Goal: Information Seeking & Learning: Find contact information

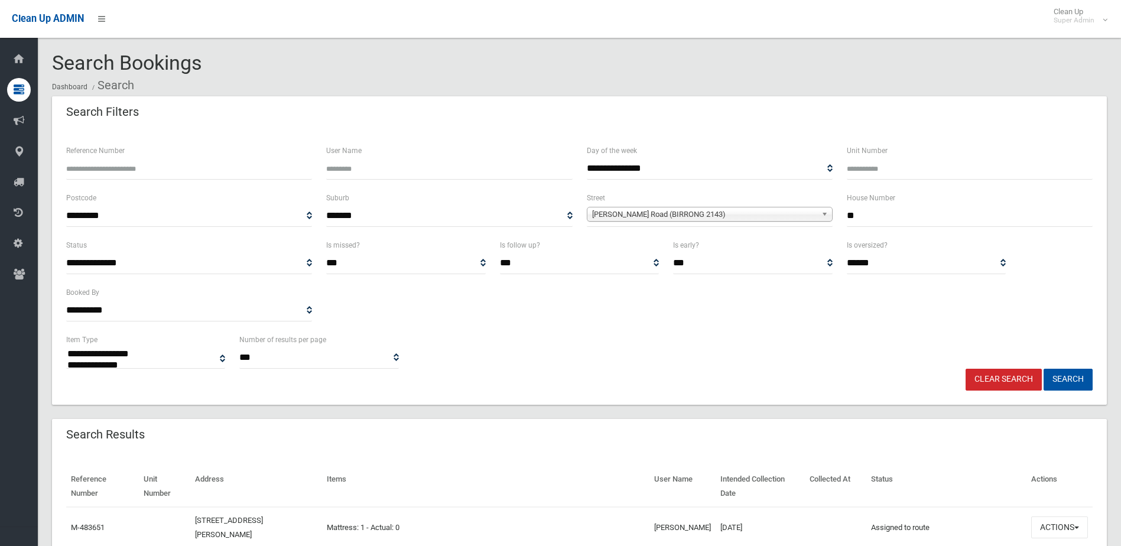
select select
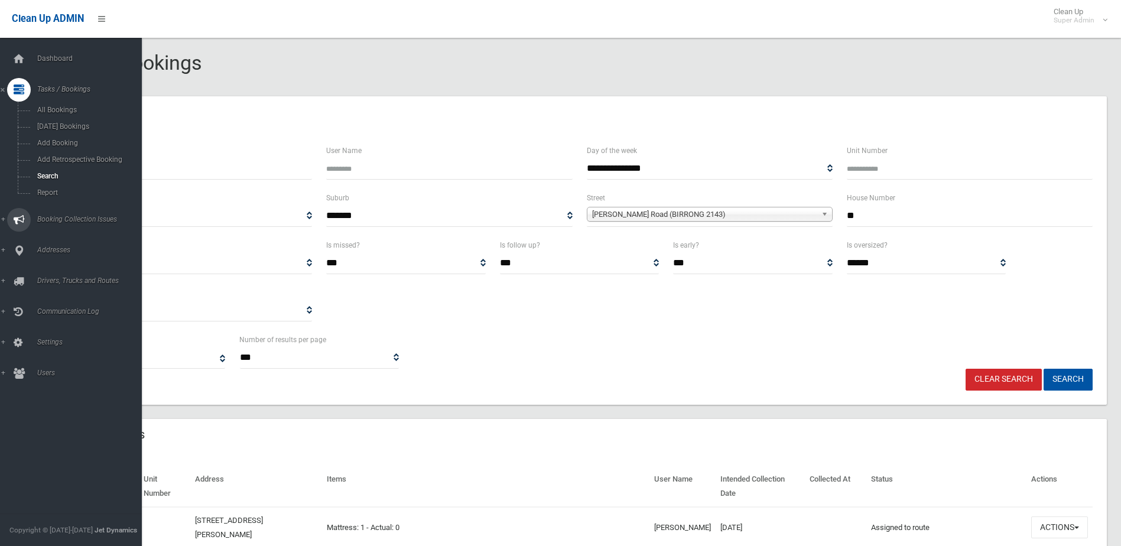
click at [48, 216] on span "Booking Collection Issues" at bounding box center [92, 219] width 117 height 8
click at [62, 138] on span "All Reported Issues" at bounding box center [87, 141] width 107 height 8
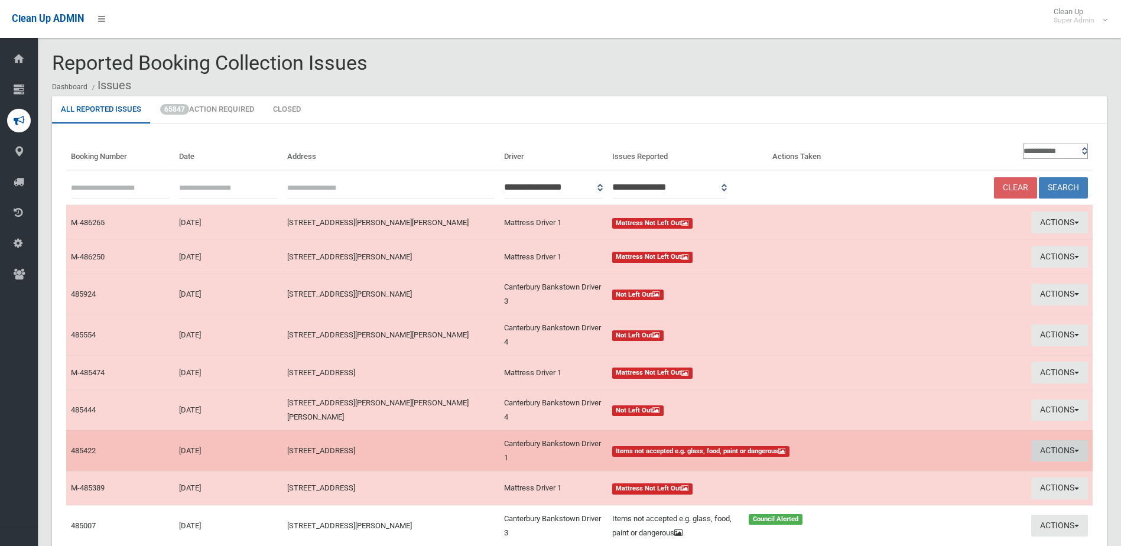
click at [1049, 447] on button "Actions" at bounding box center [1060, 451] width 57 height 22
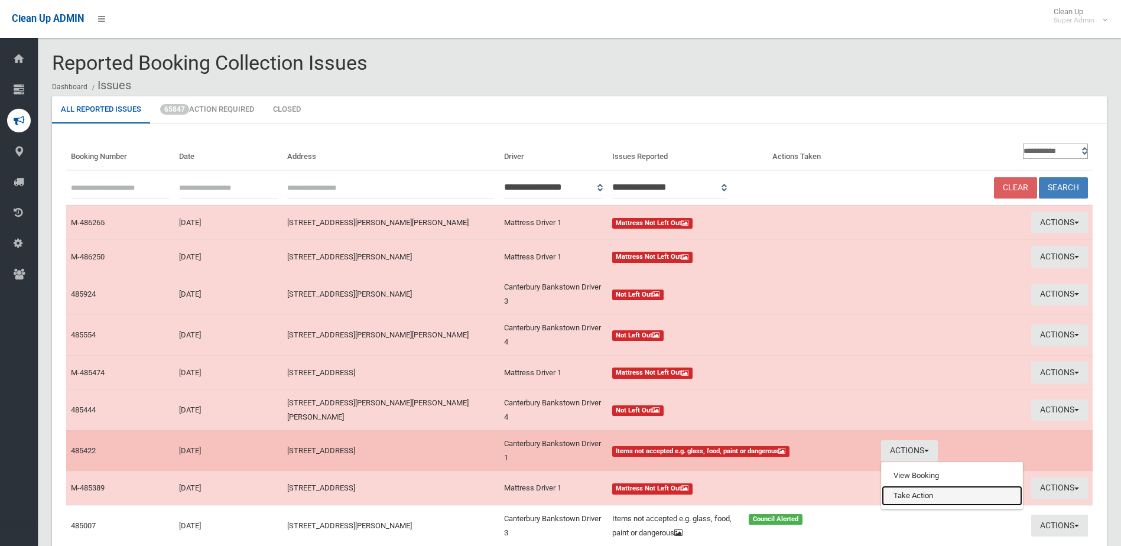
click at [894, 495] on link "Take Action" at bounding box center [952, 496] width 141 height 20
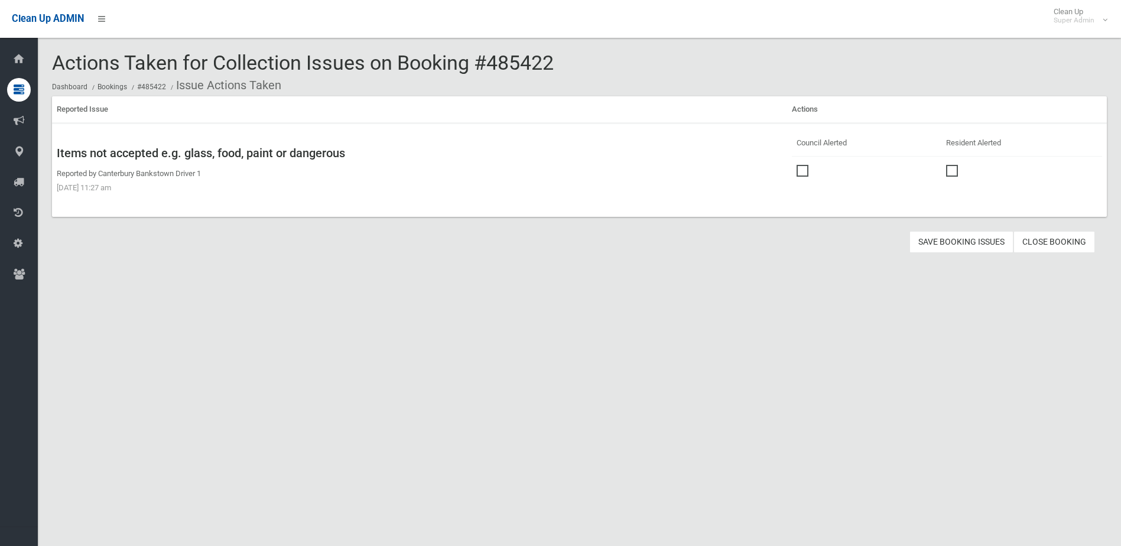
click at [797, 165] on span at bounding box center [806, 165] width 18 height 0
click at [951, 241] on button "Save Booking Issues" at bounding box center [962, 242] width 104 height 22
drag, startPoint x: 493, startPoint y: 59, endPoint x: 556, endPoint y: 57, distance: 62.7
click at [554, 57] on span "Actions Taken for Collection Issues on Booking #485422" at bounding box center [303, 63] width 502 height 24
drag, startPoint x: 556, startPoint y: 57, endPoint x: 513, endPoint y: 57, distance: 42.6
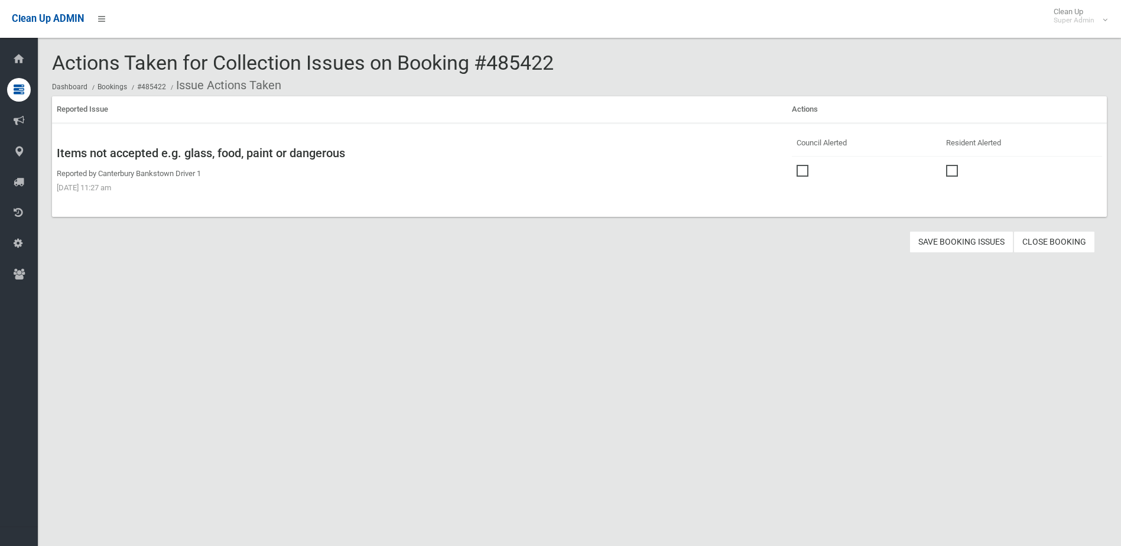
copy span "485422"
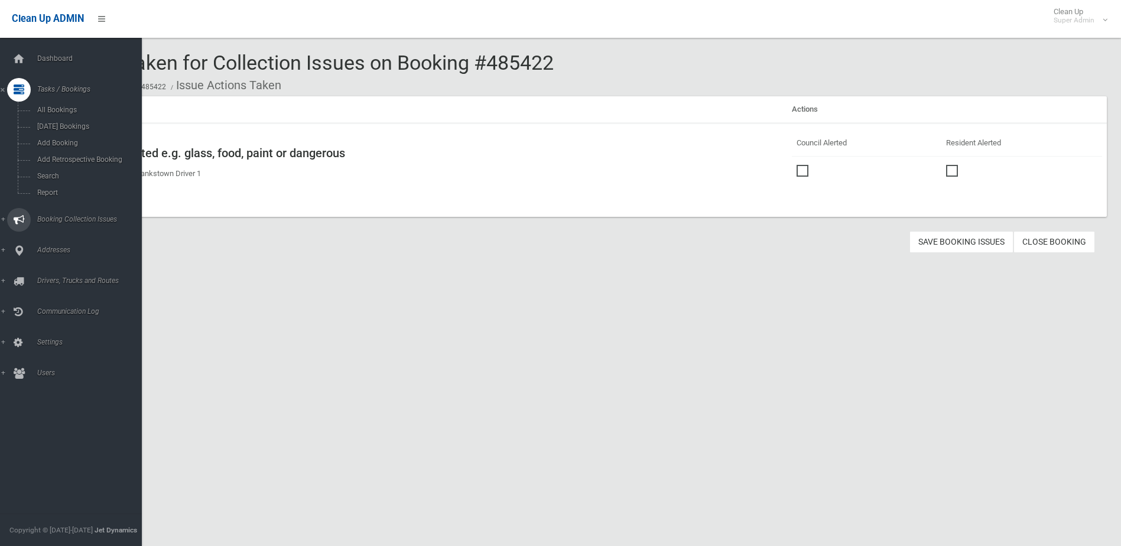
click at [53, 216] on span "Booking Collection Issues" at bounding box center [92, 219] width 117 height 8
click at [68, 132] on link "Booking Collection Issues" at bounding box center [75, 121] width 151 height 24
click at [69, 92] on span "Tasks / Bookings" at bounding box center [92, 89] width 117 height 8
click at [56, 174] on span "Search" at bounding box center [87, 176] width 107 height 8
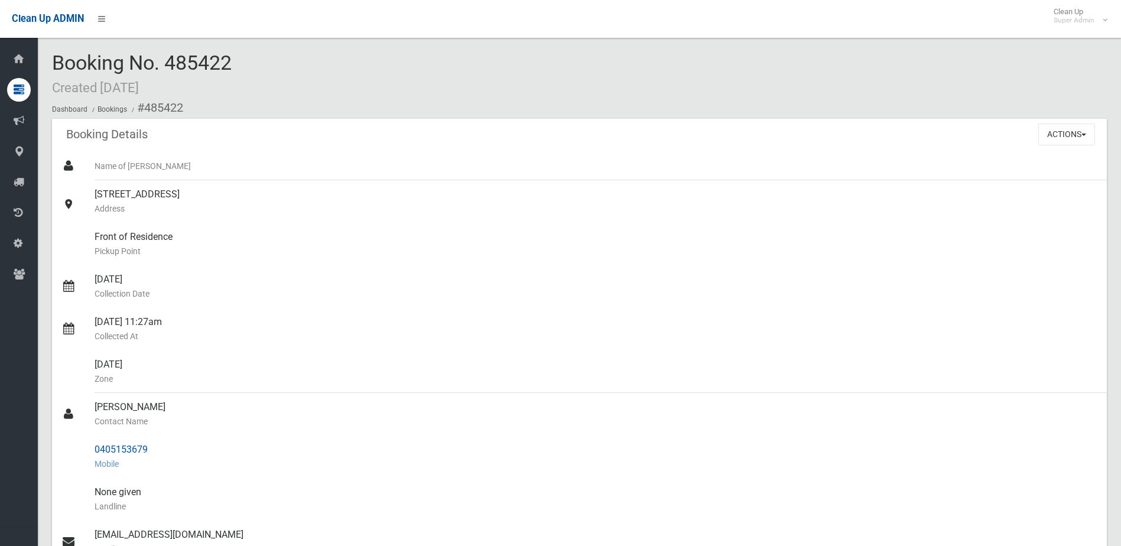
drag, startPoint x: 96, startPoint y: 407, endPoint x: 165, endPoint y: 445, distance: 79.1
click at [165, 445] on ul "Name of [PERSON_NAME] [STREET_ADDRESS] Address Front of Residence [GEOGRAPHIC_D…" at bounding box center [579, 464] width 1055 height 624
drag, startPoint x: 165, startPoint y: 445, endPoint x: 139, endPoint y: 452, distance: 26.8
copy ul "[PERSON_NAME] Contact Name 0405153679"
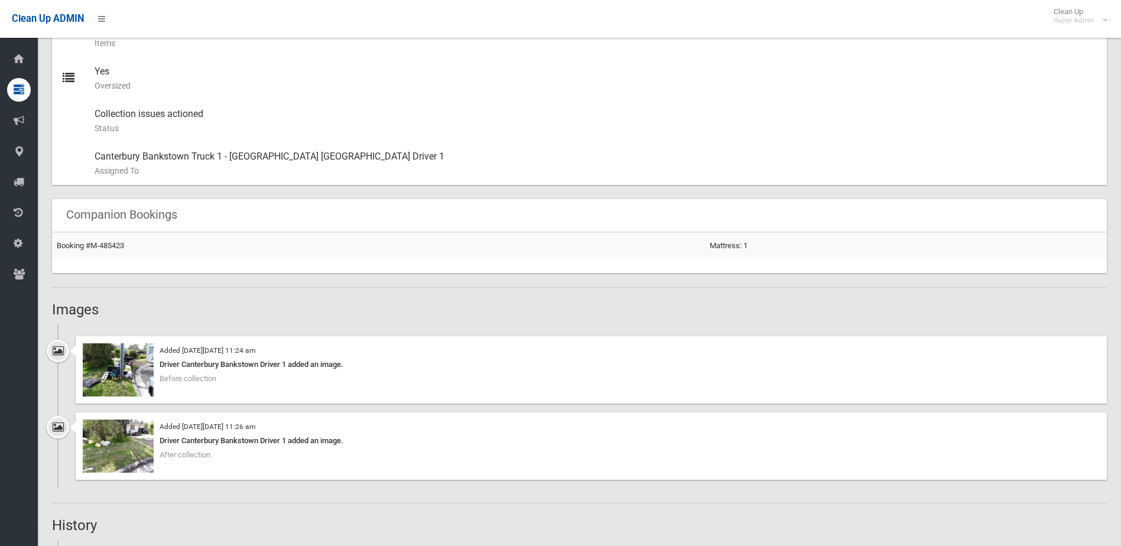
scroll to position [709, 0]
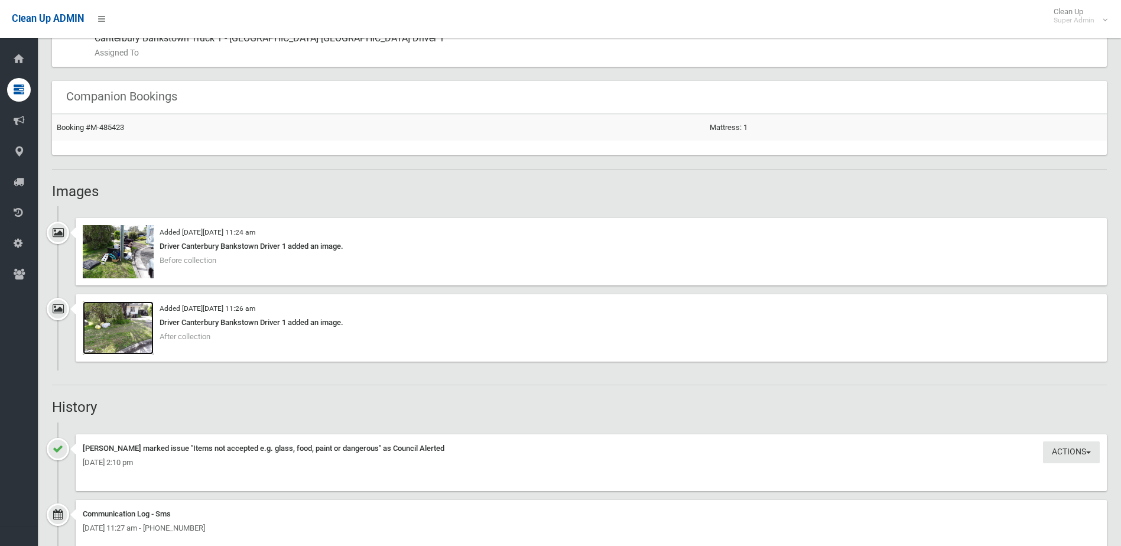
click at [111, 325] on img at bounding box center [118, 327] width 71 height 53
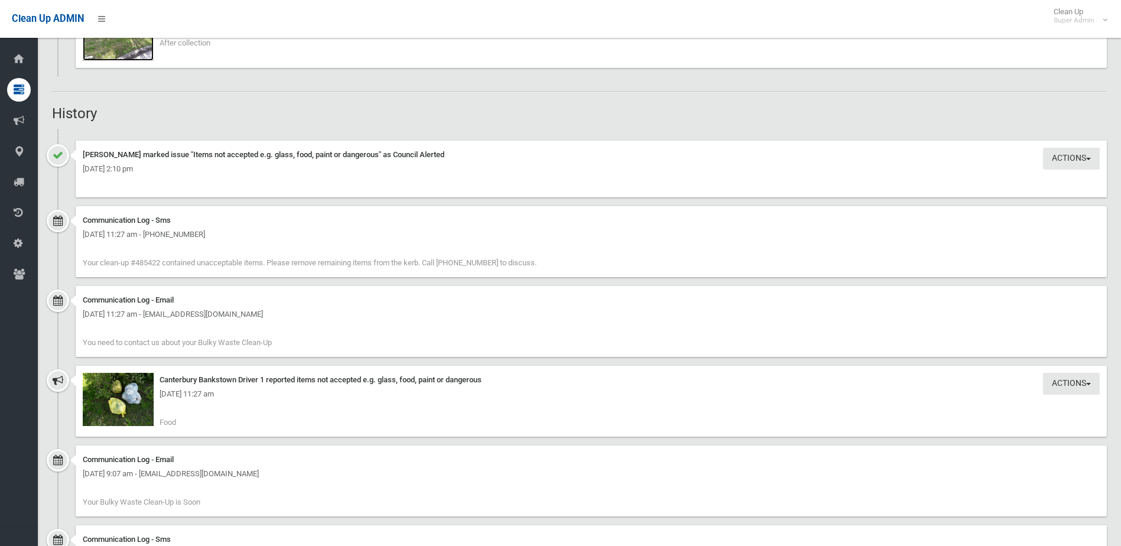
scroll to position [1005, 0]
click at [129, 388] on div "[DATE] 11:27 am" at bounding box center [591, 392] width 1017 height 14
click at [129, 397] on div "Tuesday 23rd September 2025 - 11:27 am" at bounding box center [591, 392] width 1017 height 14
click at [125, 413] on img at bounding box center [118, 397] width 71 height 53
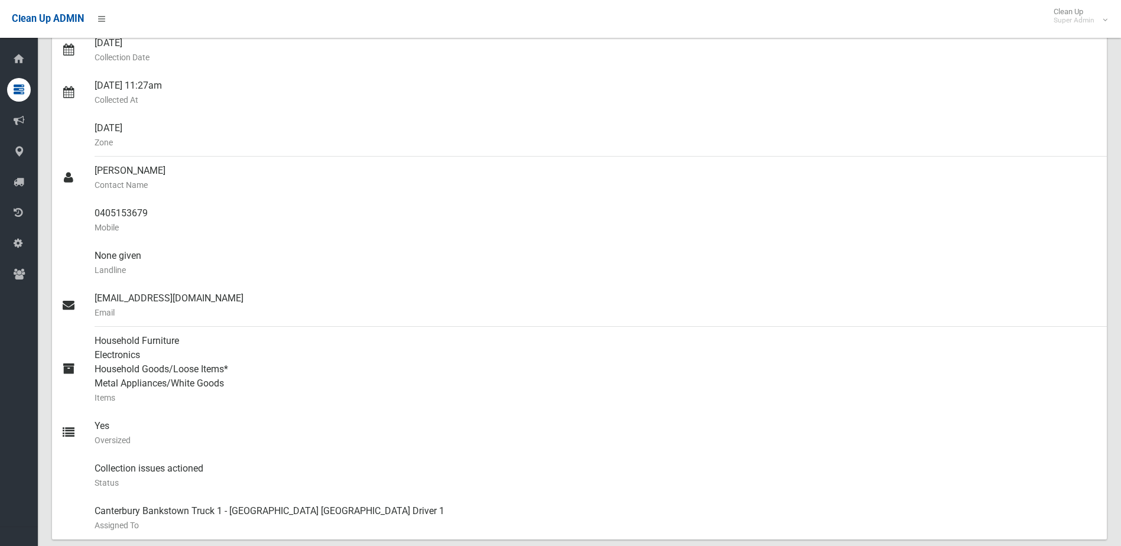
scroll to position [0, 0]
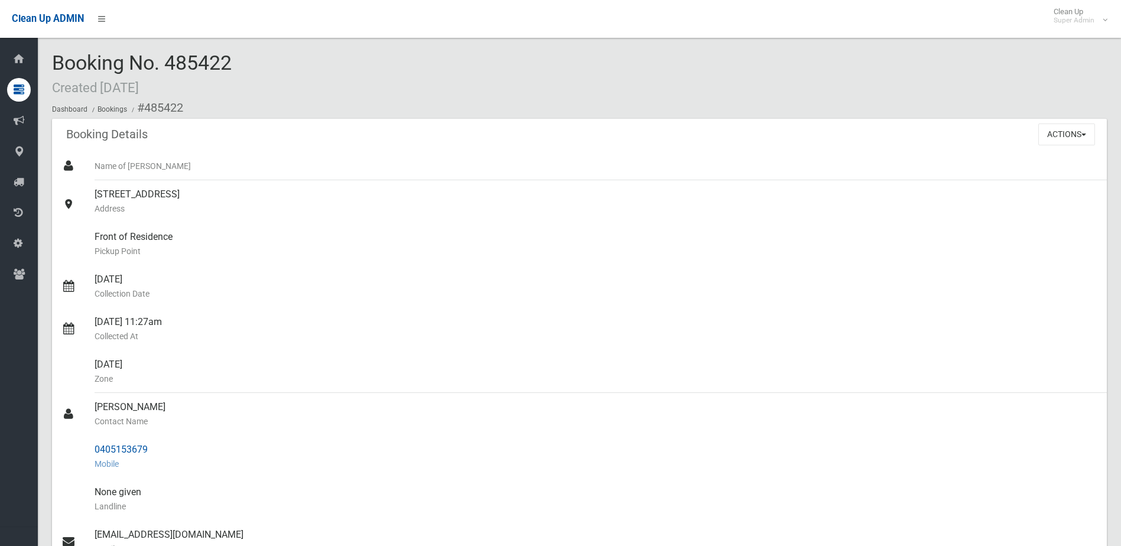
drag, startPoint x: 95, startPoint y: 447, endPoint x: 147, endPoint y: 449, distance: 52.0
click at [147, 449] on div "0405153679 Mobile" at bounding box center [596, 457] width 1003 height 43
drag, startPoint x: 147, startPoint y: 449, endPoint x: 135, endPoint y: 450, distance: 12.0
copy div "0405153679"
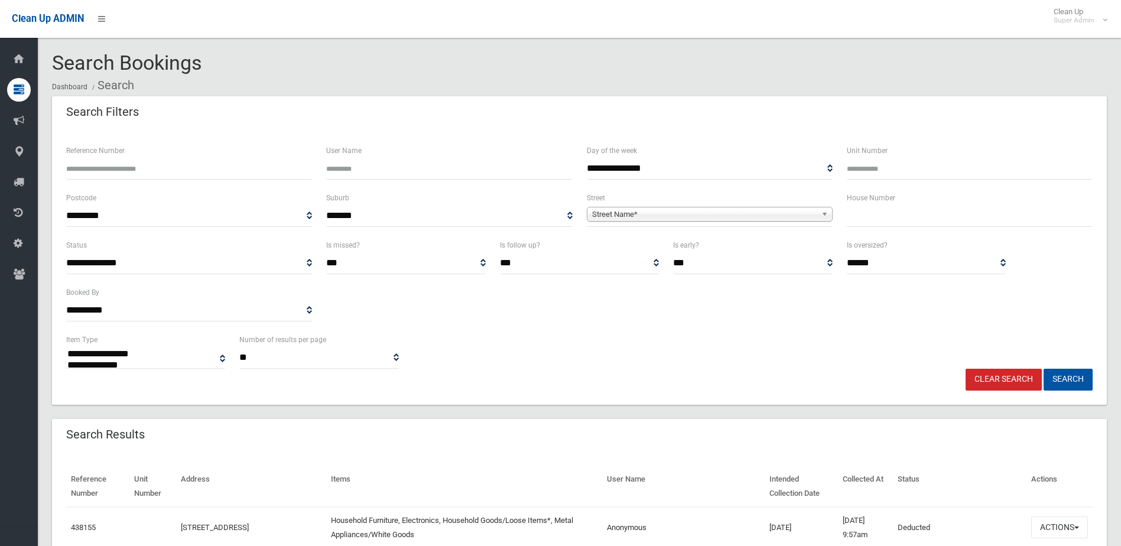
select select
paste input "******"
type input "******"
click at [1071, 376] on button "Search" at bounding box center [1068, 380] width 49 height 22
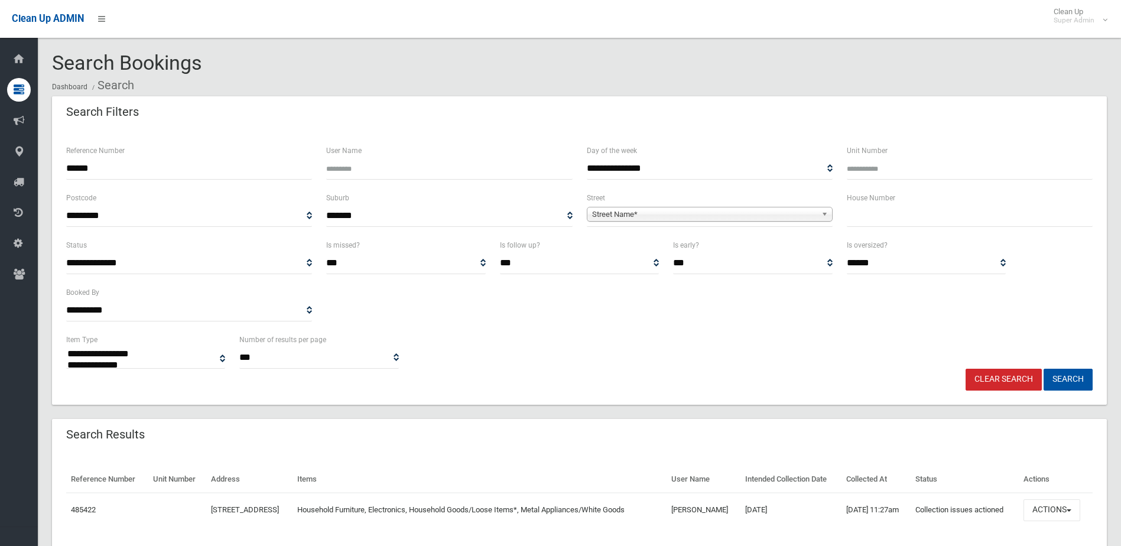
select select
click at [1049, 505] on button "Actions" at bounding box center [1052, 511] width 57 height 22
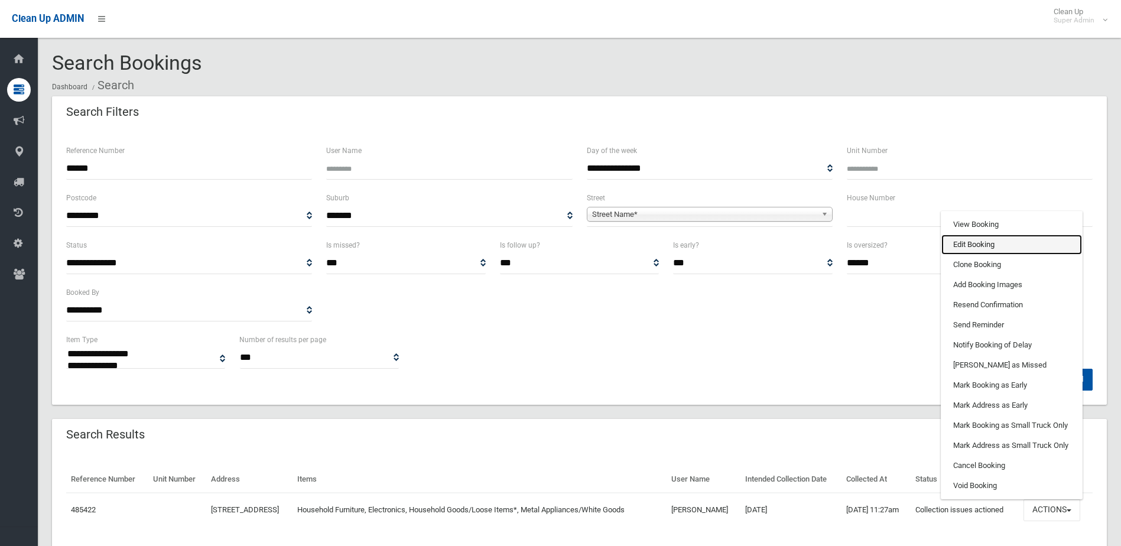
click at [965, 247] on link "Edit Booking" at bounding box center [1012, 245] width 141 height 20
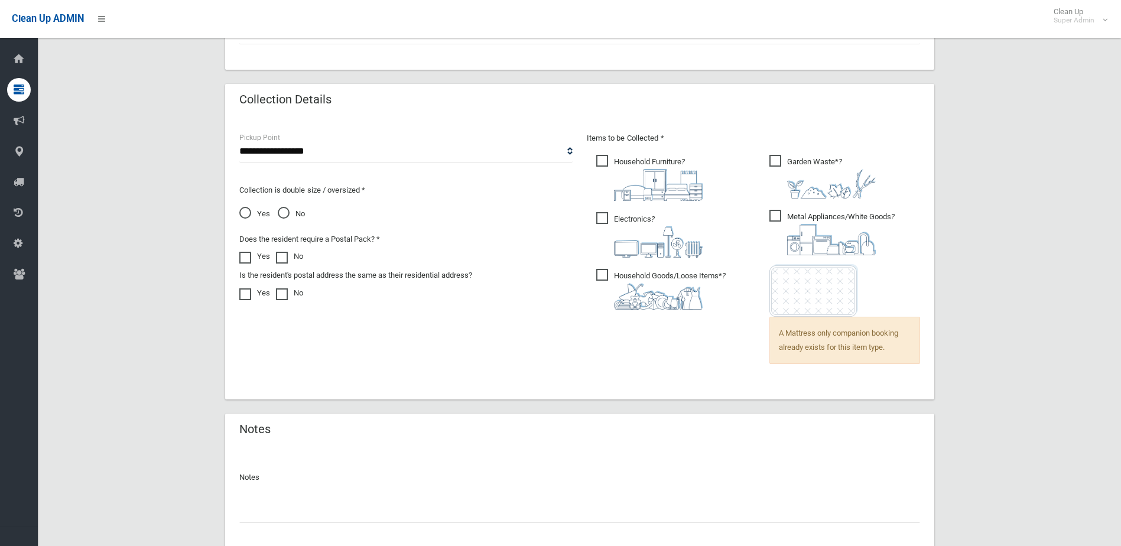
scroll to position [815, 0]
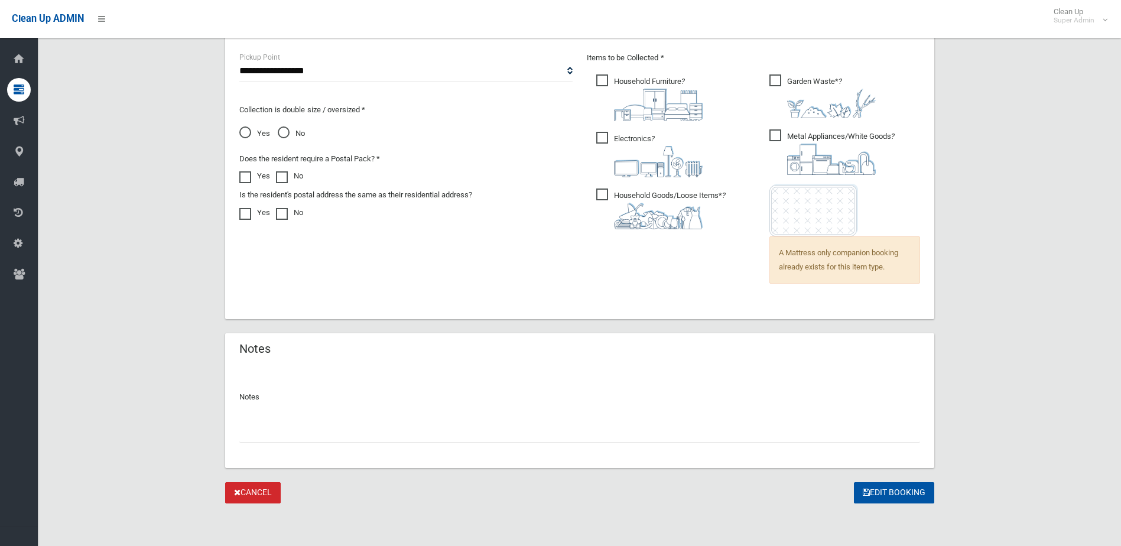
click at [267, 434] on input "text" at bounding box center [579, 432] width 681 height 22
click at [249, 432] on input "**********" at bounding box center [579, 432] width 681 height 22
type input "**********"
click at [891, 488] on button "Edit Booking" at bounding box center [894, 493] width 80 height 22
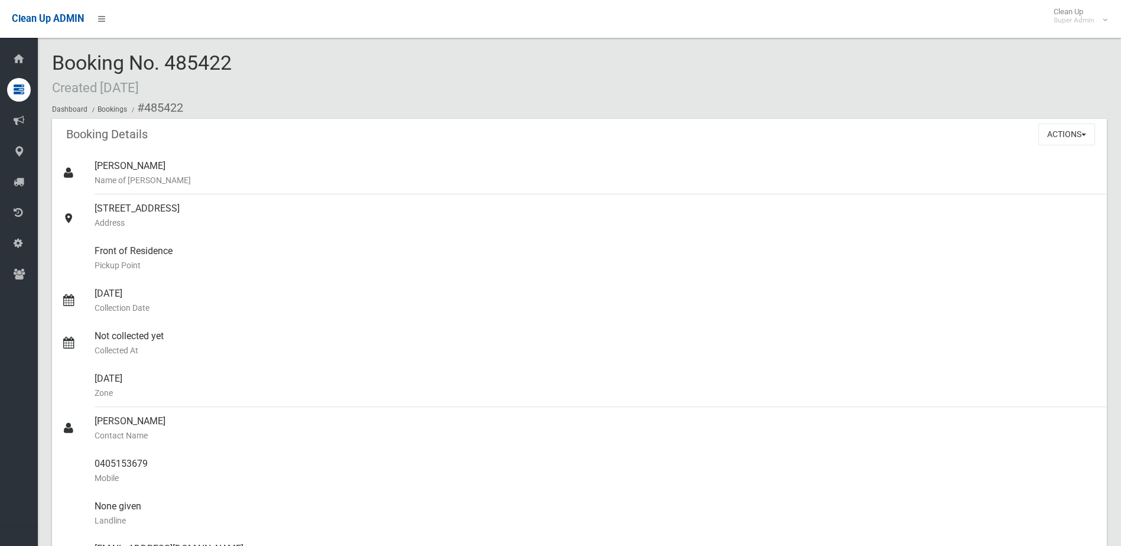
drag, startPoint x: 168, startPoint y: 63, endPoint x: 235, endPoint y: 54, distance: 68.0
click at [235, 54] on div "Booking No. 485422 Created 14/09/2025 Dashboard Bookings #485422" at bounding box center [579, 85] width 1055 height 67
drag, startPoint x: 235, startPoint y: 54, endPoint x: 203, endPoint y: 57, distance: 32.6
copy span "485422"
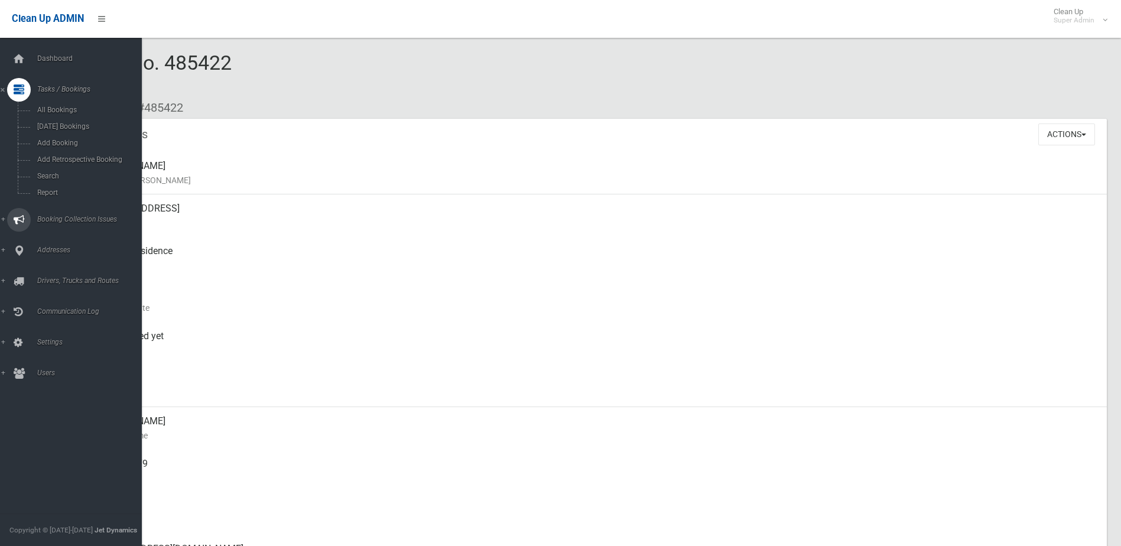
click at [54, 218] on span "Booking Collection Issues" at bounding box center [92, 219] width 117 height 8
click at [72, 137] on span "All Reported Issues" at bounding box center [87, 141] width 107 height 8
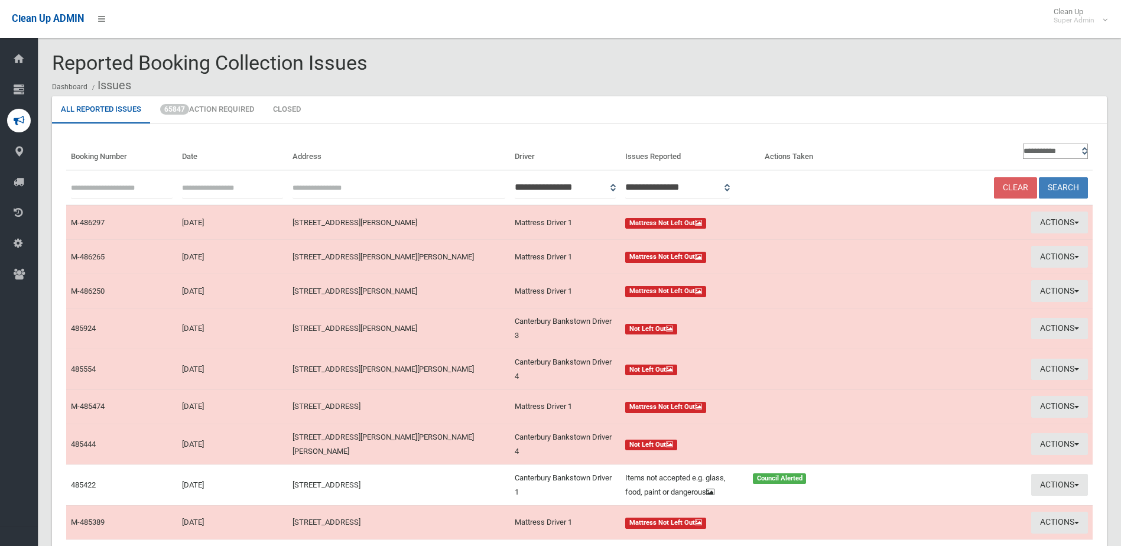
paste input "******"
type input "******"
click at [1058, 179] on th "Clear Search" at bounding box center [982, 187] width 222 height 35
drag, startPoint x: 1058, startPoint y: 179, endPoint x: 1063, endPoint y: 189, distance: 11.7
click at [1063, 189] on button "Search" at bounding box center [1063, 188] width 49 height 22
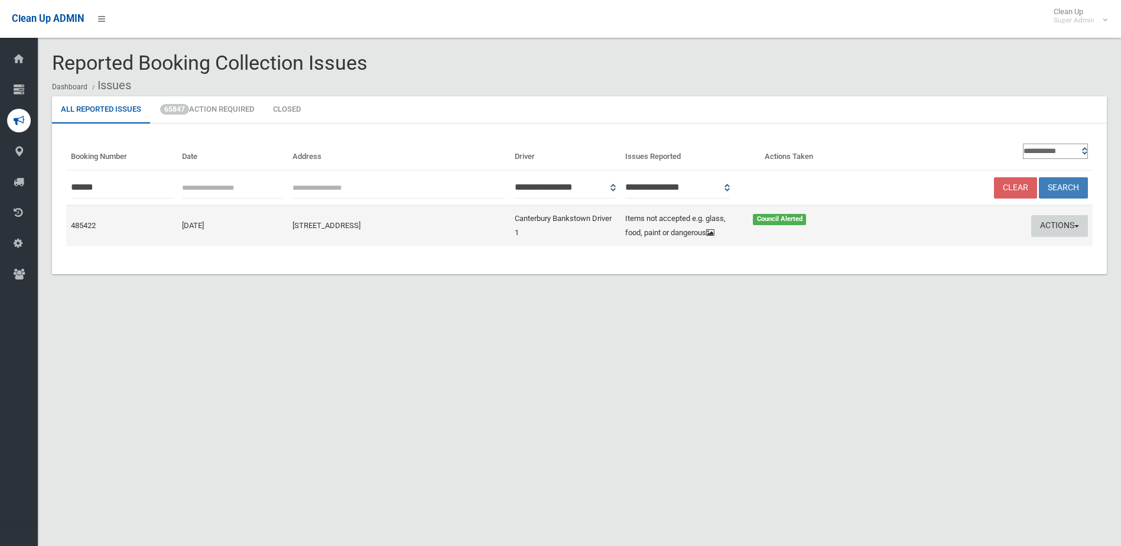
click at [1061, 225] on button "Actions" at bounding box center [1060, 226] width 57 height 22
click at [940, 269] on link "Edit Actions Taken" at bounding box center [947, 271] width 141 height 20
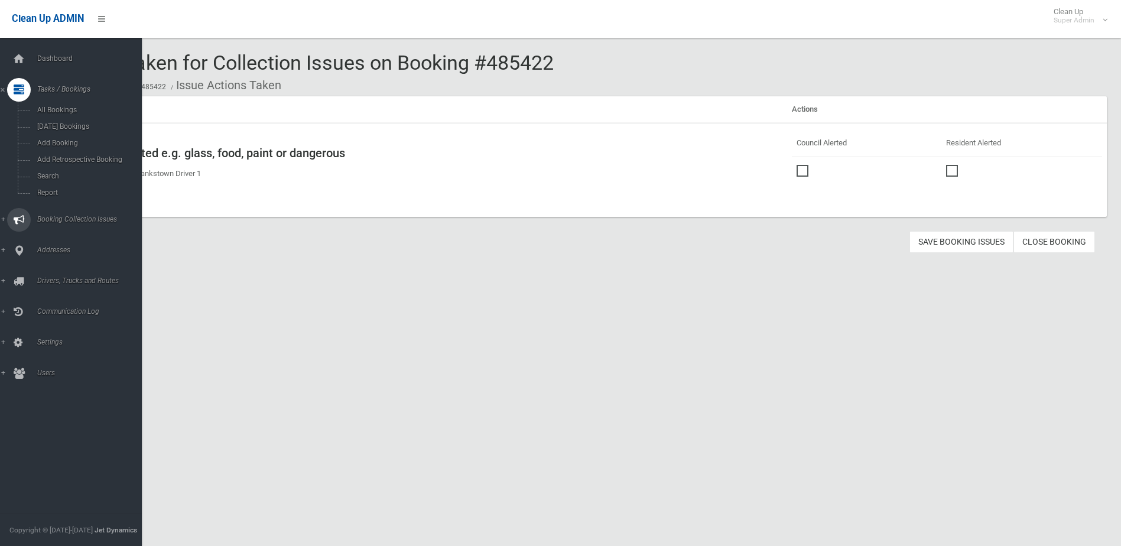
click at [67, 218] on span "Booking Collection Issues" at bounding box center [92, 219] width 117 height 8
click at [60, 145] on link "All Reported Issues" at bounding box center [75, 140] width 151 height 17
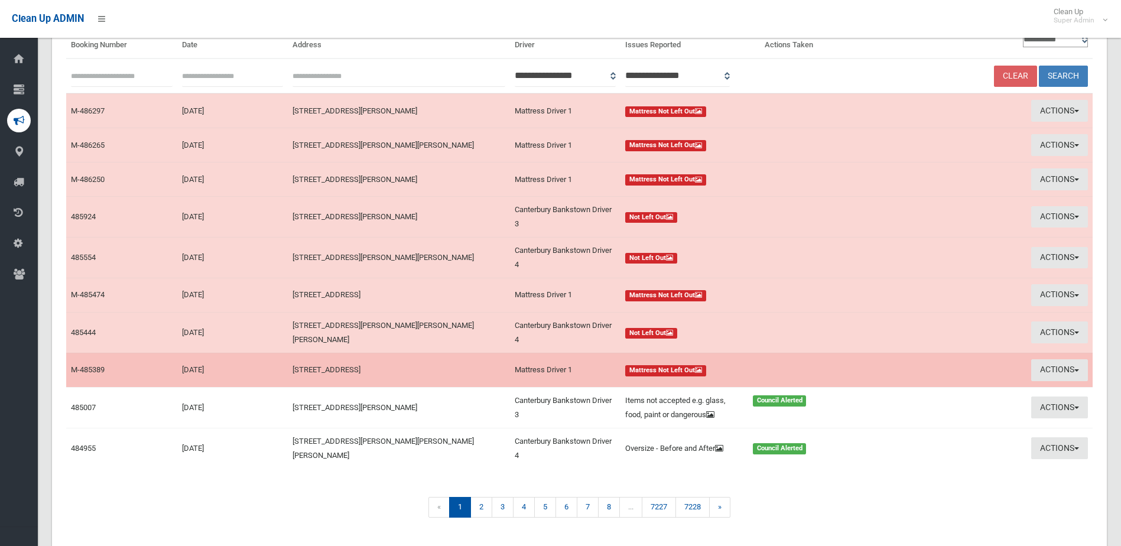
scroll to position [145, 0]
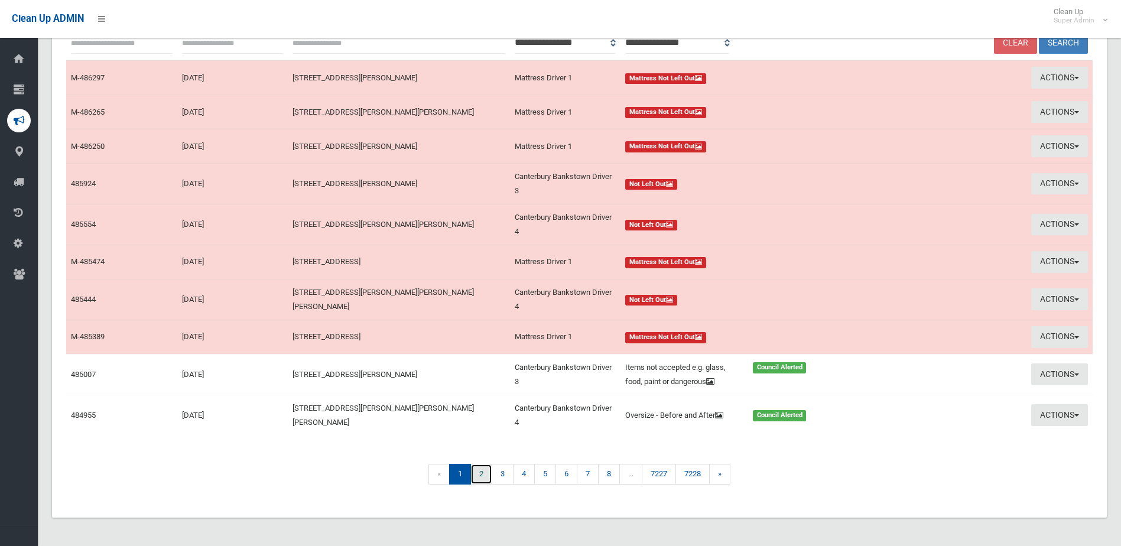
click at [486, 473] on link "2" at bounding box center [482, 474] width 22 height 21
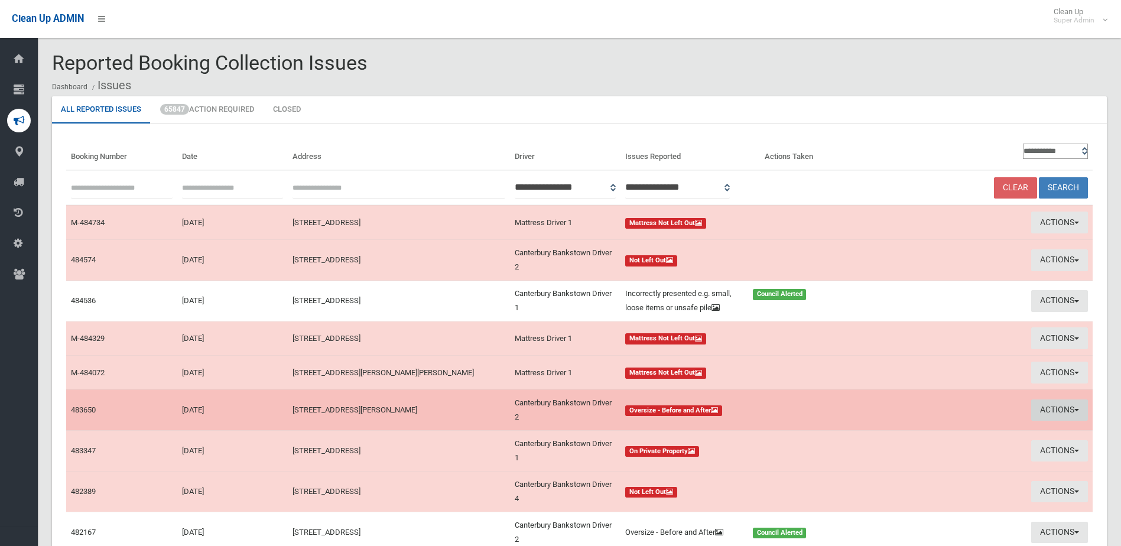
click at [1063, 421] on button "Actions" at bounding box center [1060, 411] width 57 height 22
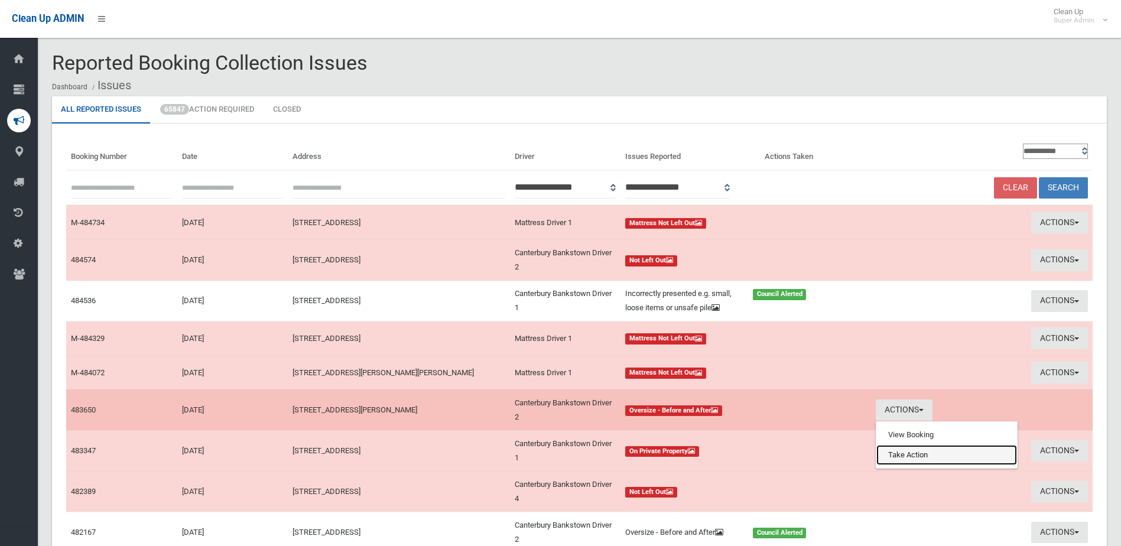
click at [909, 465] on link "Take Action" at bounding box center [947, 455] width 141 height 20
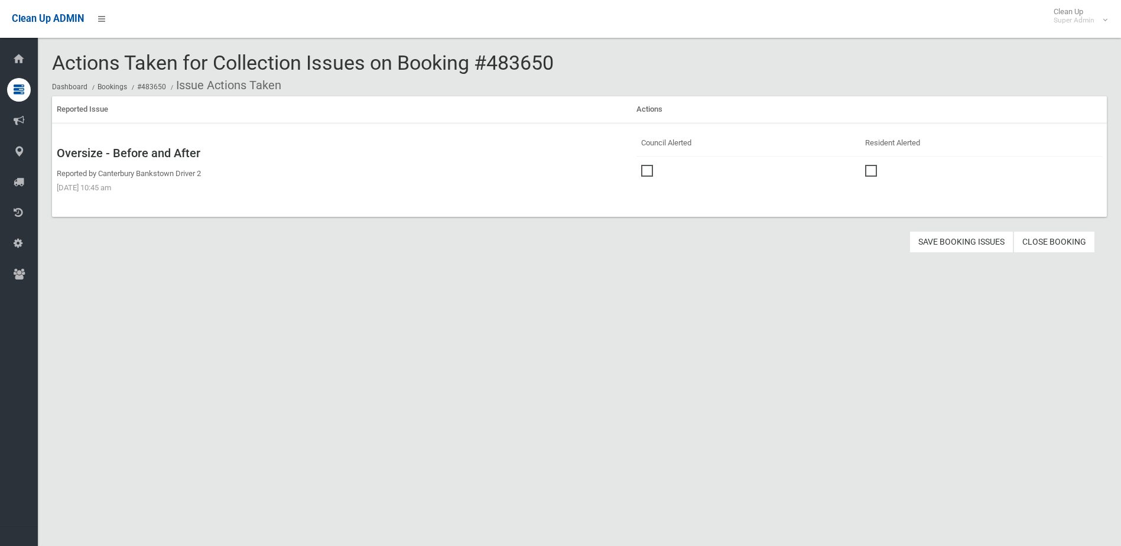
click at [648, 165] on span at bounding box center [650, 165] width 18 height 0
click at [969, 242] on button "Save Booking Issues" at bounding box center [962, 242] width 104 height 22
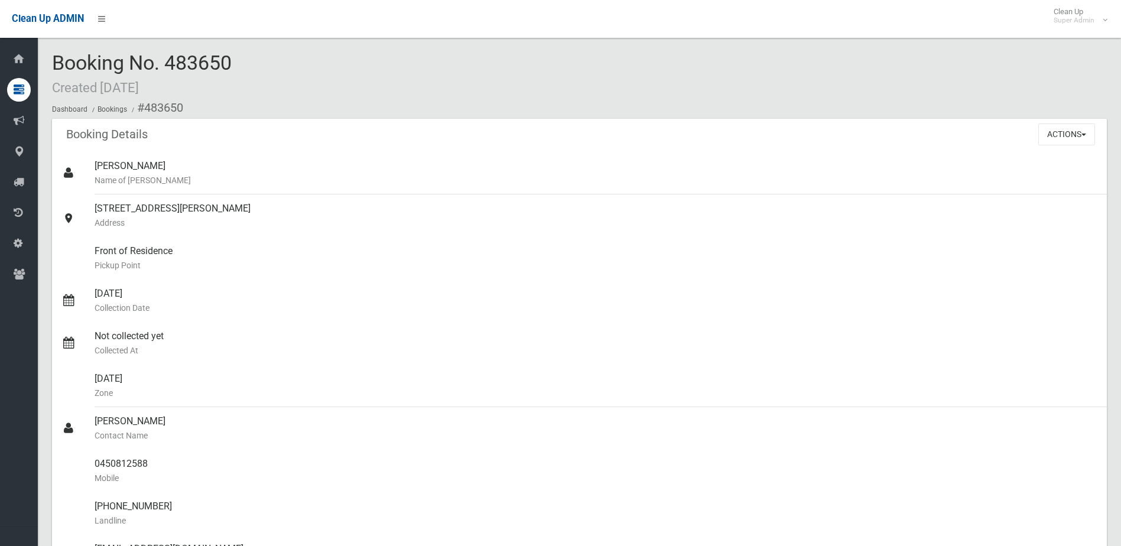
drag, startPoint x: 170, startPoint y: 64, endPoint x: 235, endPoint y: 66, distance: 65.1
click at [235, 66] on div "Booking No. 483650 Created [DATE] Dashboard Bookings #483650" at bounding box center [579, 85] width 1055 height 67
drag, startPoint x: 235, startPoint y: 66, endPoint x: 215, endPoint y: 64, distance: 20.2
copy span "483650"
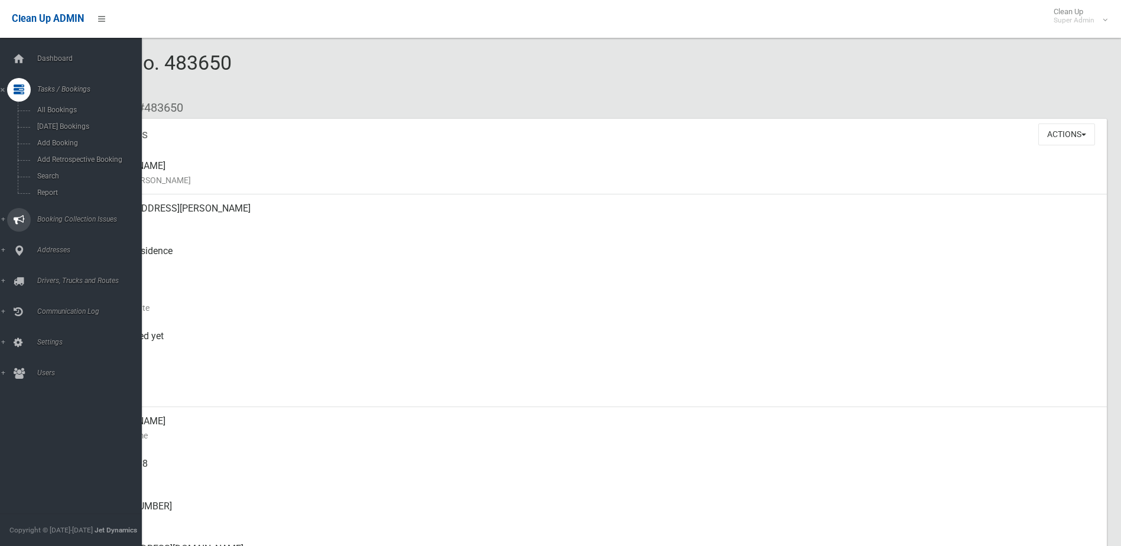
click at [51, 215] on link "Booking Collection Issues" at bounding box center [75, 220] width 151 height 24
click at [64, 141] on span "All Reported Issues" at bounding box center [87, 141] width 107 height 8
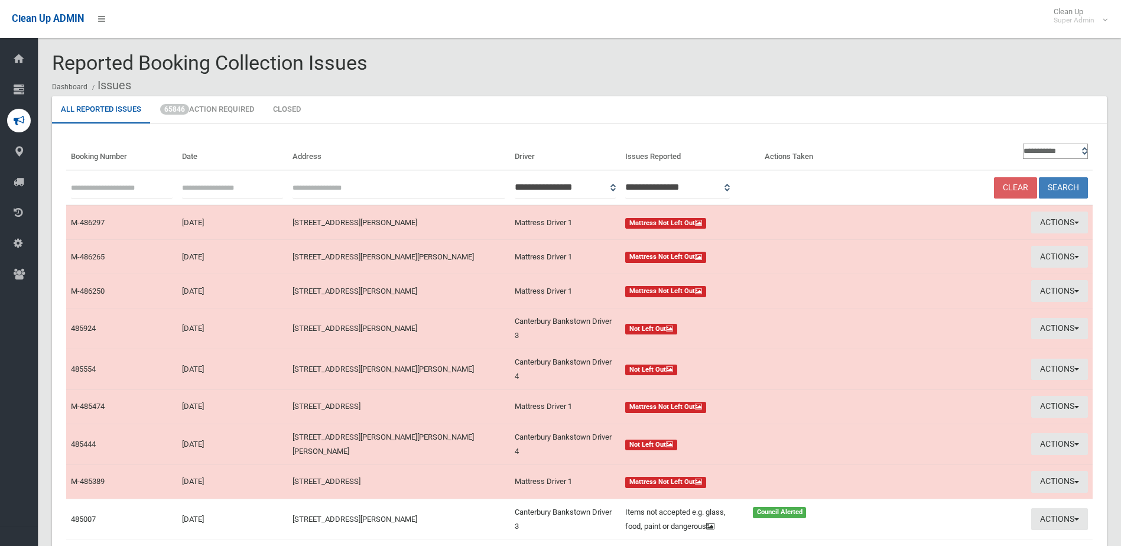
paste input "******"
type input "******"
click at [1071, 183] on button "Search" at bounding box center [1063, 188] width 49 height 22
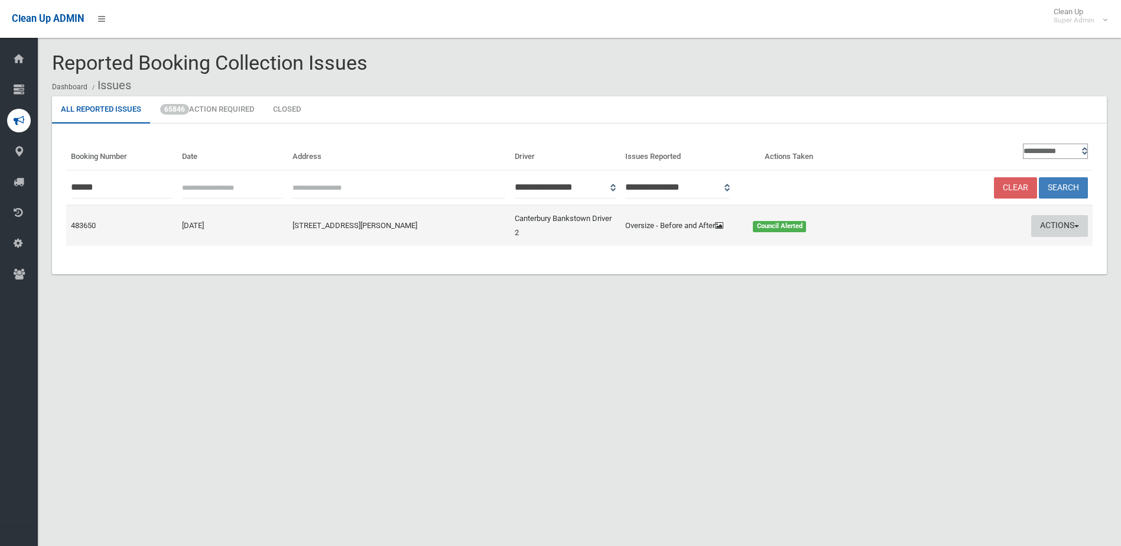
click at [1059, 227] on button "Actions" at bounding box center [1060, 226] width 57 height 22
click at [933, 274] on link "Edit Actions Taken" at bounding box center [947, 271] width 141 height 20
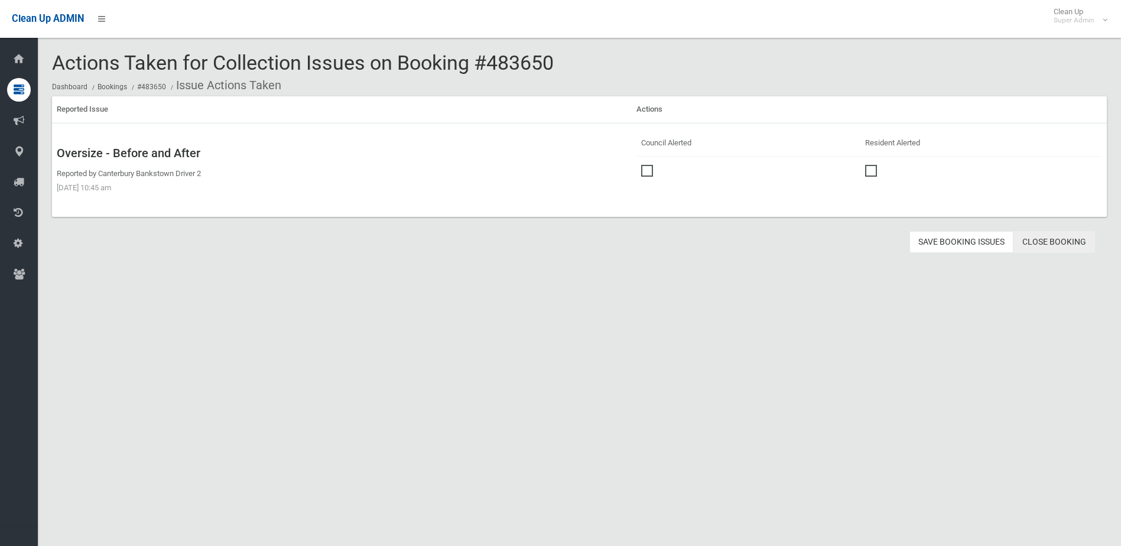
click at [1065, 244] on link "Close Booking" at bounding box center [1055, 242] width 82 height 22
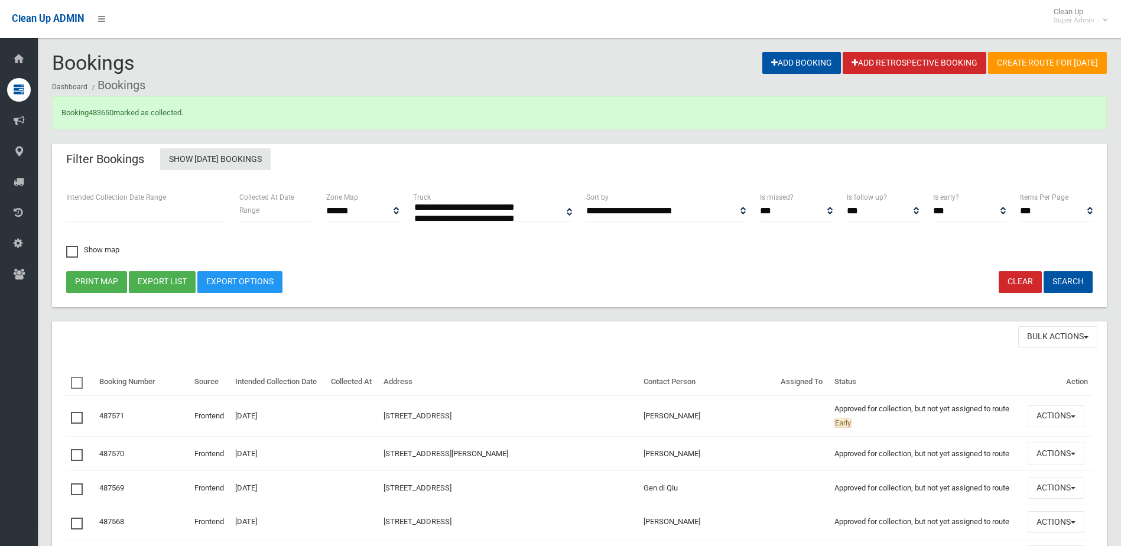
select select
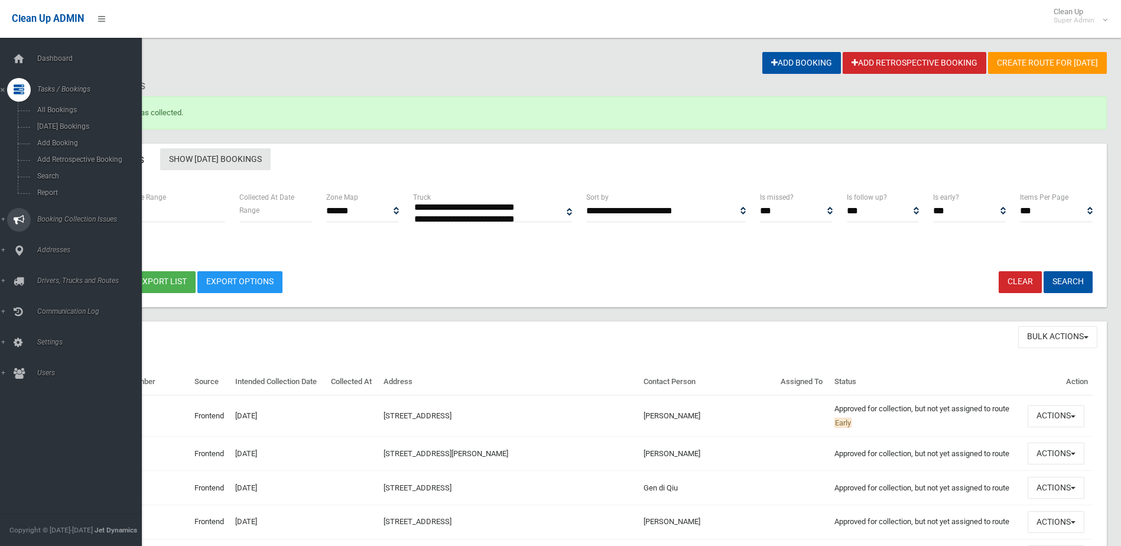
click at [80, 213] on link "Booking Collection Issues" at bounding box center [75, 220] width 151 height 24
click at [72, 141] on span "All Reported Issues" at bounding box center [87, 141] width 107 height 8
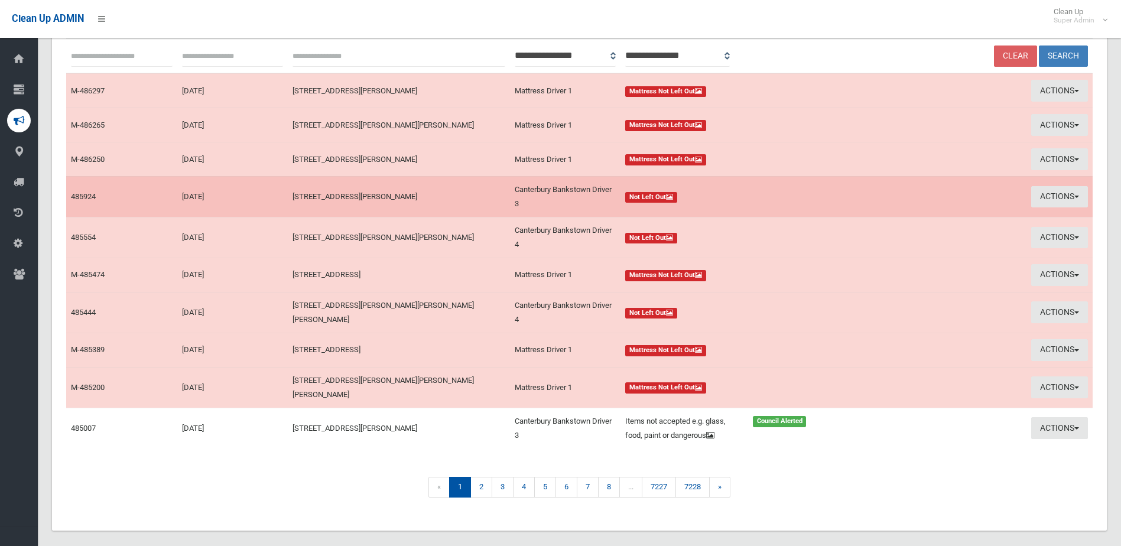
scroll to position [138, 0]
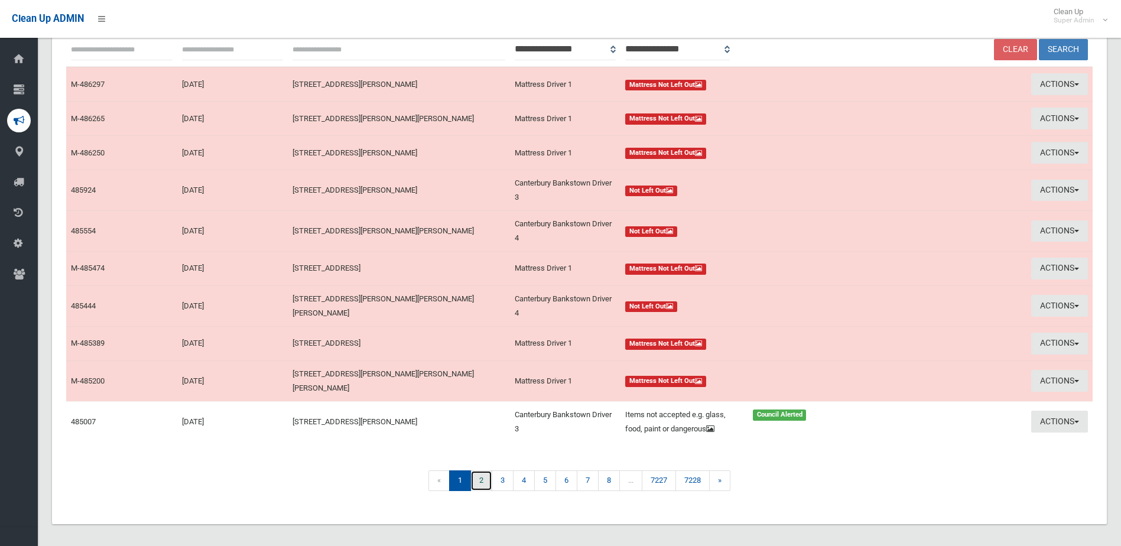
click at [478, 473] on link "2" at bounding box center [482, 481] width 22 height 21
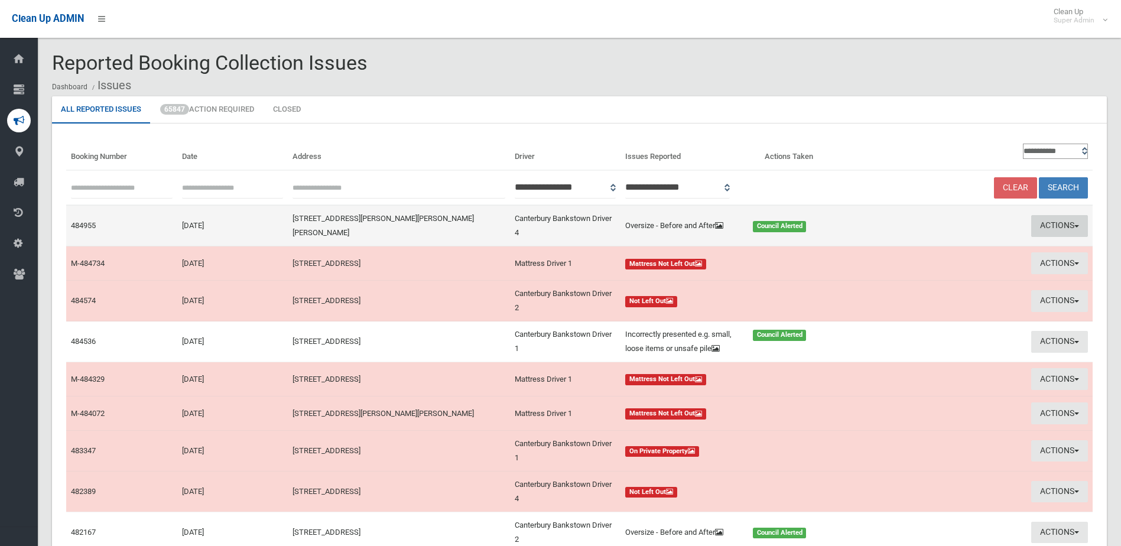
click at [1062, 223] on button "Actions" at bounding box center [1060, 226] width 57 height 22
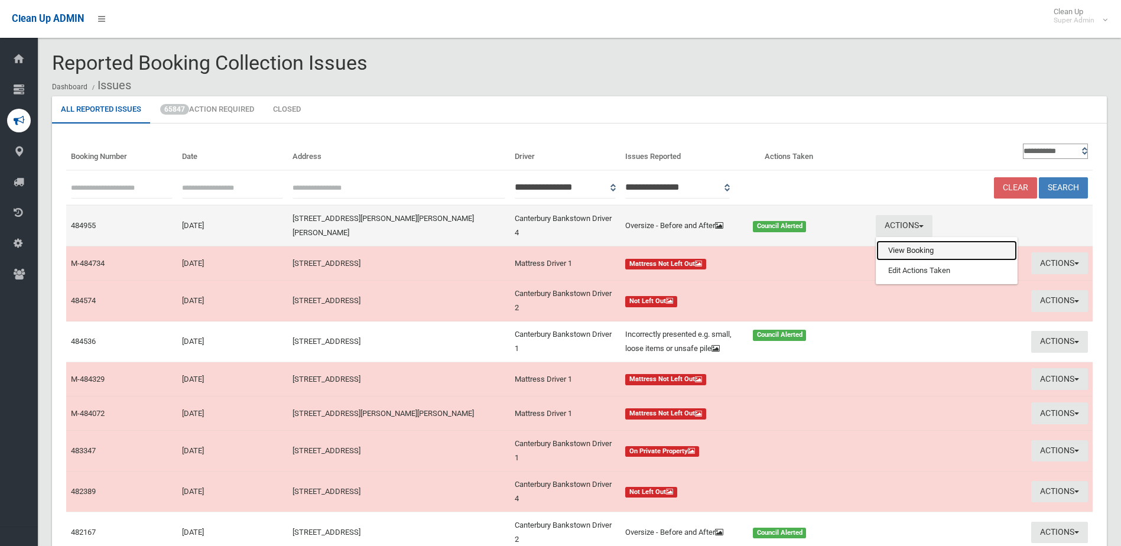
click at [926, 243] on link "View Booking" at bounding box center [947, 251] width 141 height 20
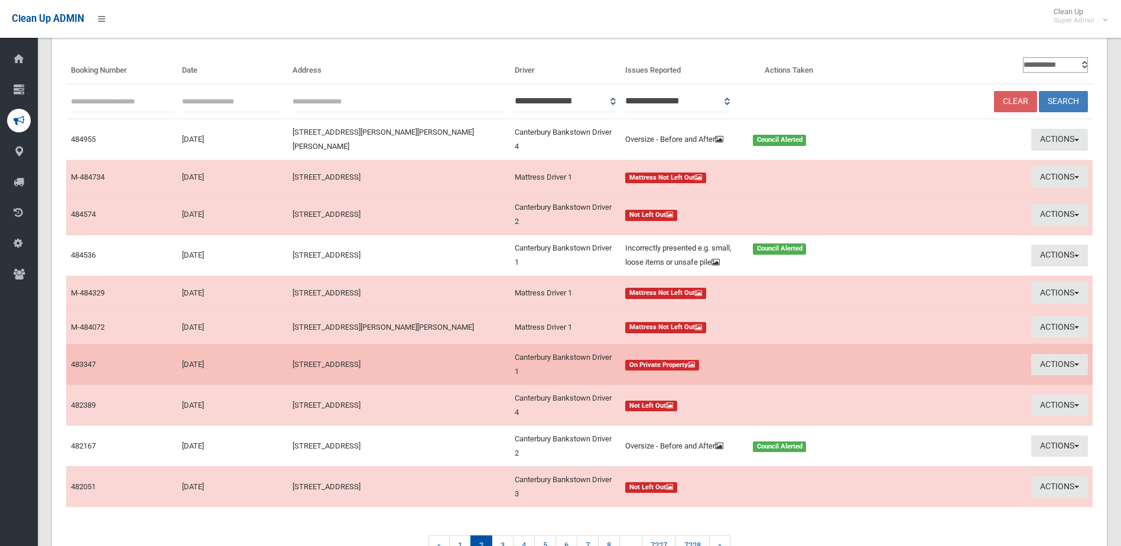
scroll to position [173, 0]
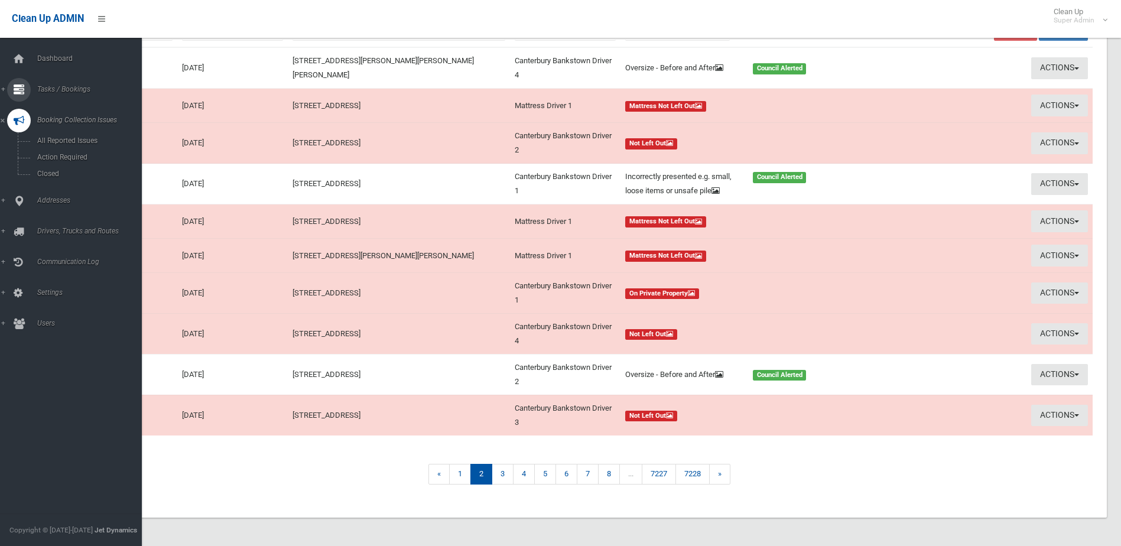
click at [43, 87] on span "Tasks / Bookings" at bounding box center [92, 89] width 117 height 8
click at [44, 176] on span "Search" at bounding box center [87, 176] width 107 height 8
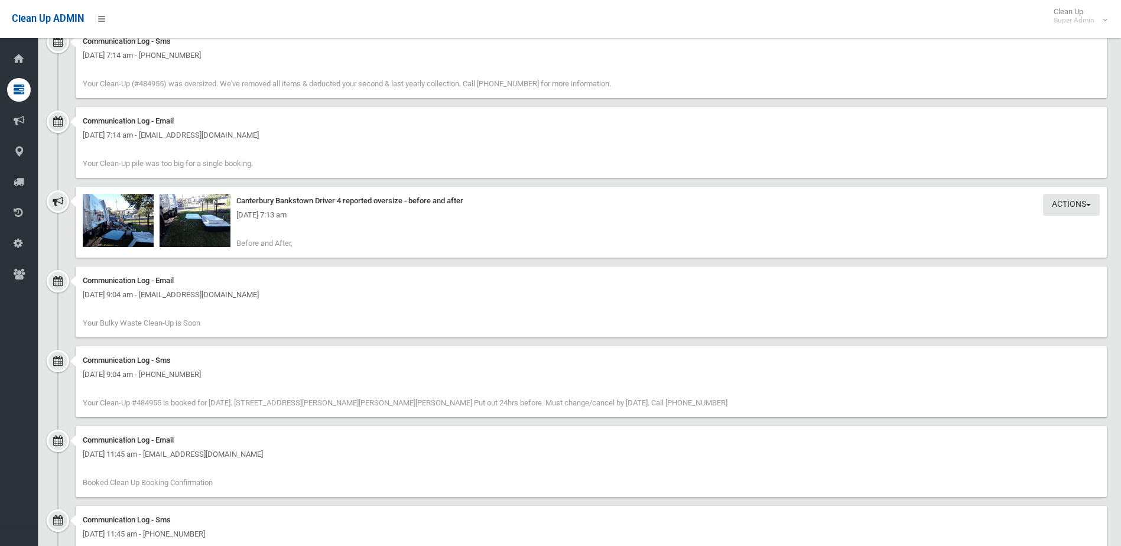
scroll to position [1123, 0]
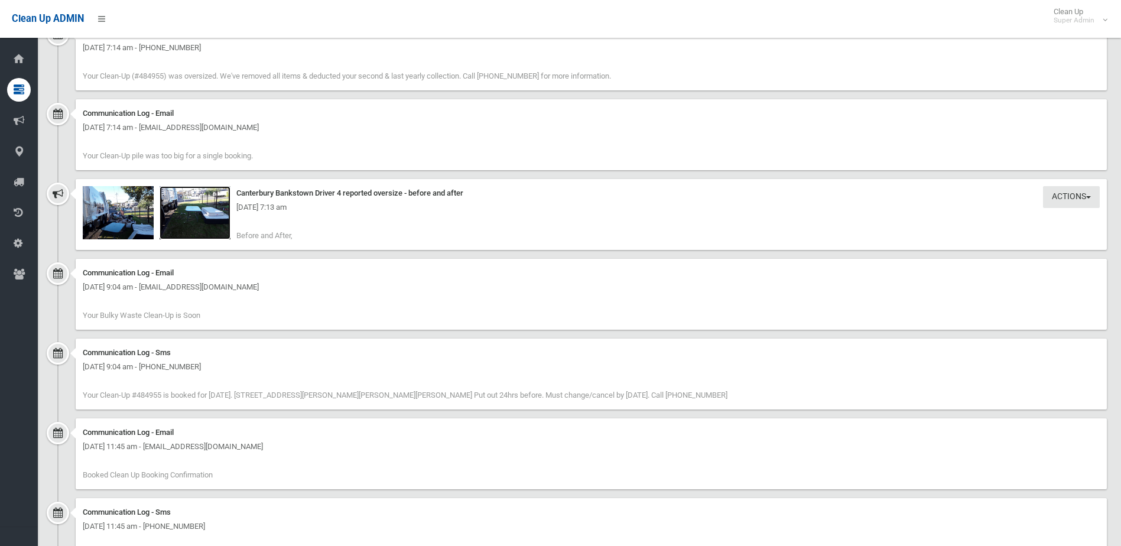
click at [197, 222] on img at bounding box center [195, 212] width 71 height 53
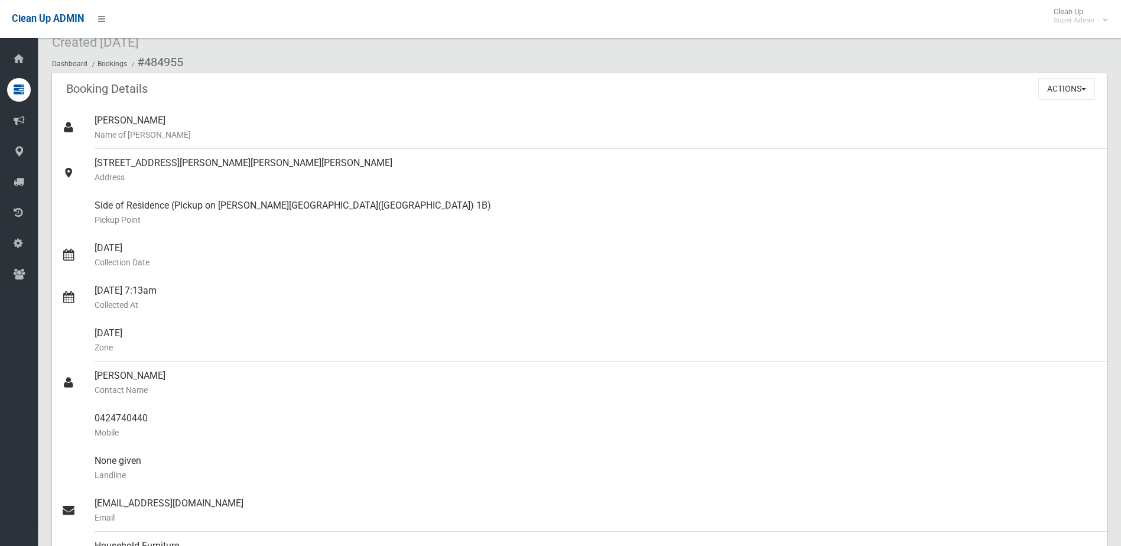
scroll to position [0, 0]
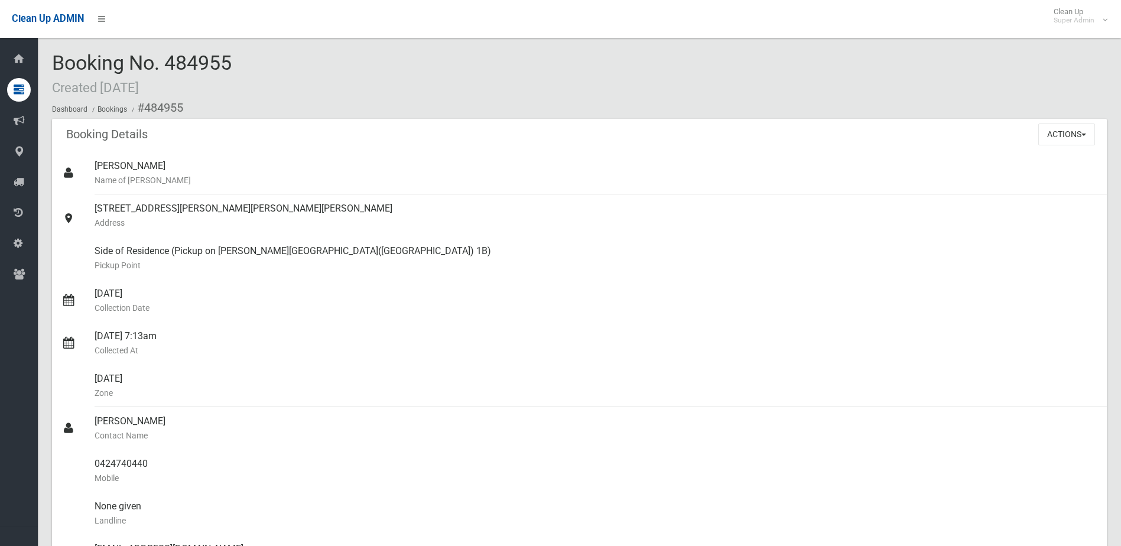
drag, startPoint x: 167, startPoint y: 60, endPoint x: 234, endPoint y: 58, distance: 66.8
click at [234, 58] on div "Booking No. 484955 Created 12/09/2025 Dashboard Bookings #484955" at bounding box center [579, 85] width 1055 height 67
drag, startPoint x: 234, startPoint y: 58, endPoint x: 220, endPoint y: 60, distance: 14.4
copy span "484955"
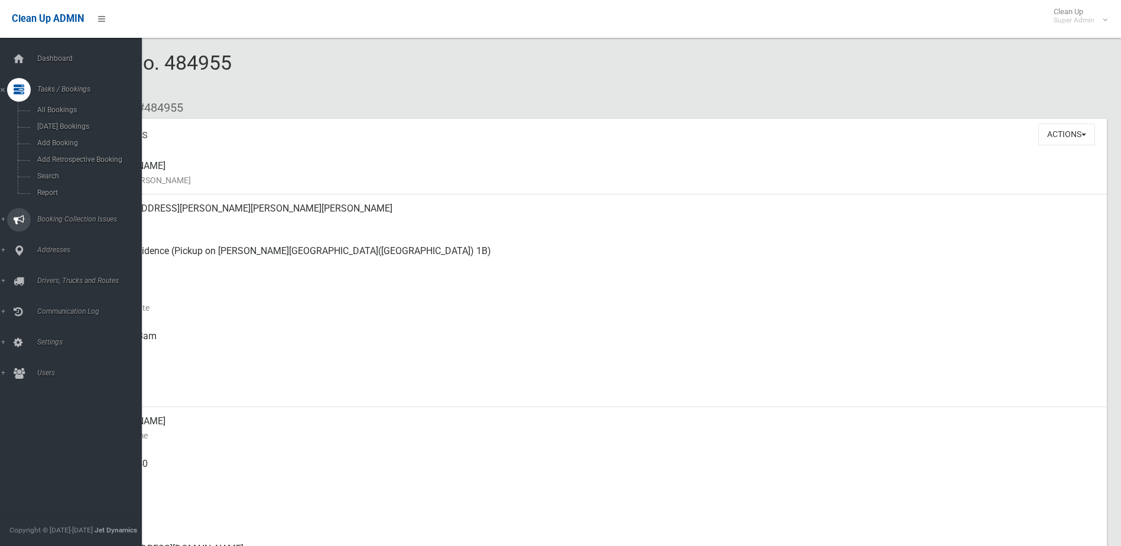
click at [52, 217] on span "Booking Collection Issues" at bounding box center [92, 219] width 117 height 8
click at [72, 137] on span "All Reported Issues" at bounding box center [87, 141] width 107 height 8
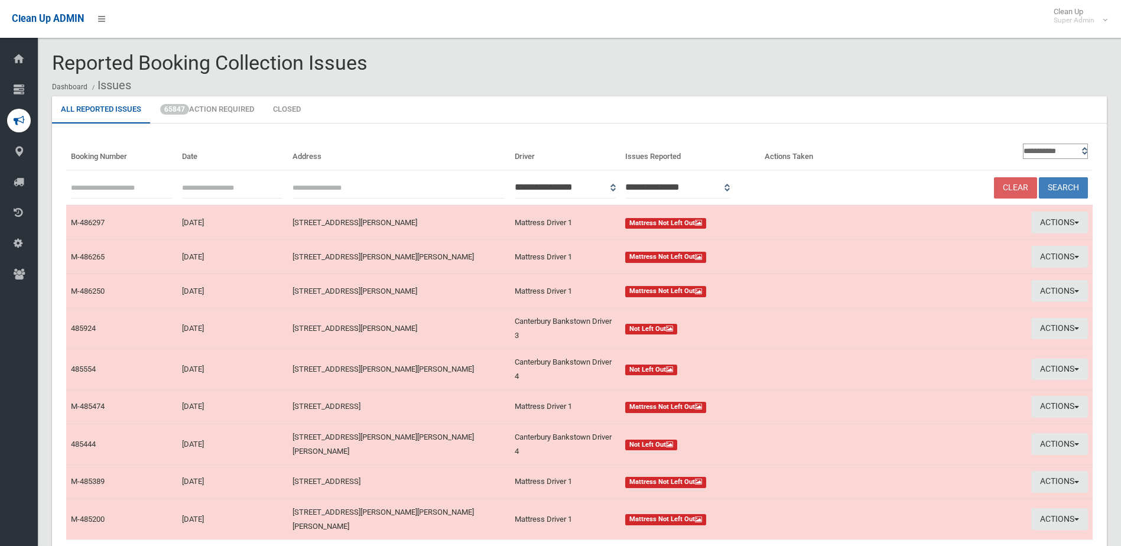
paste input "******"
type input "******"
click at [1063, 184] on button "Search" at bounding box center [1063, 188] width 49 height 22
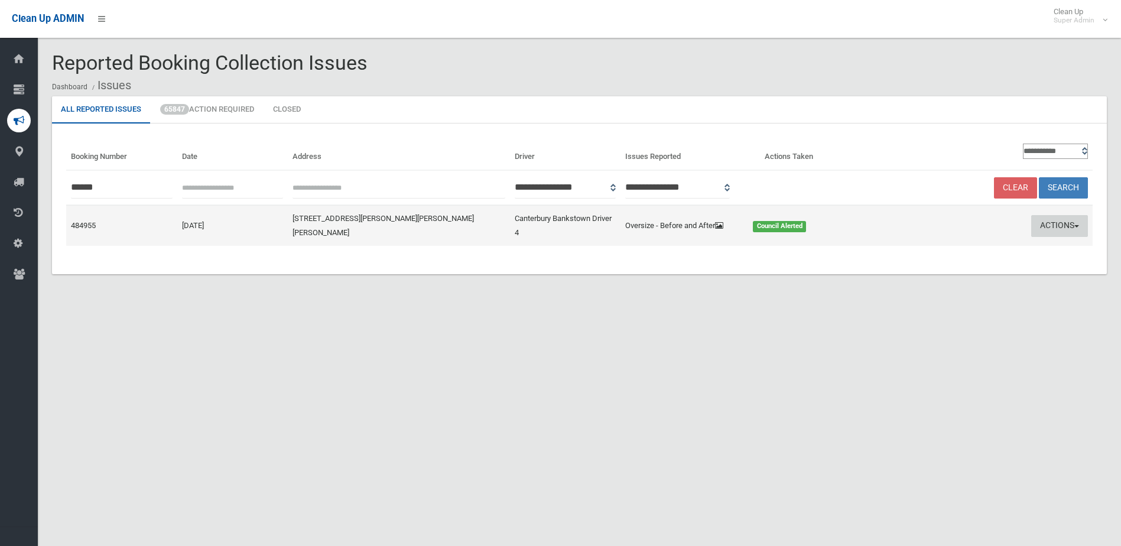
click at [1037, 223] on button "Actions" at bounding box center [1060, 226] width 57 height 22
click at [920, 278] on link "Edit Actions Taken" at bounding box center [947, 271] width 141 height 20
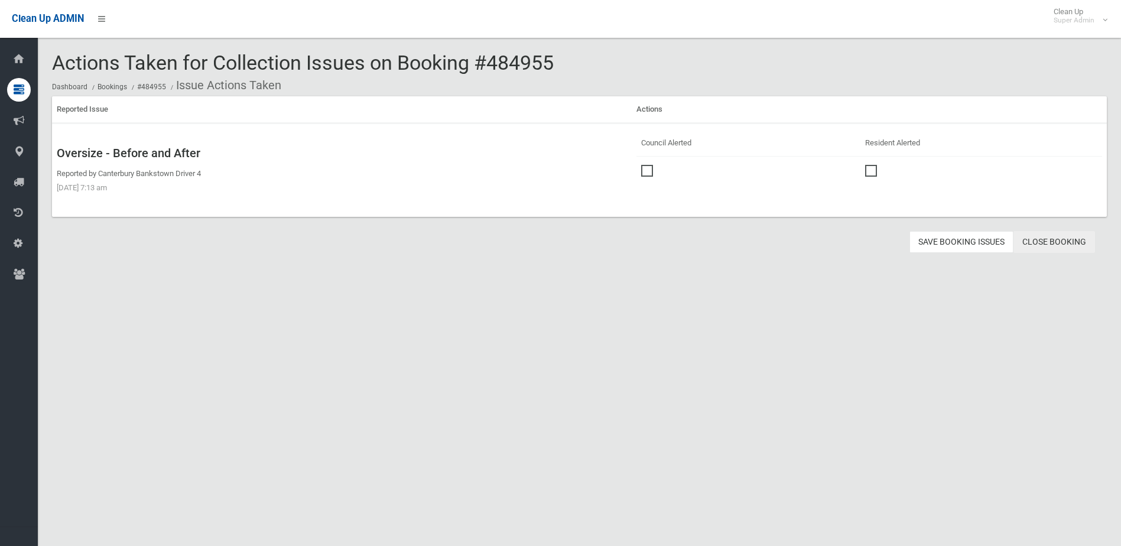
click at [1059, 242] on link "Close Booking" at bounding box center [1055, 242] width 82 height 22
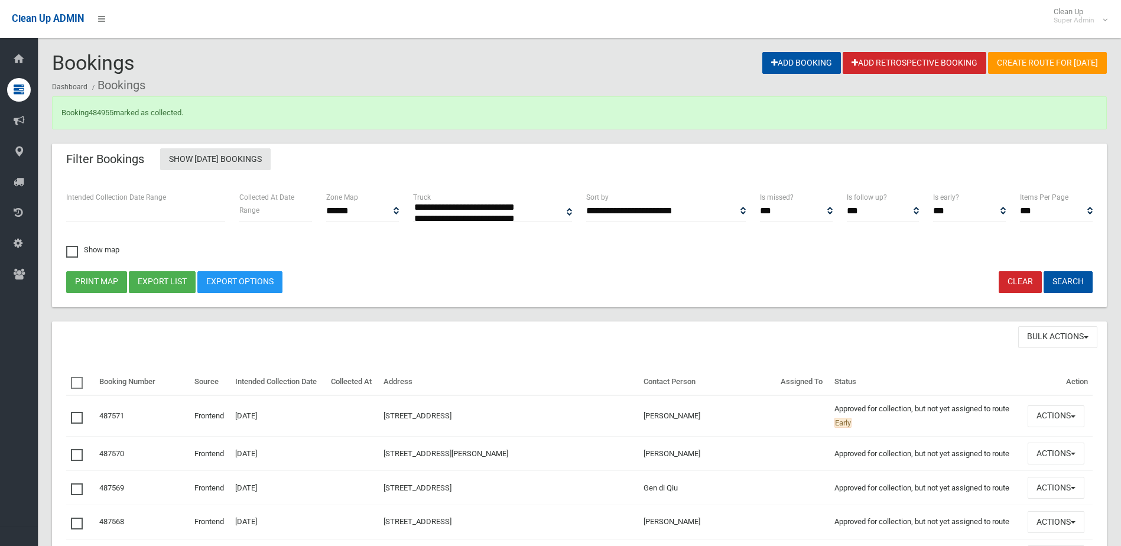
select select
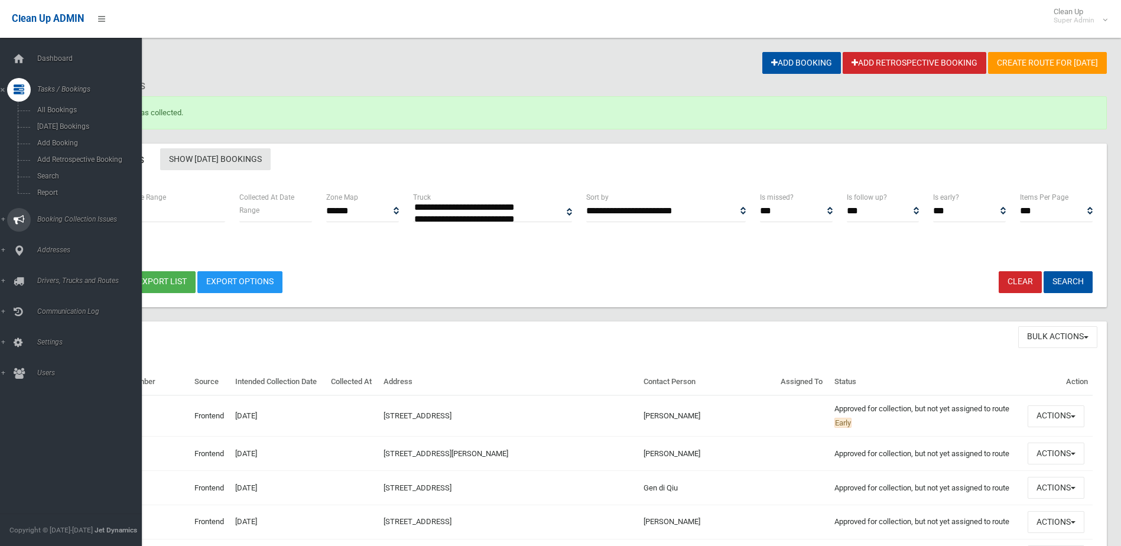
click at [53, 216] on span "Booking Collection Issues" at bounding box center [92, 219] width 117 height 8
click at [66, 138] on span "All Reported Issues" at bounding box center [87, 141] width 107 height 8
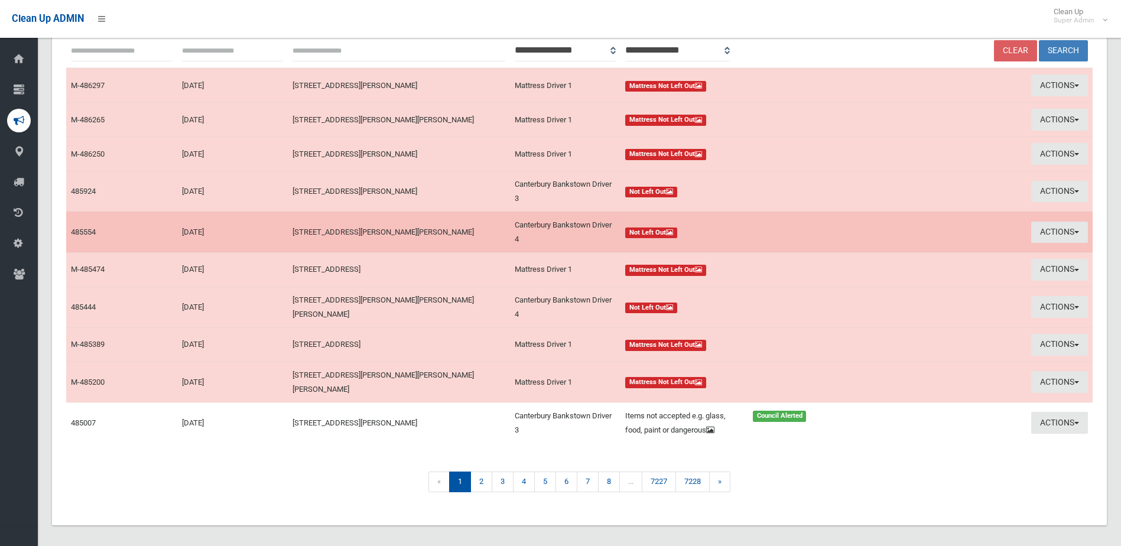
scroll to position [138, 0]
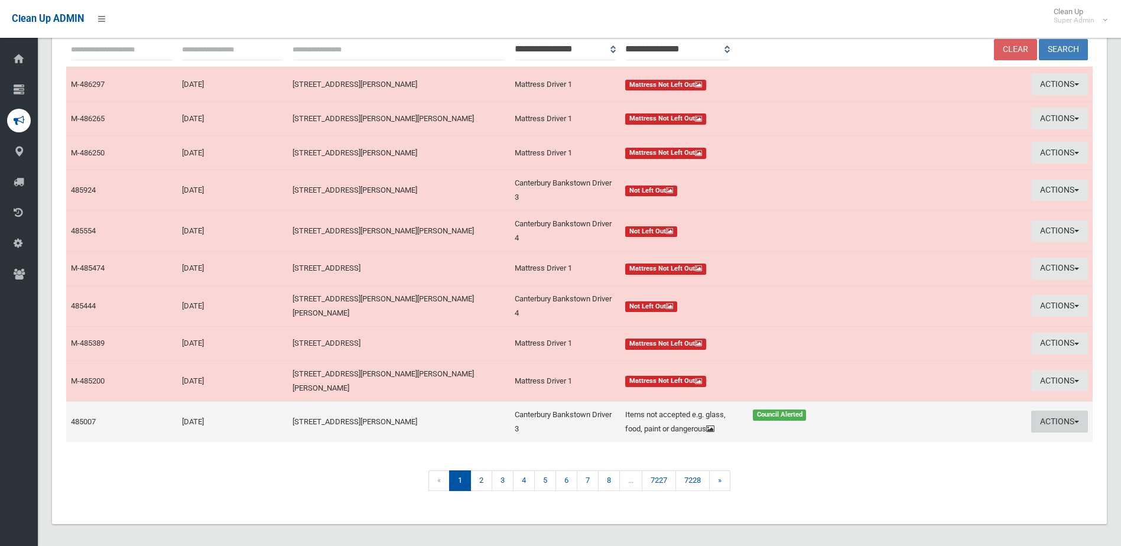
click at [1046, 417] on button "Actions" at bounding box center [1060, 422] width 57 height 22
click at [891, 440] on link "View Booking" at bounding box center [947, 446] width 141 height 20
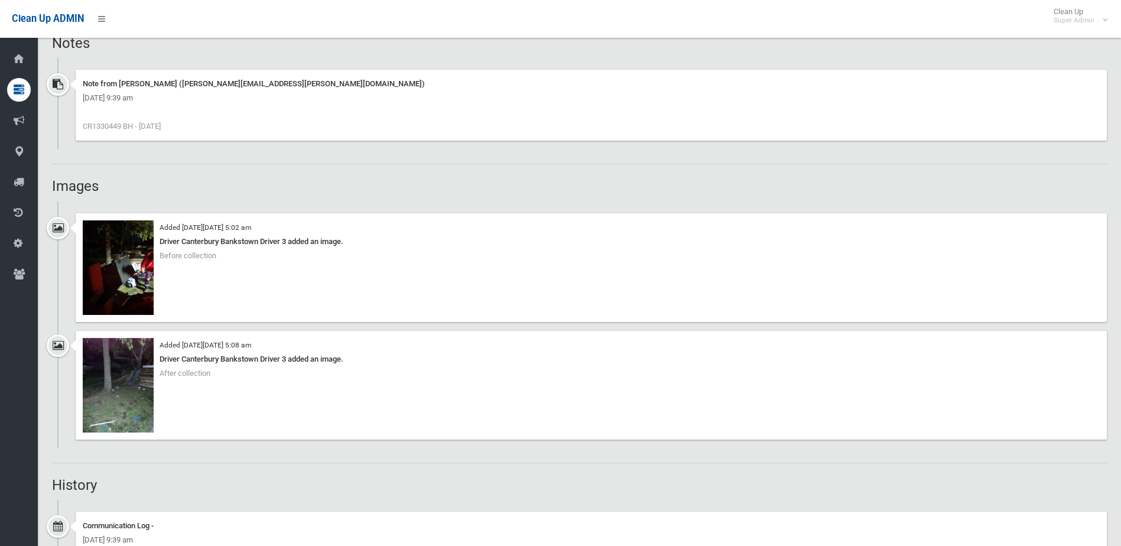
scroll to position [946, 0]
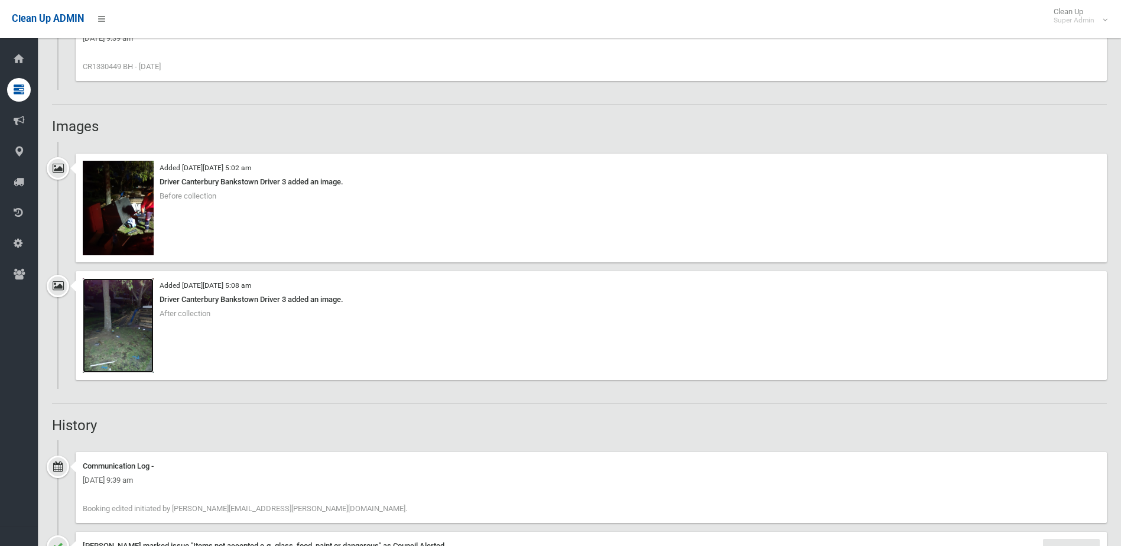
click at [129, 339] on img at bounding box center [118, 325] width 71 height 95
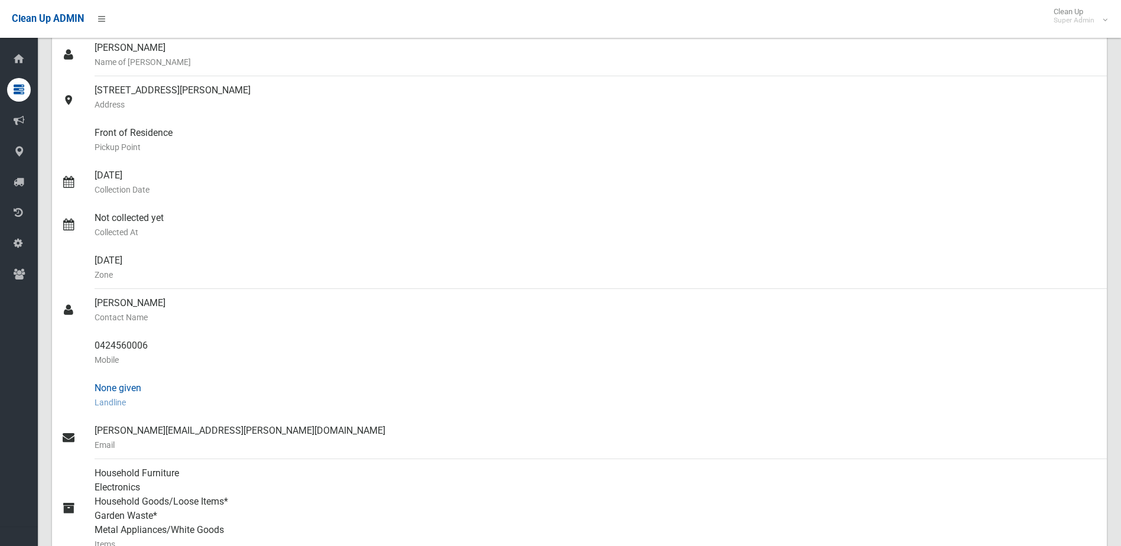
scroll to position [0, 0]
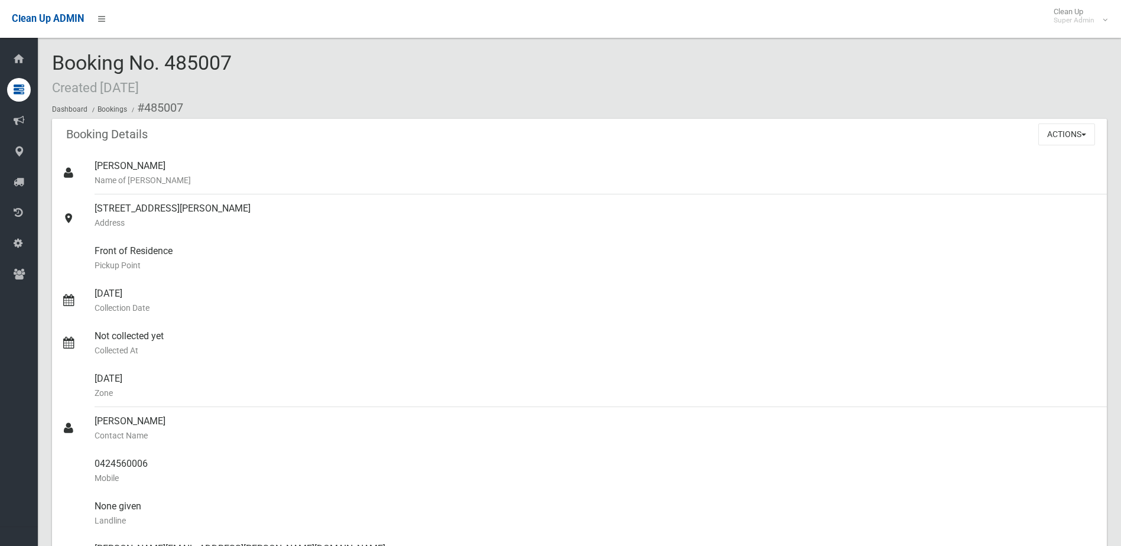
drag, startPoint x: 168, startPoint y: 61, endPoint x: 235, endPoint y: 61, distance: 67.4
click at [235, 61] on div "Booking No. 485007 Created 12/09/2025 Dashboard Bookings #485007" at bounding box center [579, 85] width 1055 height 67
drag, startPoint x: 235, startPoint y: 61, endPoint x: 224, endPoint y: 62, distance: 11.2
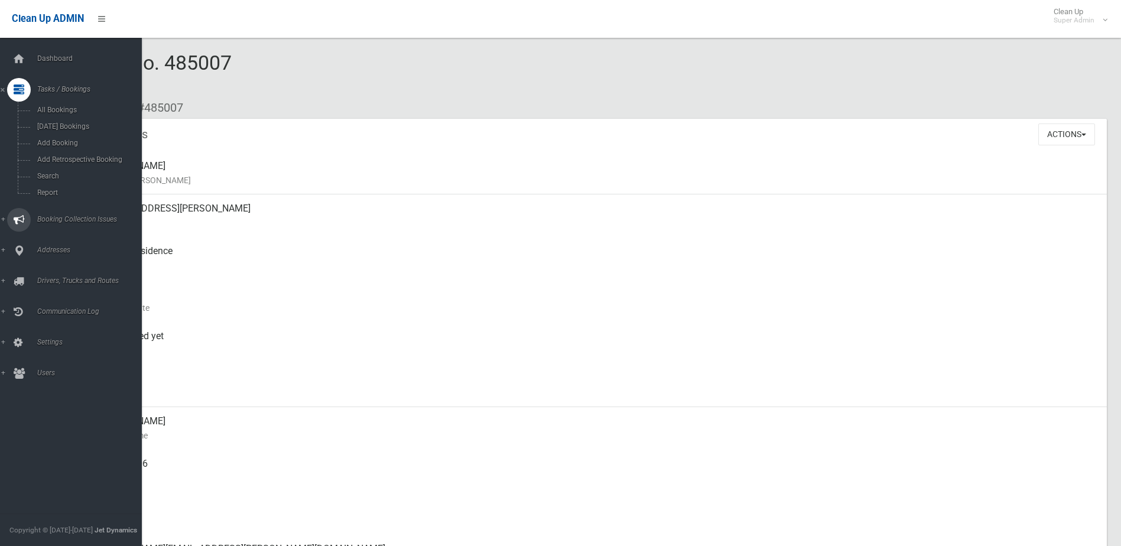
click at [66, 219] on span "Booking Collection Issues" at bounding box center [92, 219] width 117 height 8
click at [60, 144] on span "All Reported Issues" at bounding box center [87, 141] width 107 height 8
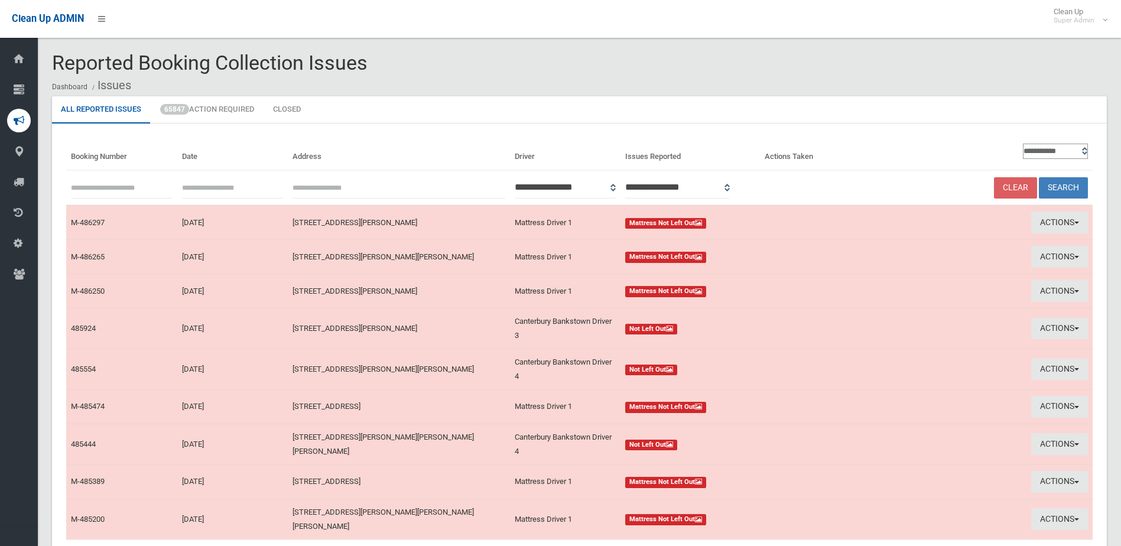
drag, startPoint x: 0, startPoint y: 0, endPoint x: 115, endPoint y: 183, distance: 216.0
paste input "******"
type input "******"
click at [1058, 184] on button "Search" at bounding box center [1063, 188] width 49 height 22
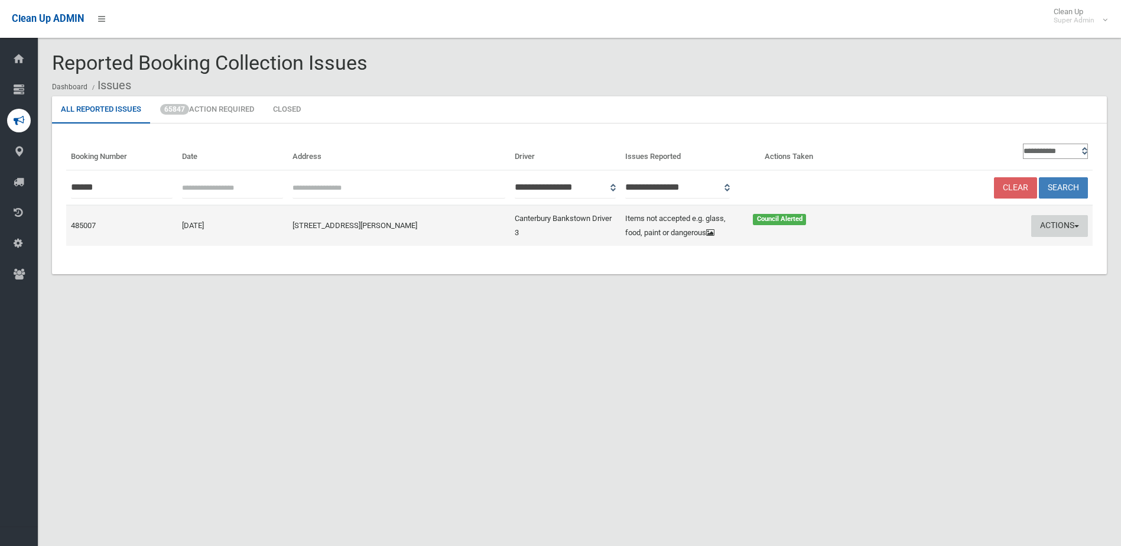
click at [1043, 222] on button "Actions" at bounding box center [1060, 226] width 57 height 22
click at [908, 270] on link "Edit Actions Taken" at bounding box center [947, 271] width 141 height 20
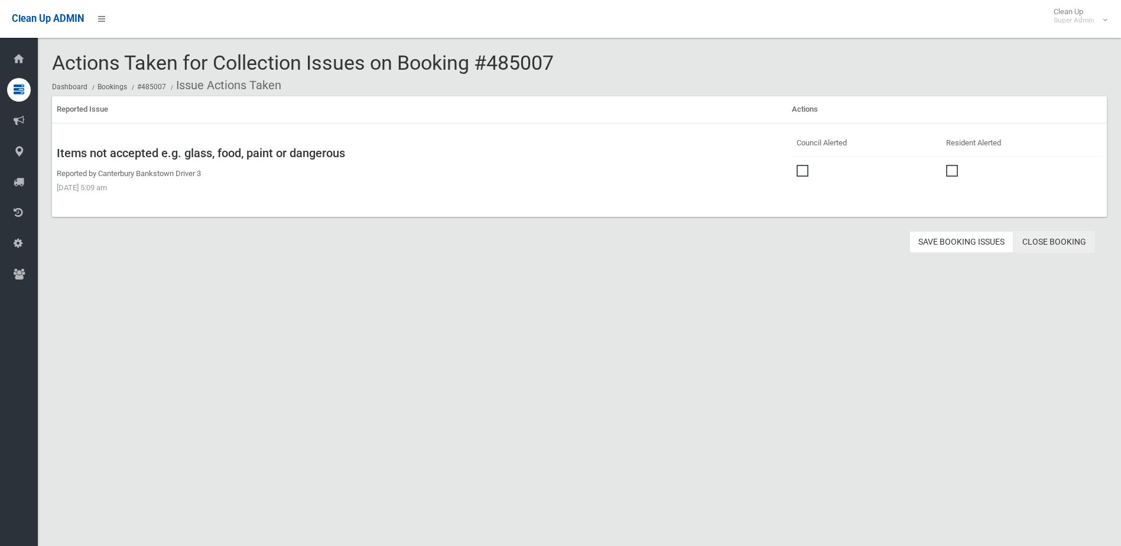
click at [1057, 241] on link "Close Booking" at bounding box center [1055, 242] width 82 height 22
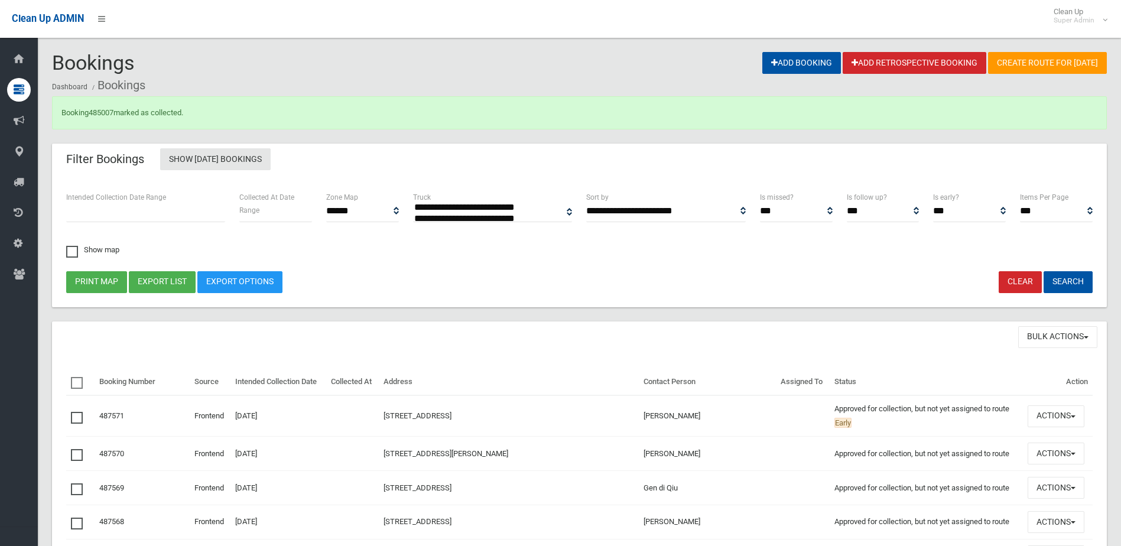
select select
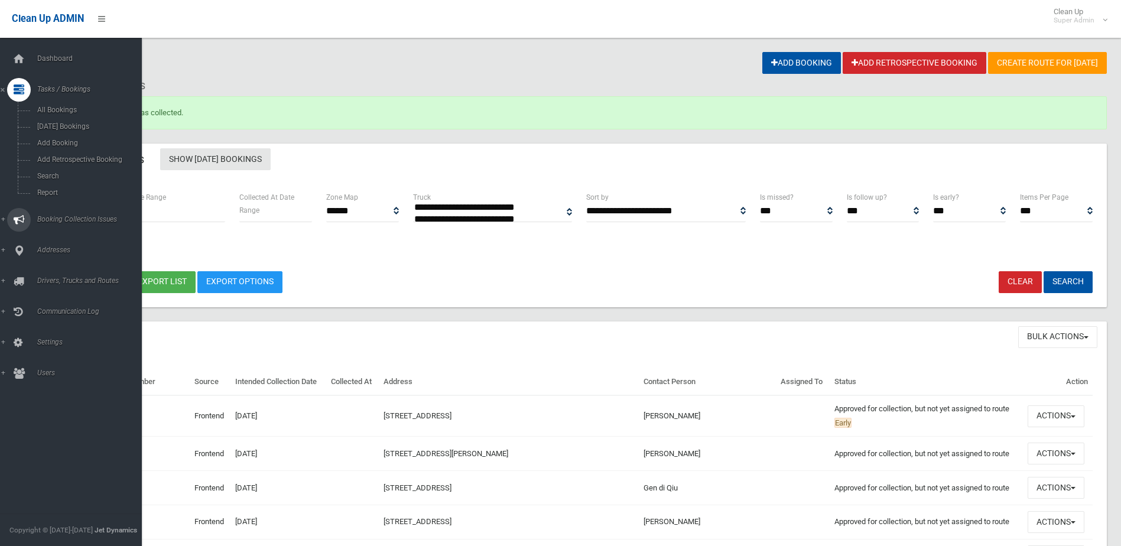
click at [63, 217] on span "Booking Collection Issues" at bounding box center [92, 219] width 117 height 8
click at [61, 140] on span "All Reported Issues" at bounding box center [87, 141] width 107 height 8
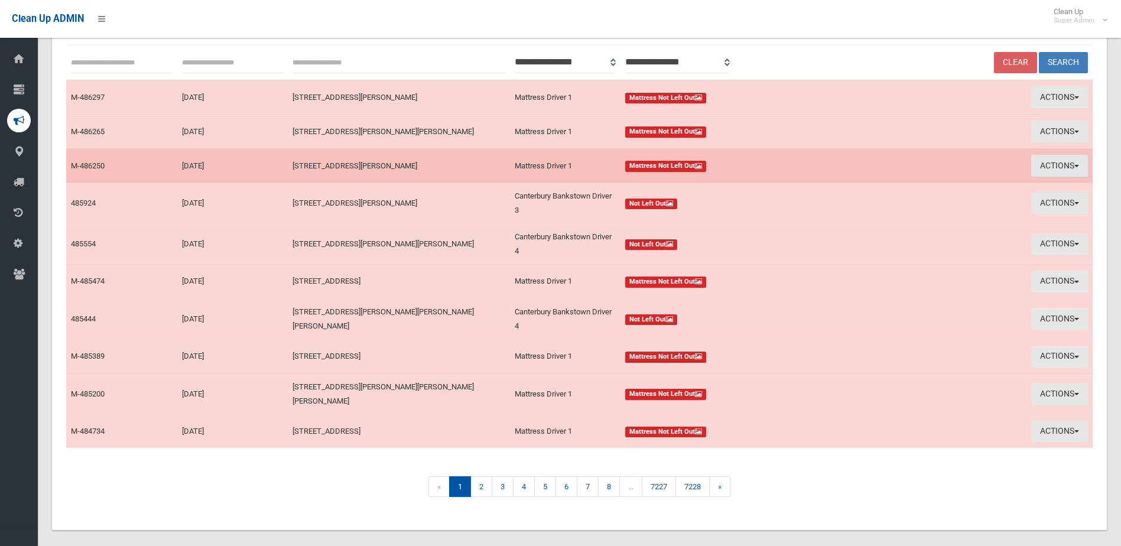
scroll to position [132, 0]
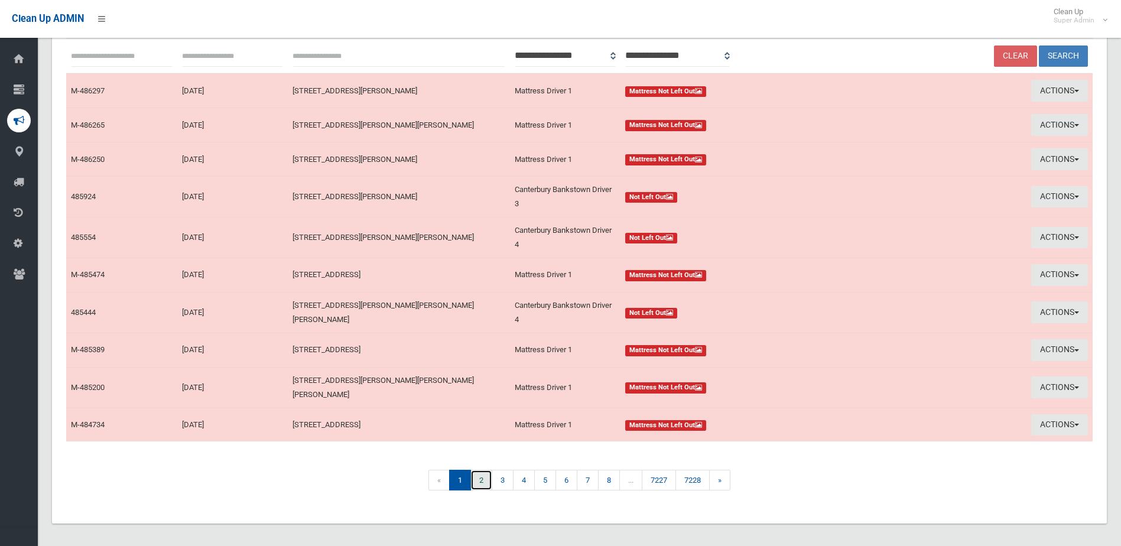
click at [485, 478] on link "2" at bounding box center [482, 480] width 22 height 21
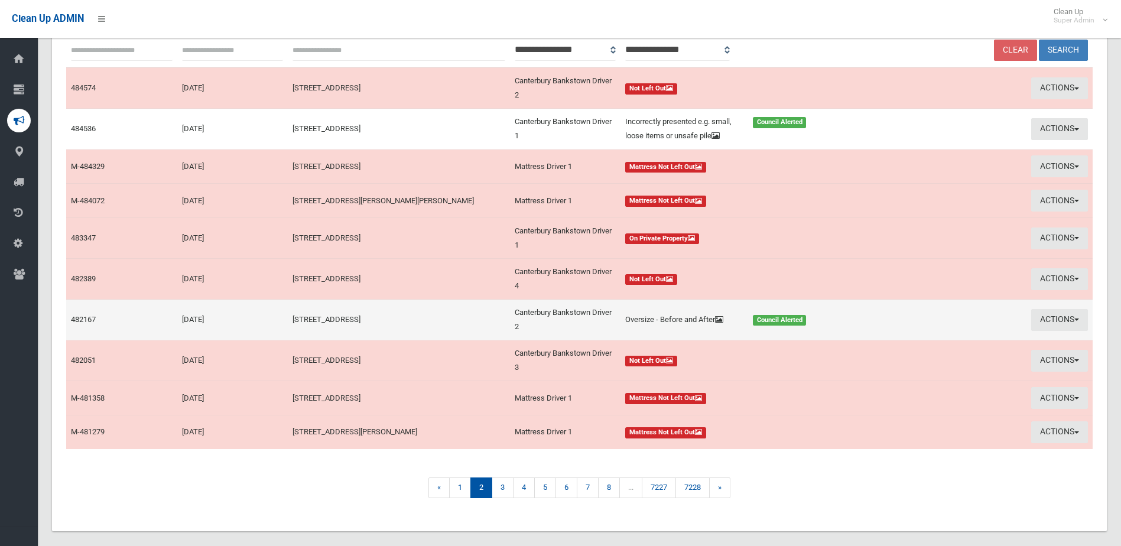
scroll to position [166, 0]
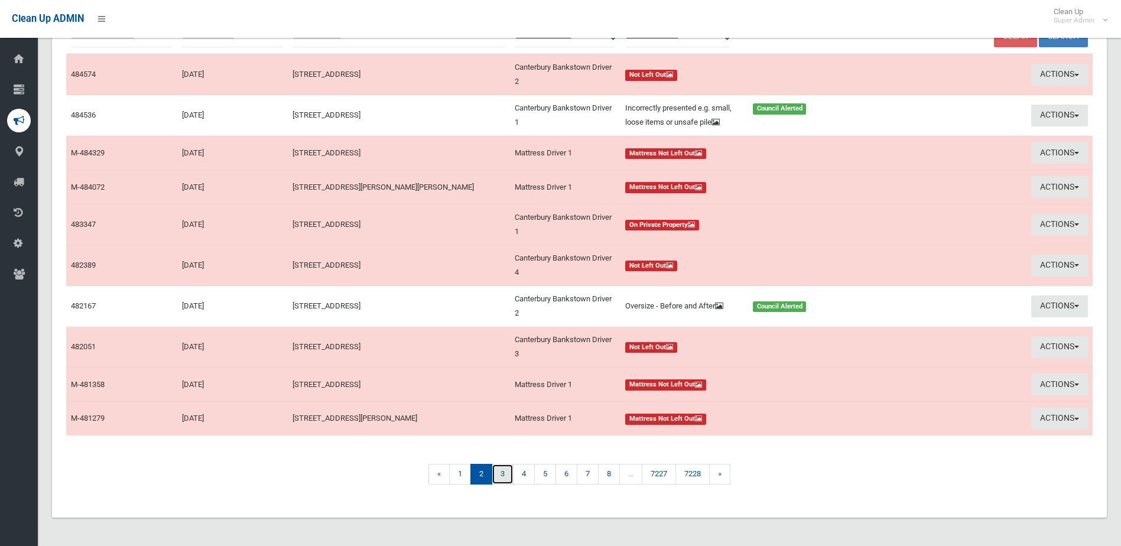
click at [500, 474] on link "3" at bounding box center [503, 474] width 22 height 21
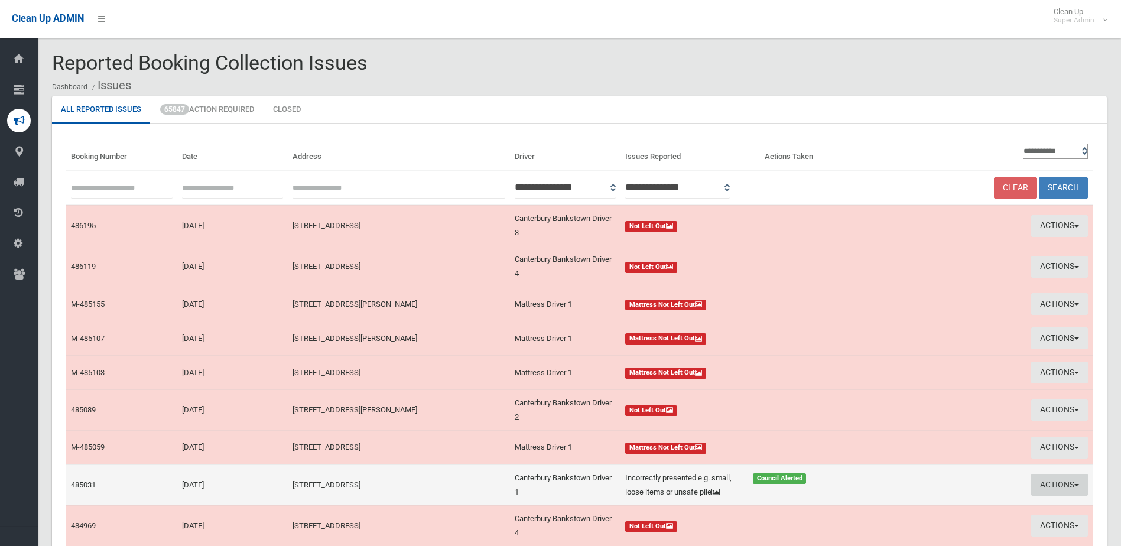
click at [1048, 492] on button "Actions" at bounding box center [1060, 485] width 57 height 22
click at [920, 444] on link "View Booking" at bounding box center [947, 440] width 141 height 20
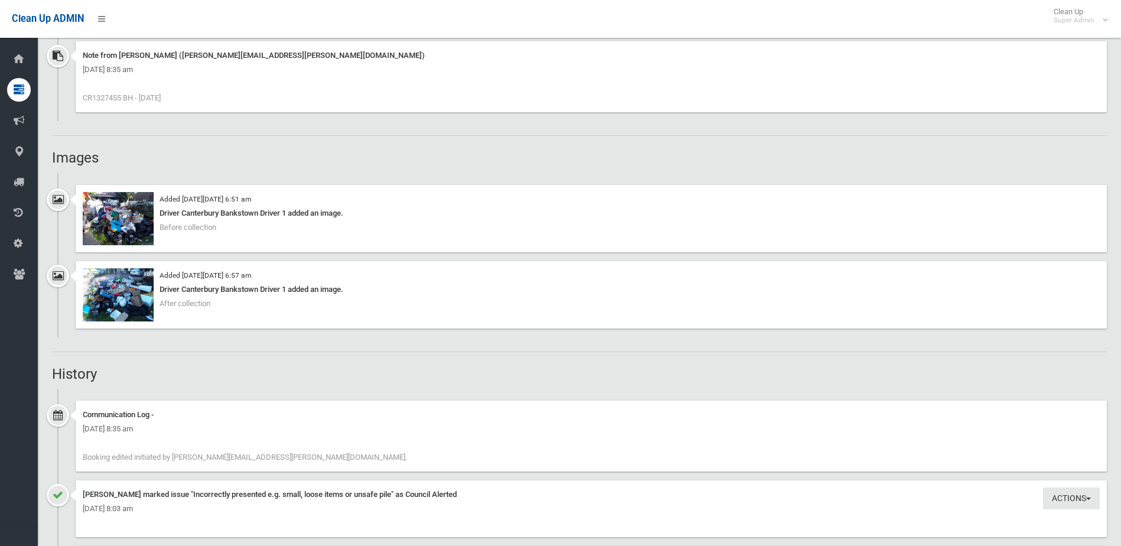
scroll to position [828, 0]
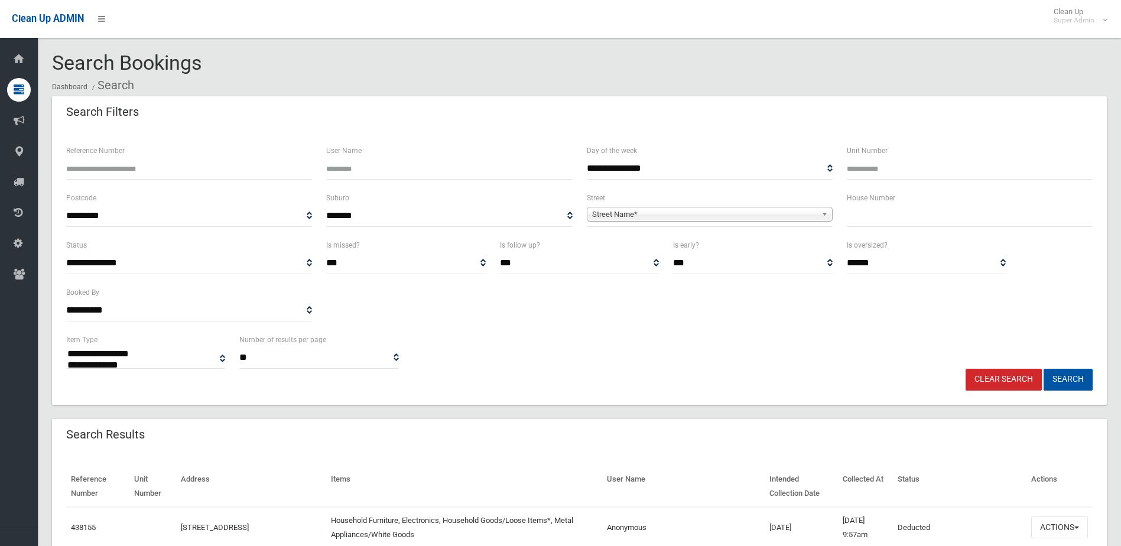
select select
click at [888, 222] on input "text" at bounding box center [970, 216] width 246 height 22
type input "*"
click at [624, 213] on span "Street Name*" at bounding box center [704, 214] width 225 height 14
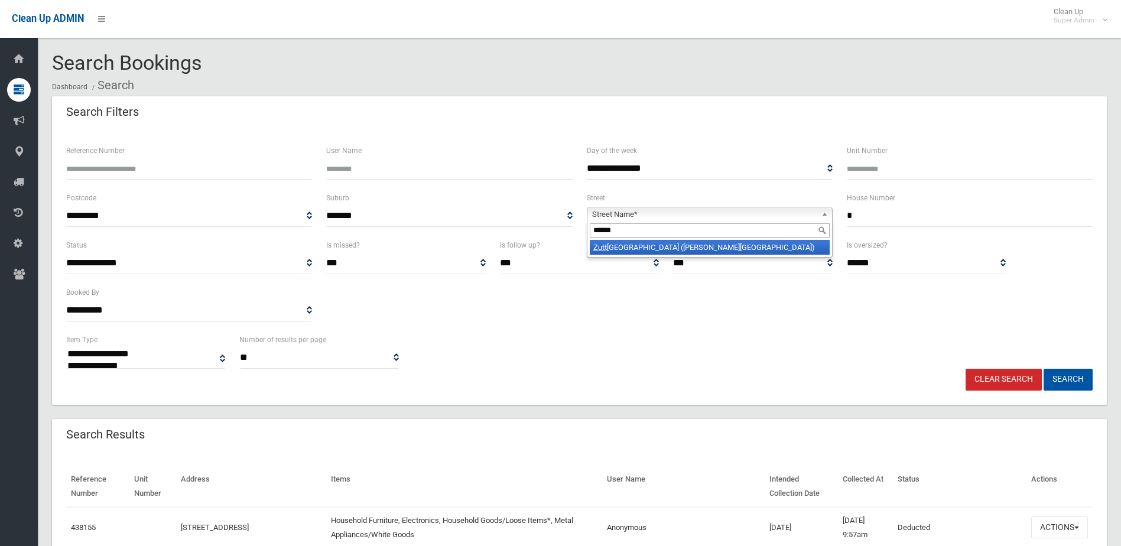
type input "*******"
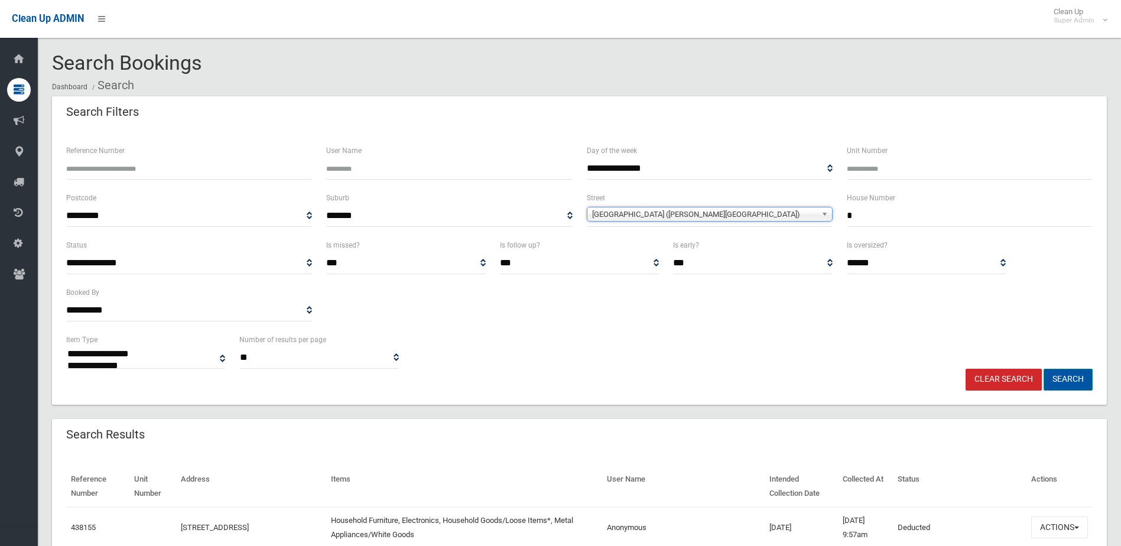
click at [1079, 380] on button "Search" at bounding box center [1068, 380] width 49 height 22
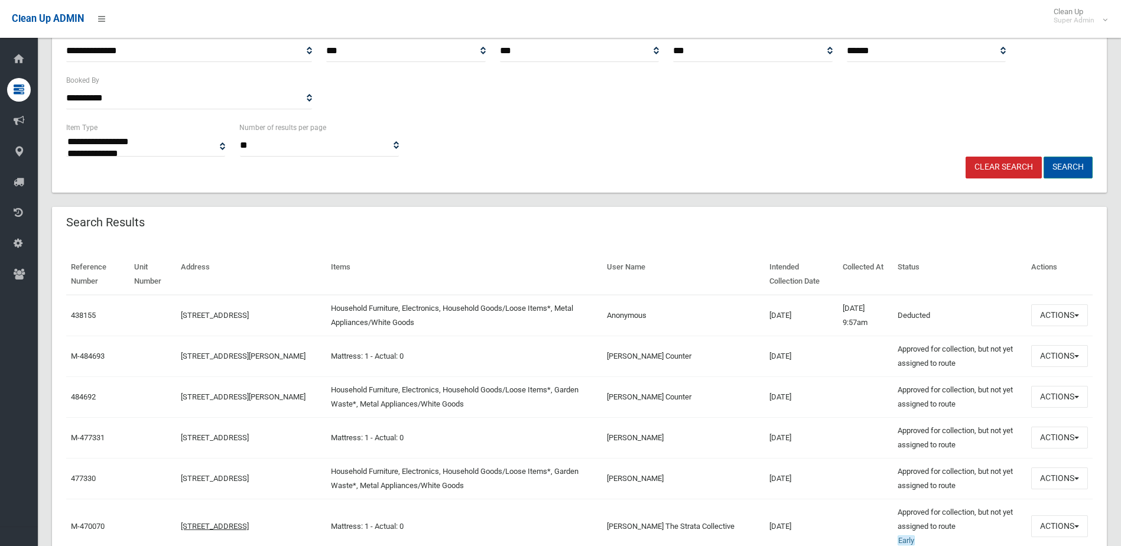
scroll to position [236, 0]
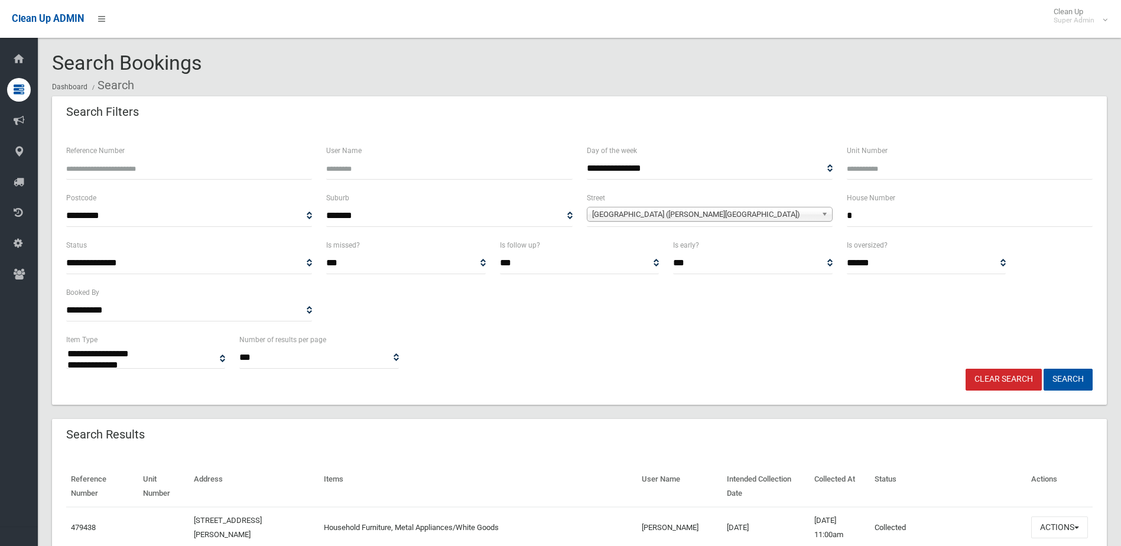
select select
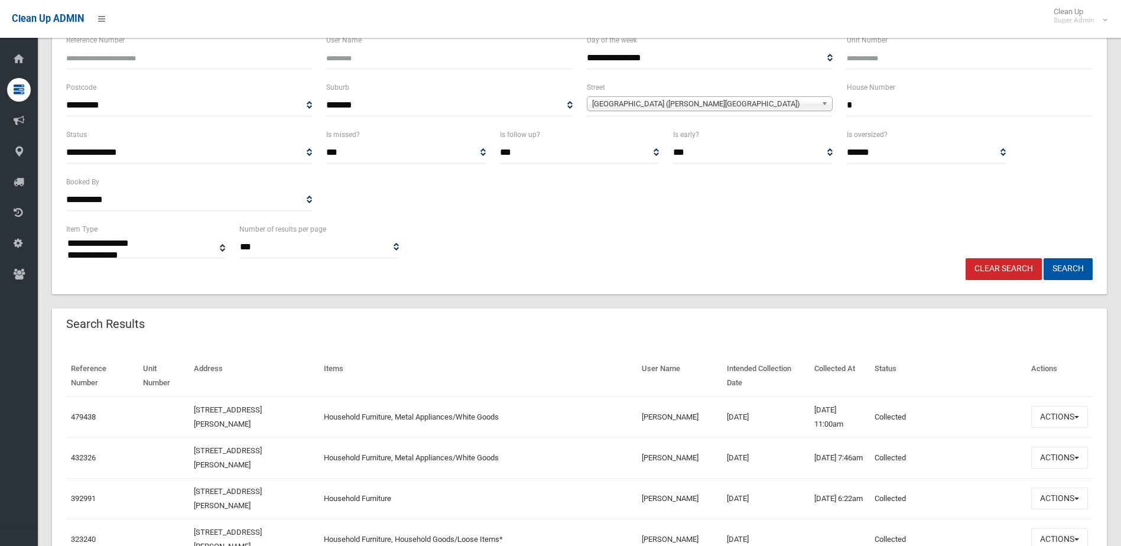
scroll to position [118, 0]
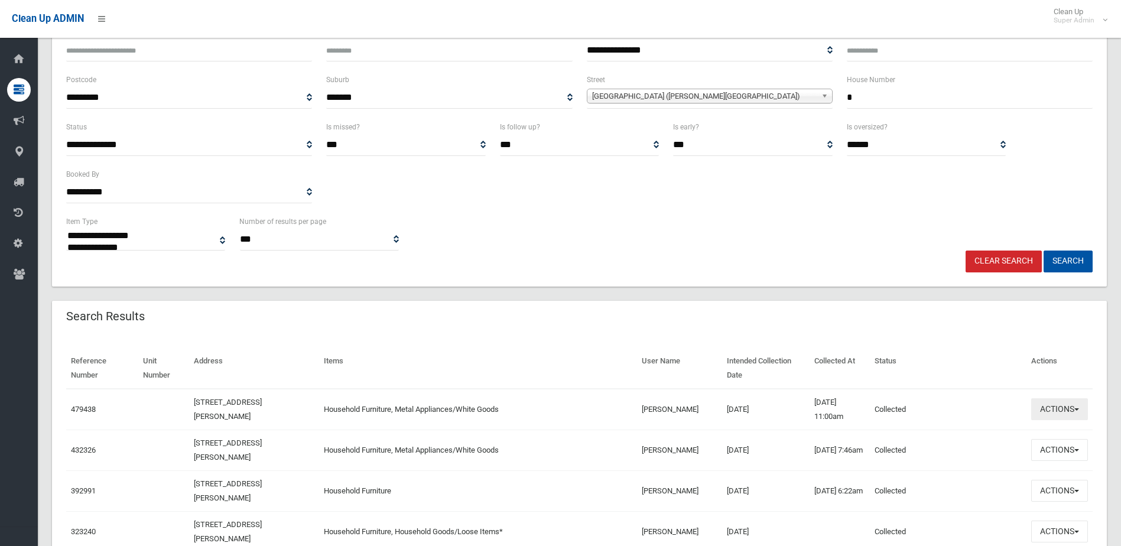
click at [1075, 411] on span "button" at bounding box center [1077, 409] width 5 height 2
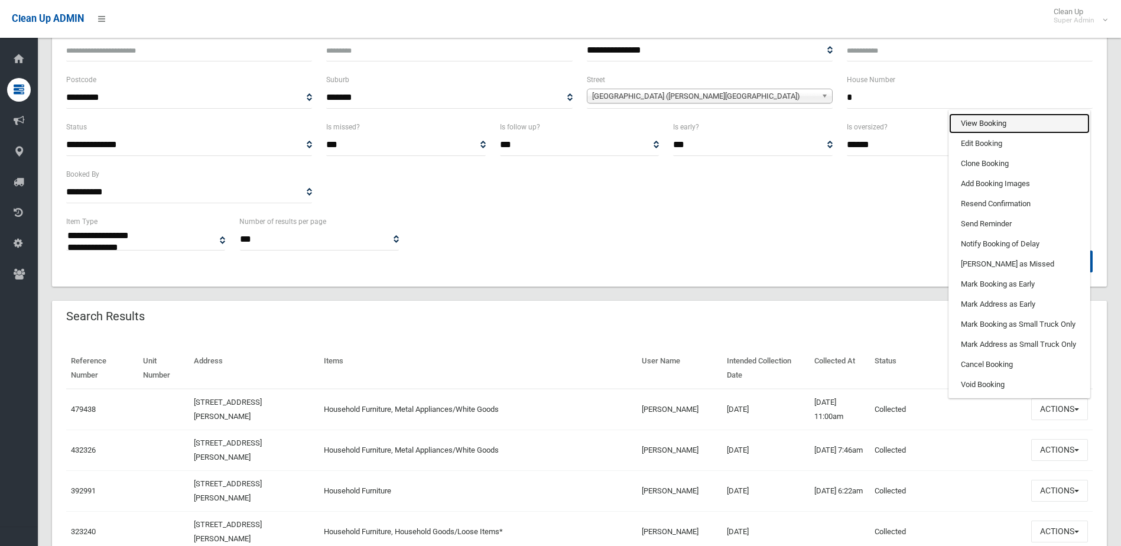
click at [982, 131] on link "View Booking" at bounding box center [1019, 123] width 141 height 20
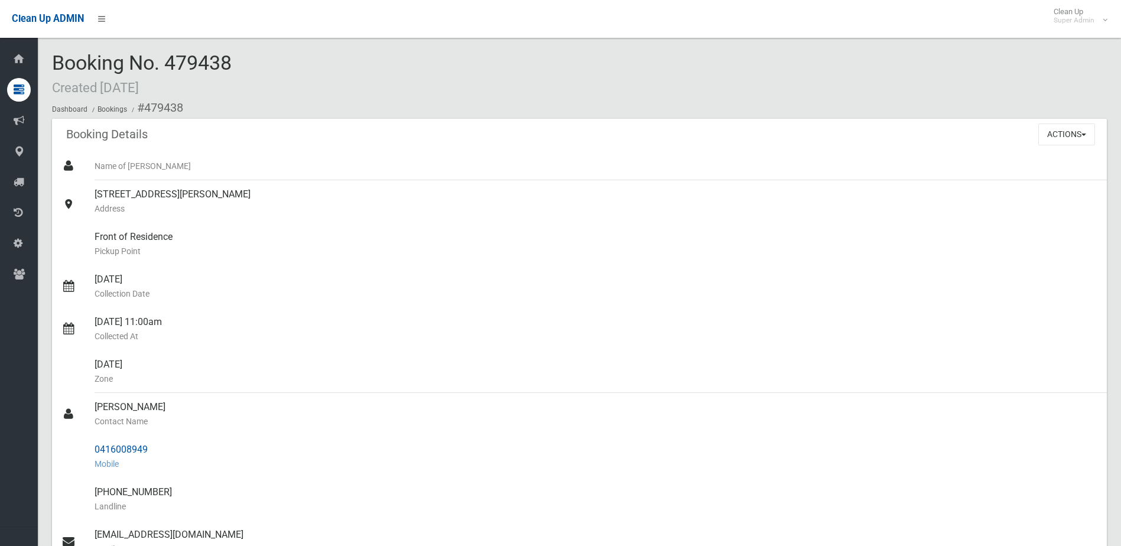
drag, startPoint x: 95, startPoint y: 449, endPoint x: 154, endPoint y: 447, distance: 59.1
click at [154, 447] on div "0416008949 Mobile" at bounding box center [596, 457] width 1003 height 43
drag, startPoint x: 154, startPoint y: 447, endPoint x: 135, endPoint y: 449, distance: 19.0
copy div "0416008949"
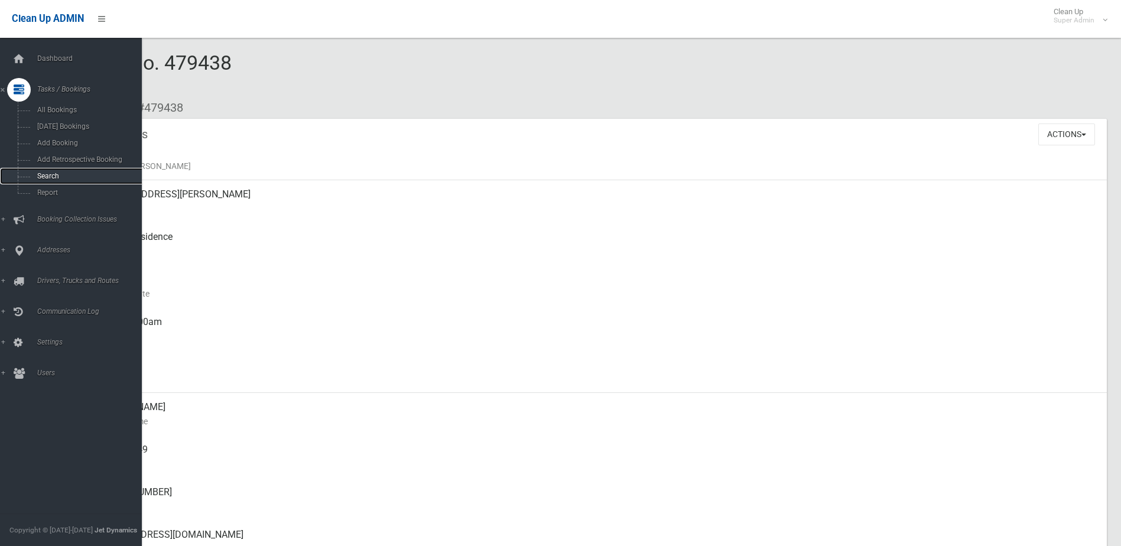
click at [40, 174] on span "Search" at bounding box center [87, 176] width 107 height 8
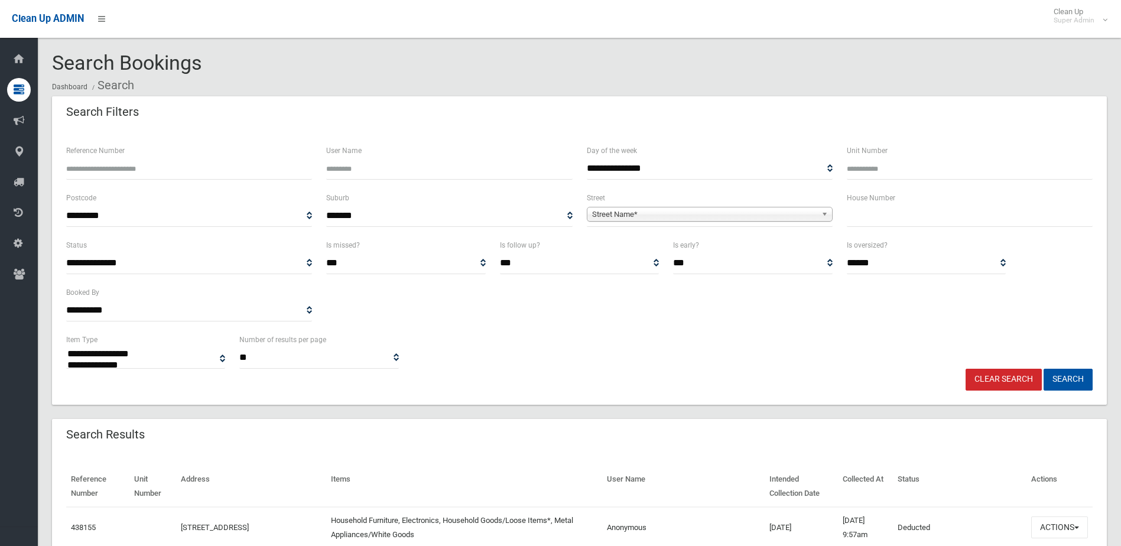
select select
click at [904, 222] on input "text" at bounding box center [970, 216] width 246 height 22
type input "**"
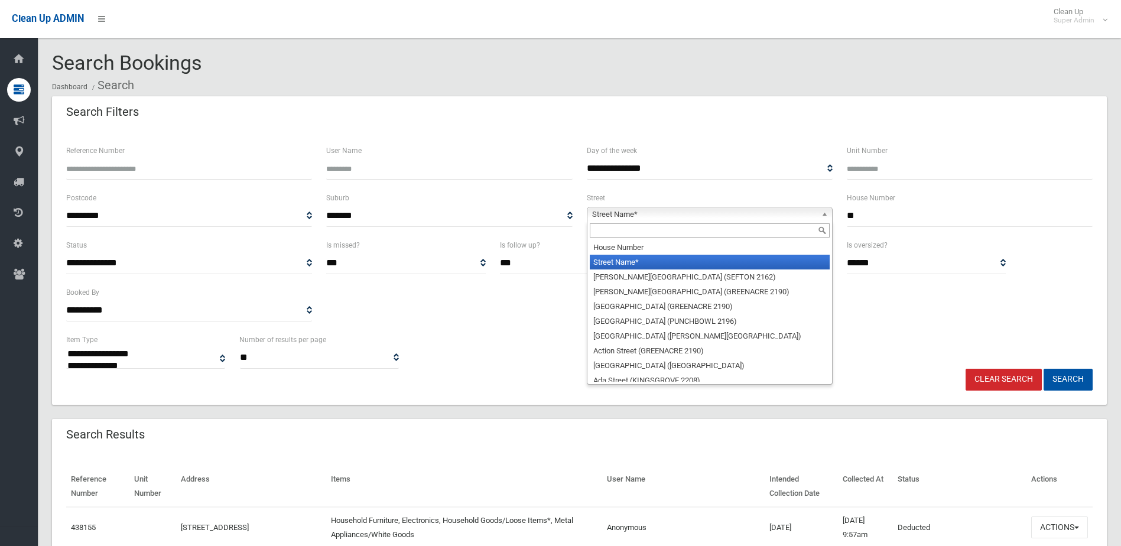
click at [630, 215] on span "Street Name*" at bounding box center [704, 214] width 225 height 14
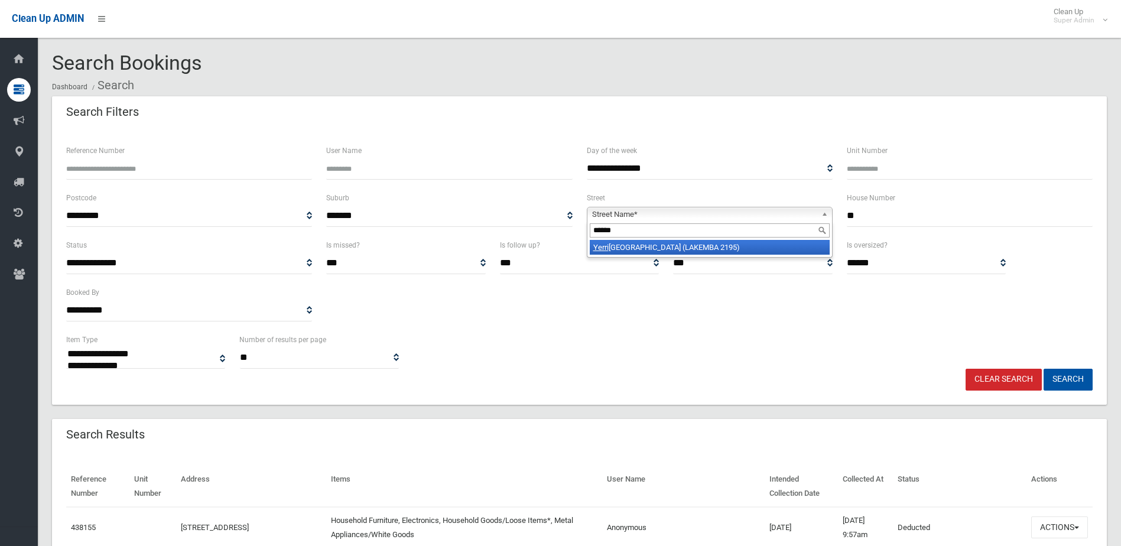
type input "*******"
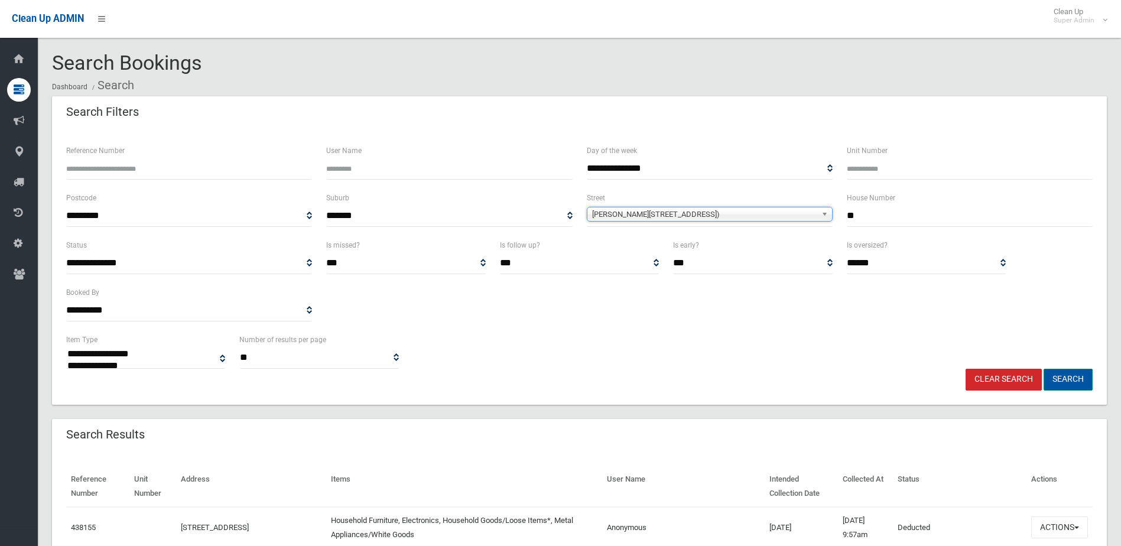
click at [1070, 378] on button "Search" at bounding box center [1068, 380] width 49 height 22
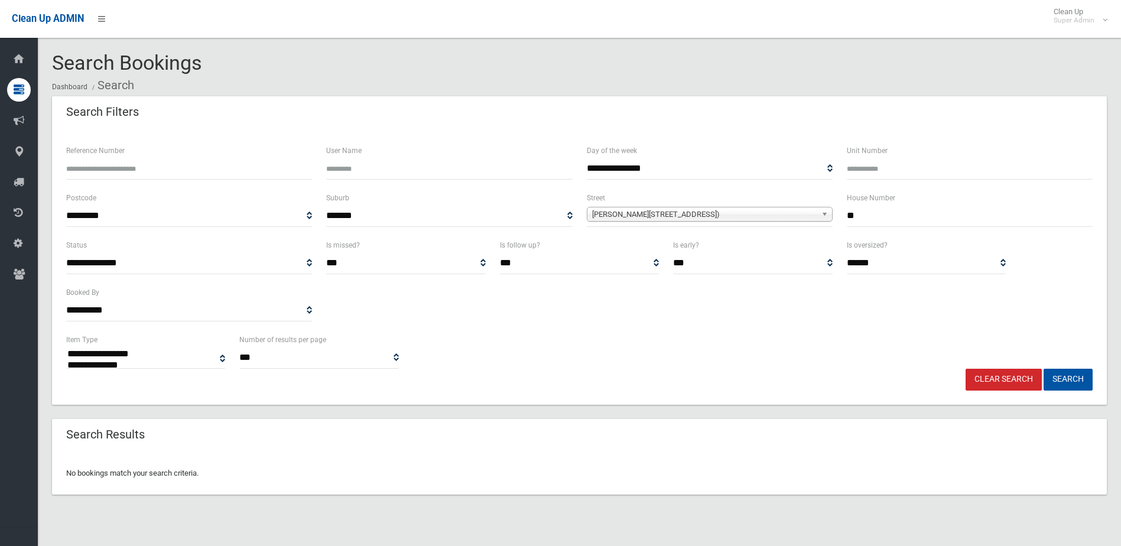
select select
drag, startPoint x: 871, startPoint y: 217, endPoint x: 820, endPoint y: 217, distance: 50.8
click at [820, 217] on div "**********" at bounding box center [579, 214] width 1041 height 47
type input "***"
click at [667, 215] on span "Yerrick Road (LAKEMBA 2195)" at bounding box center [704, 214] width 225 height 14
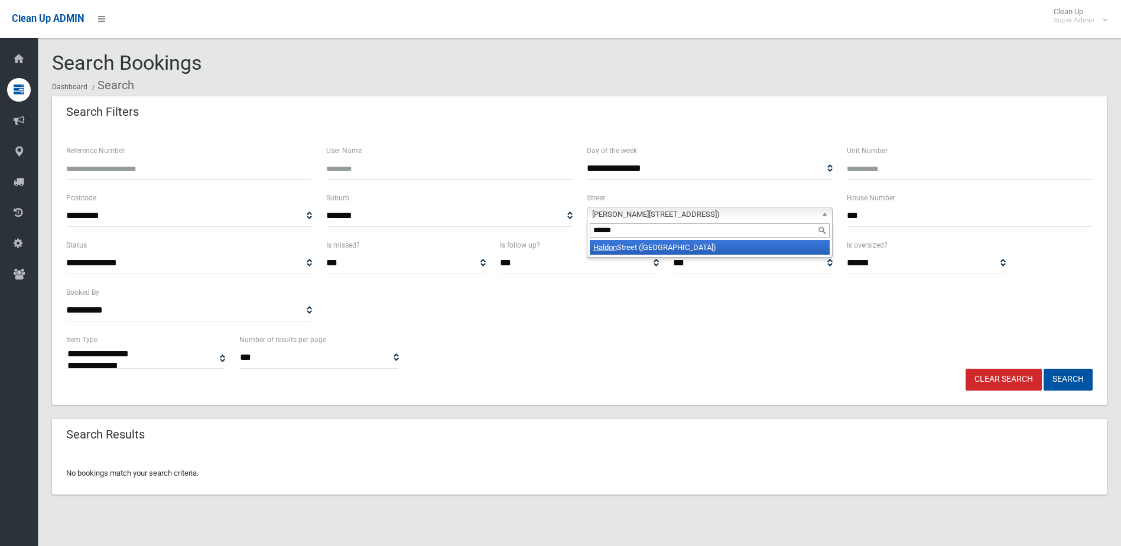
type input "******"
click at [666, 249] on li "Haldon Street (LAKEMBA 2195)" at bounding box center [710, 247] width 240 height 15
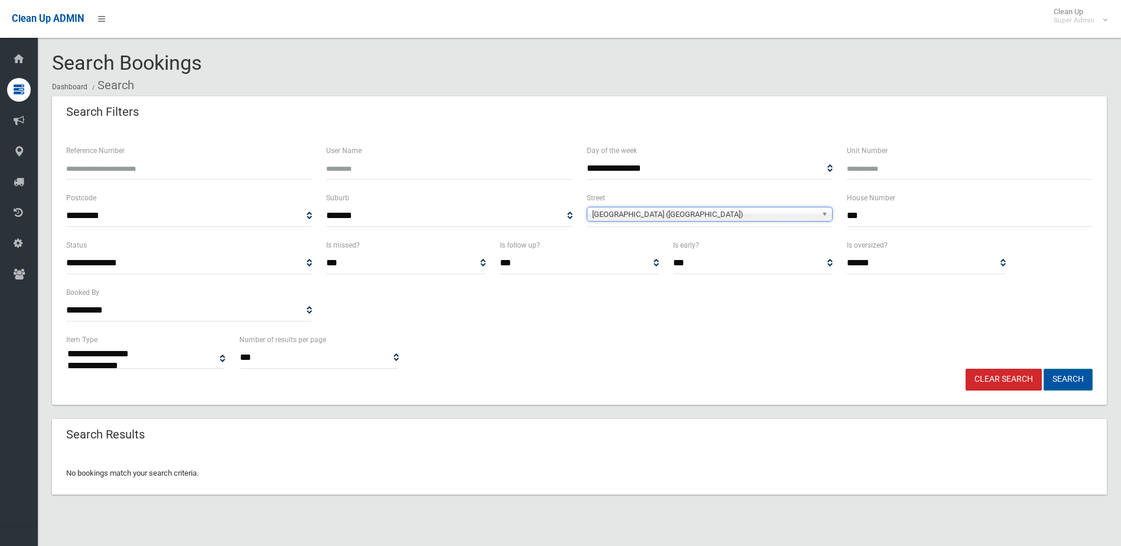
click at [1066, 378] on button "Search" at bounding box center [1068, 380] width 49 height 22
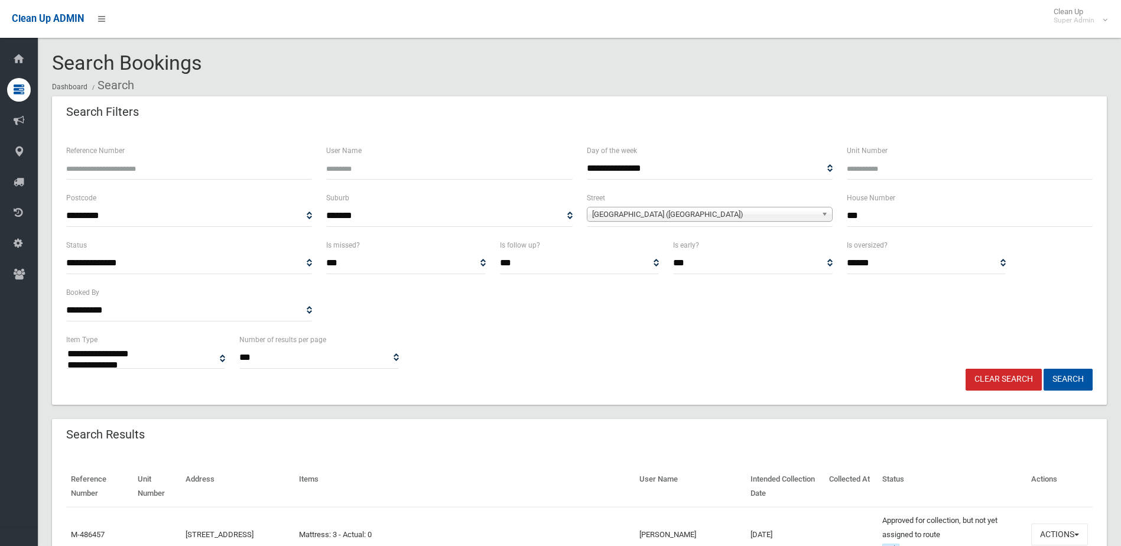
select select
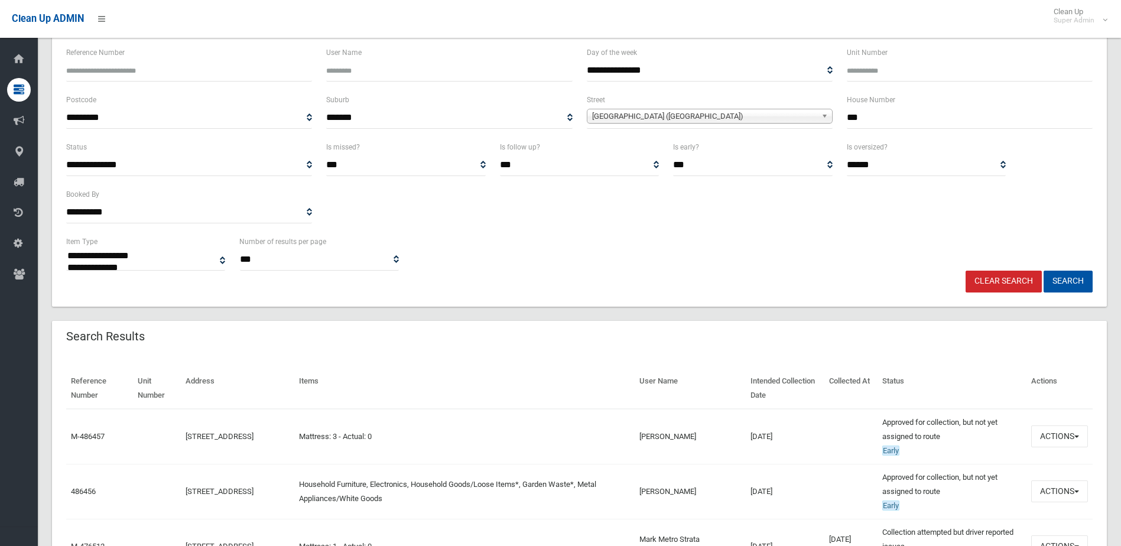
scroll to position [118, 0]
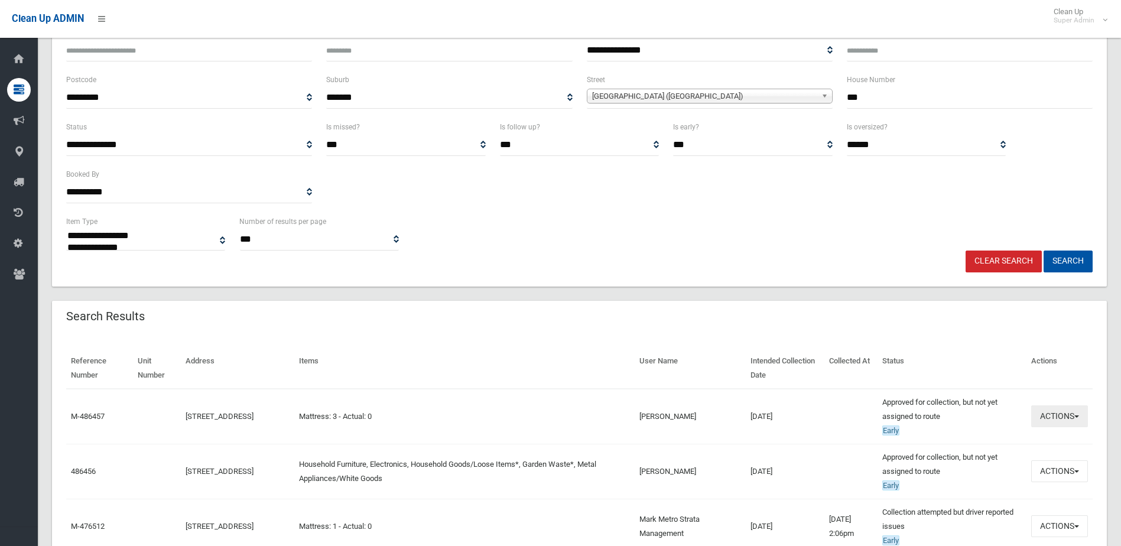
click at [1052, 413] on button "Actions" at bounding box center [1060, 417] width 57 height 22
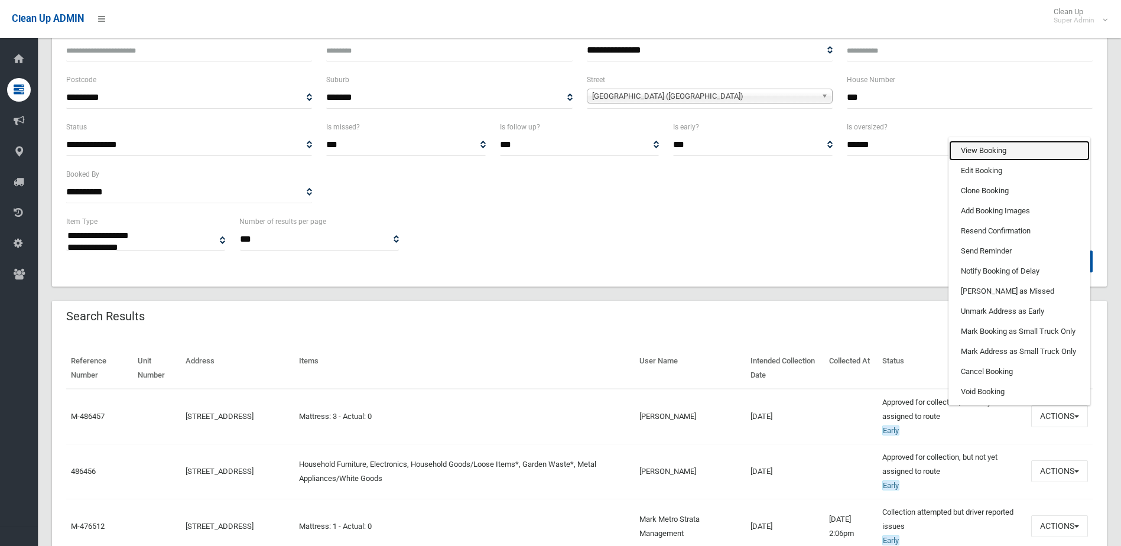
click at [983, 150] on link "View Booking" at bounding box center [1019, 151] width 141 height 20
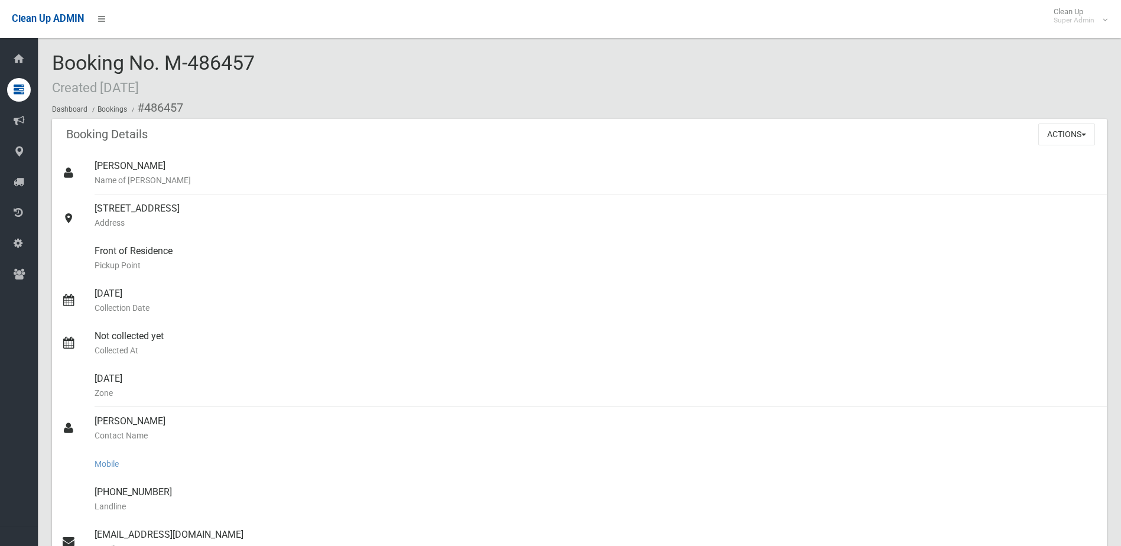
scroll to position [59, 0]
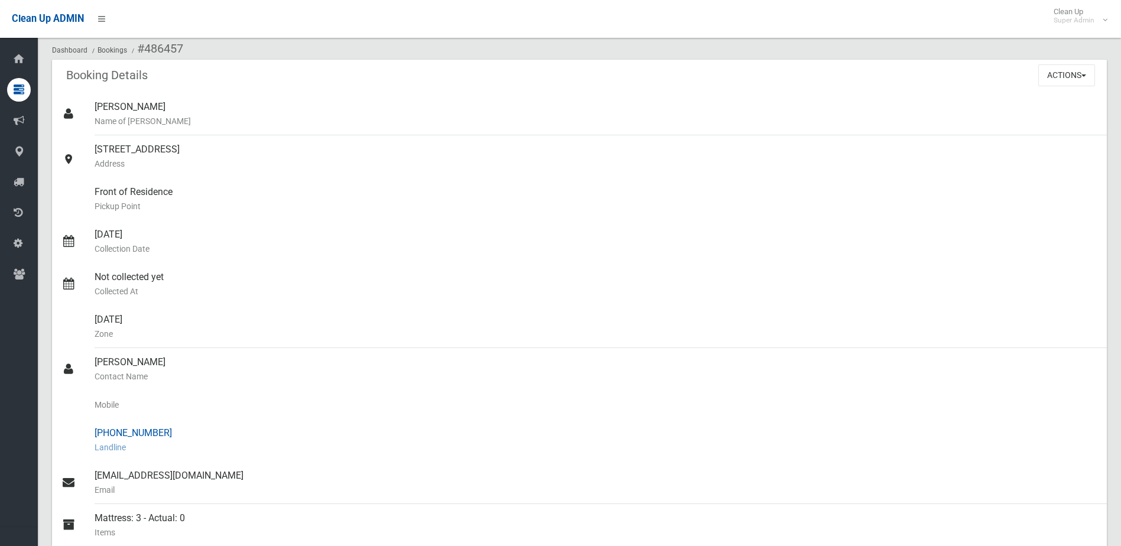
drag, startPoint x: 115, startPoint y: 434, endPoint x: 175, endPoint y: 435, distance: 59.7
click at [175, 435] on div "[PHONE_NUMBER] Landline" at bounding box center [596, 440] width 1003 height 43
drag, startPoint x: 175, startPoint y: 435, endPoint x: 137, endPoint y: 435, distance: 37.8
copy div "7229 6490"
click at [95, 432] on div "[PHONE_NUMBER] Landline" at bounding box center [596, 440] width 1003 height 43
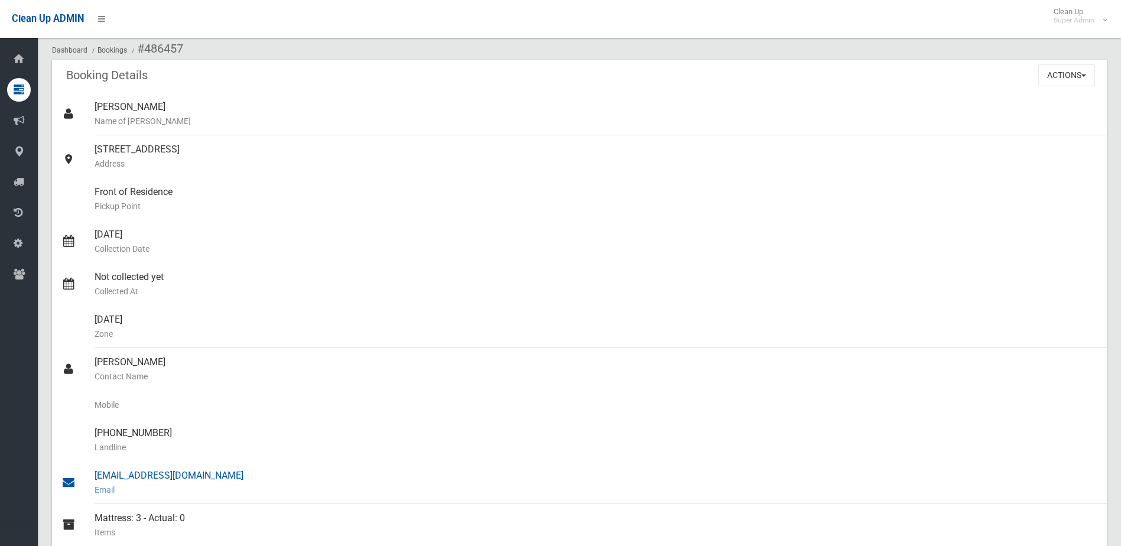
drag, startPoint x: 94, startPoint y: 355, endPoint x: 212, endPoint y: 477, distance: 169.3
click at [212, 477] on ul "[PERSON_NAME] Name of [PERSON_NAME] [STREET_ADDRESS] Address Front of Residence…" at bounding box center [579, 362] width 1055 height 539
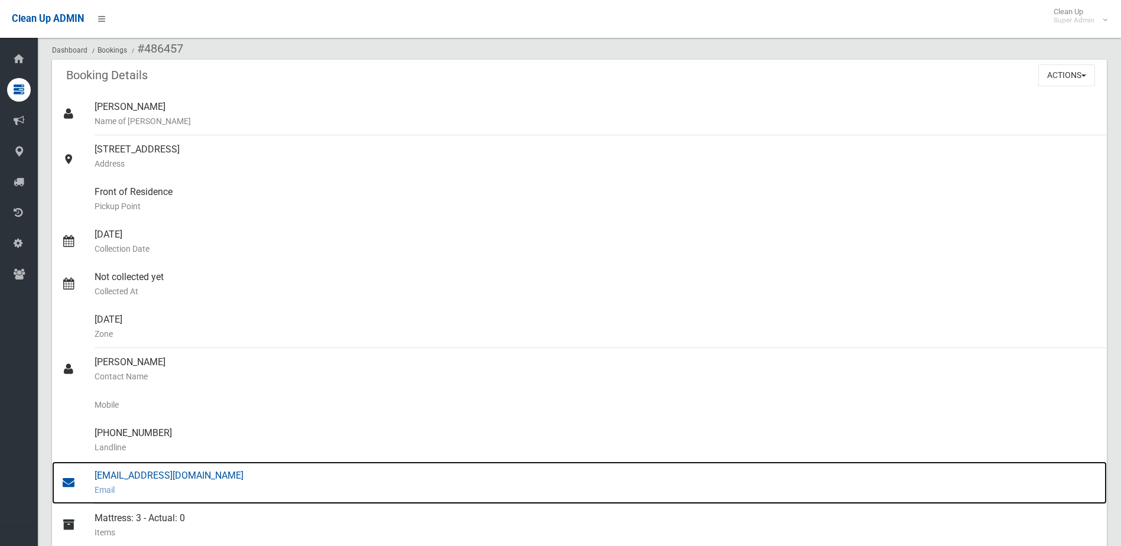
drag, startPoint x: 212, startPoint y: 477, endPoint x: 196, endPoint y: 472, distance: 16.6
copy ul "[PERSON_NAME] Contact Name Mobile [PHONE_NUMBER] Landline [EMAIL_ADDRESS][DOMAI…"
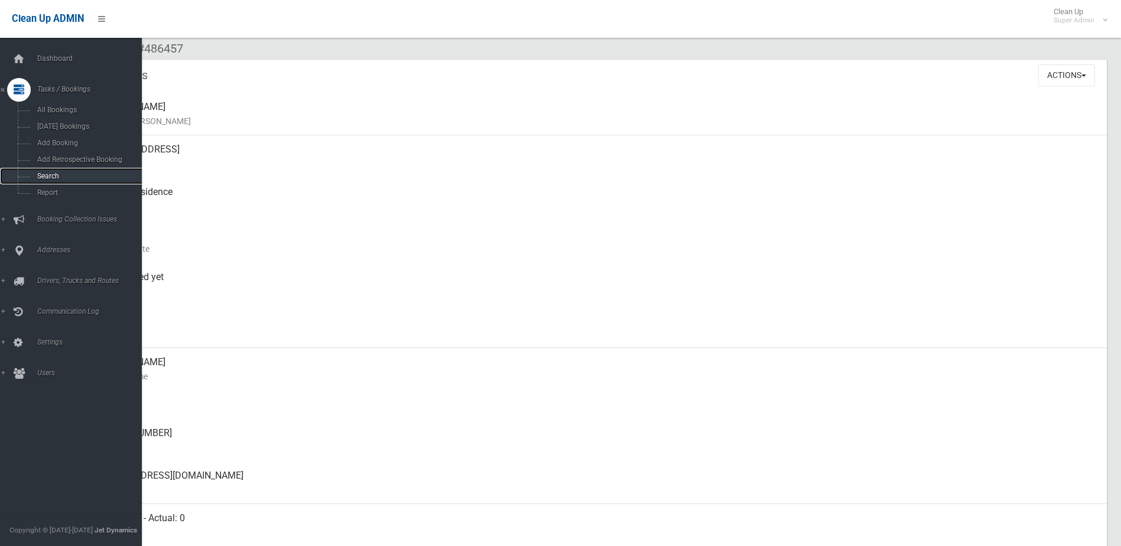
click at [47, 171] on link "Search" at bounding box center [75, 176] width 151 height 17
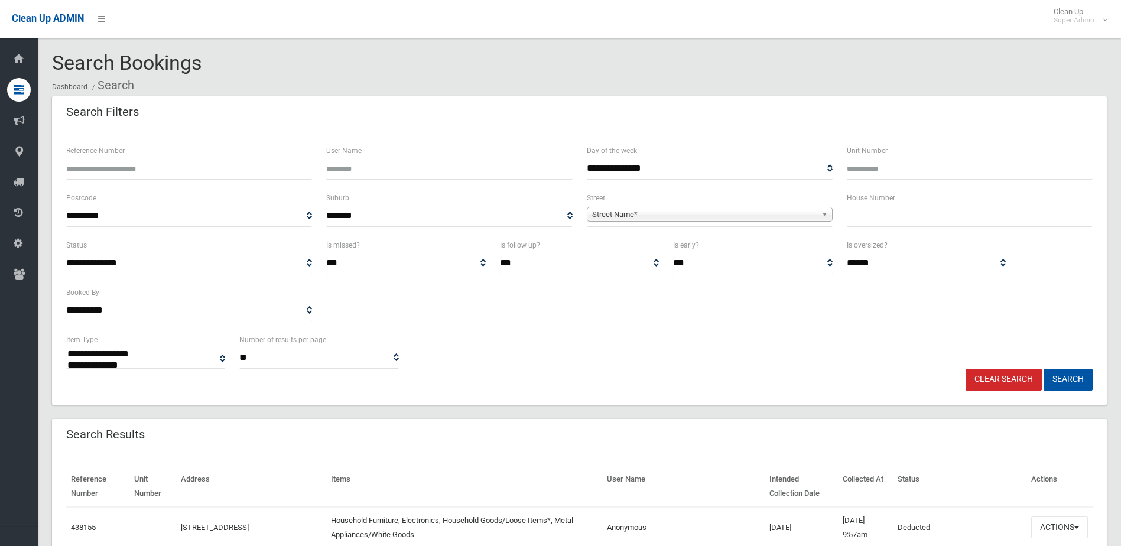
select select
click at [849, 216] on input "text" at bounding box center [970, 216] width 246 height 22
type input "**"
click at [605, 215] on span "Street Name*" at bounding box center [704, 214] width 225 height 14
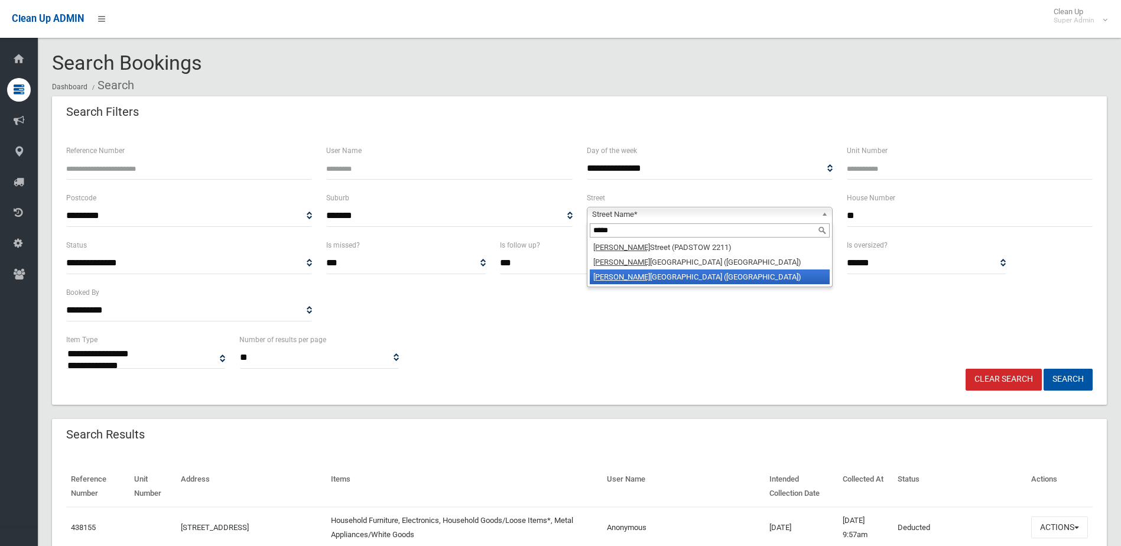
type input "*****"
click at [612, 277] on li "Alice Street South (WILEY PARK 2195)" at bounding box center [710, 277] width 240 height 15
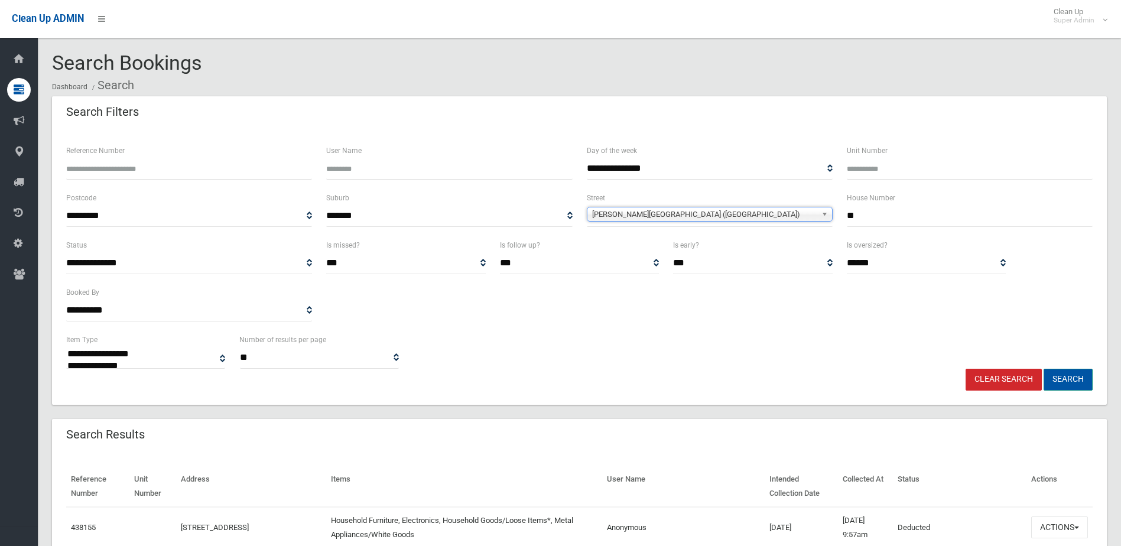
click at [1074, 375] on button "Search" at bounding box center [1068, 380] width 49 height 22
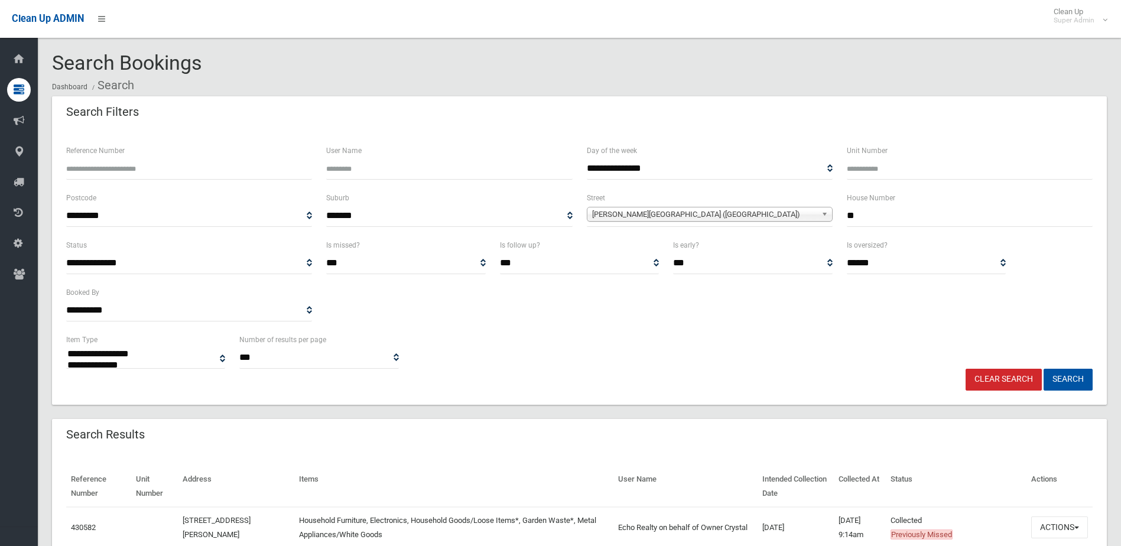
select select
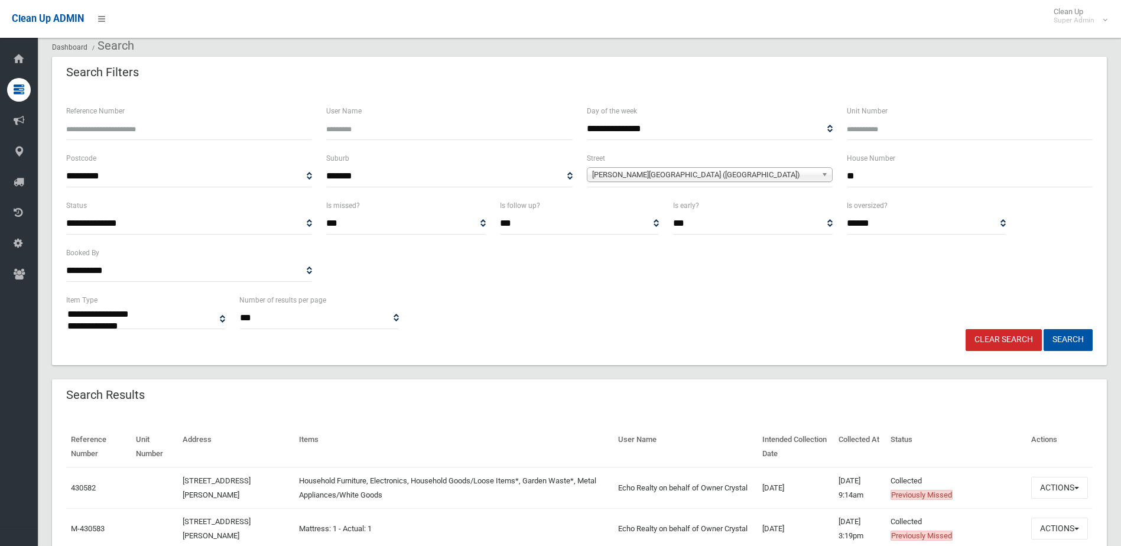
scroll to position [59, 0]
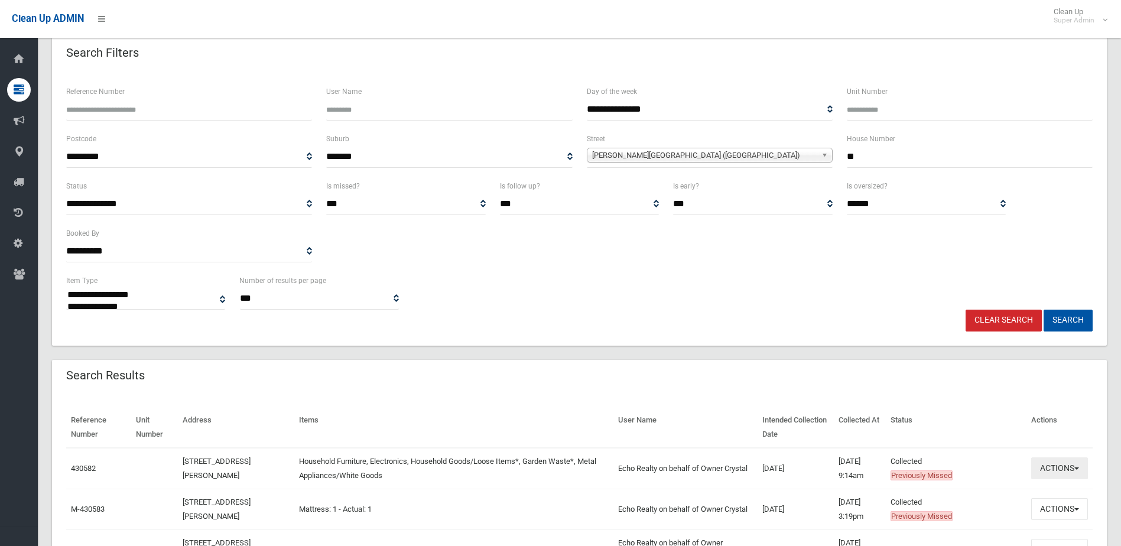
click at [1056, 465] on button "Actions" at bounding box center [1060, 469] width 57 height 22
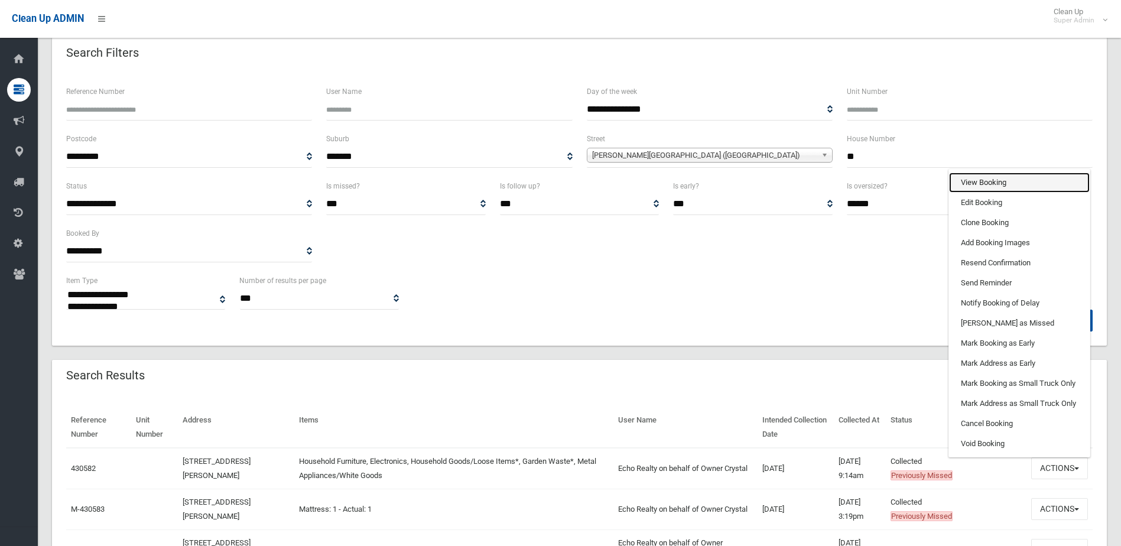
click at [980, 186] on link "View Booking" at bounding box center [1019, 183] width 141 height 20
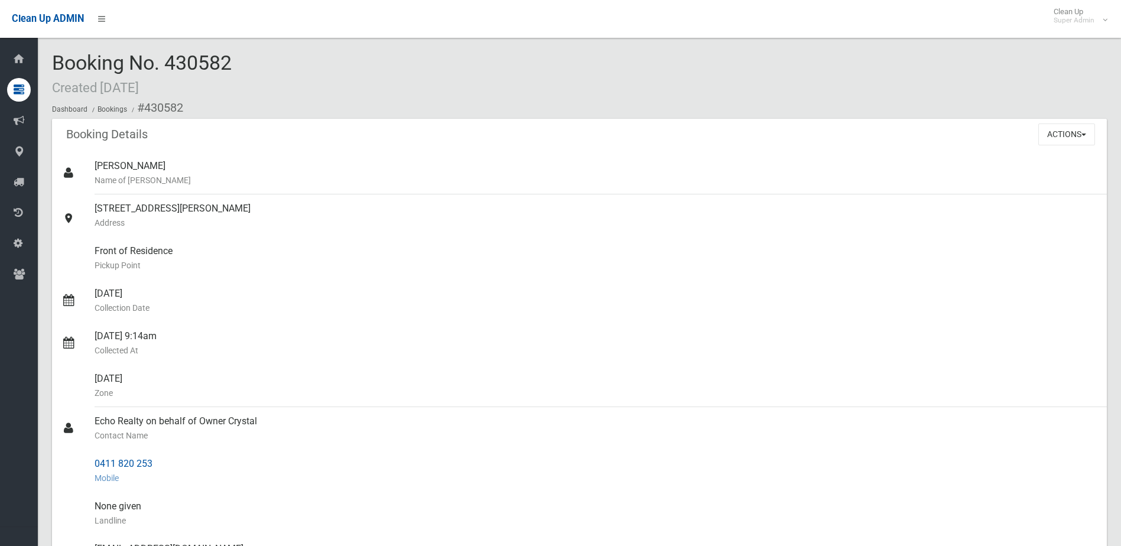
click at [176, 463] on link "0411 820 253 Mobile" at bounding box center [579, 471] width 1055 height 43
drag, startPoint x: 176, startPoint y: 463, endPoint x: 131, endPoint y: 463, distance: 44.9
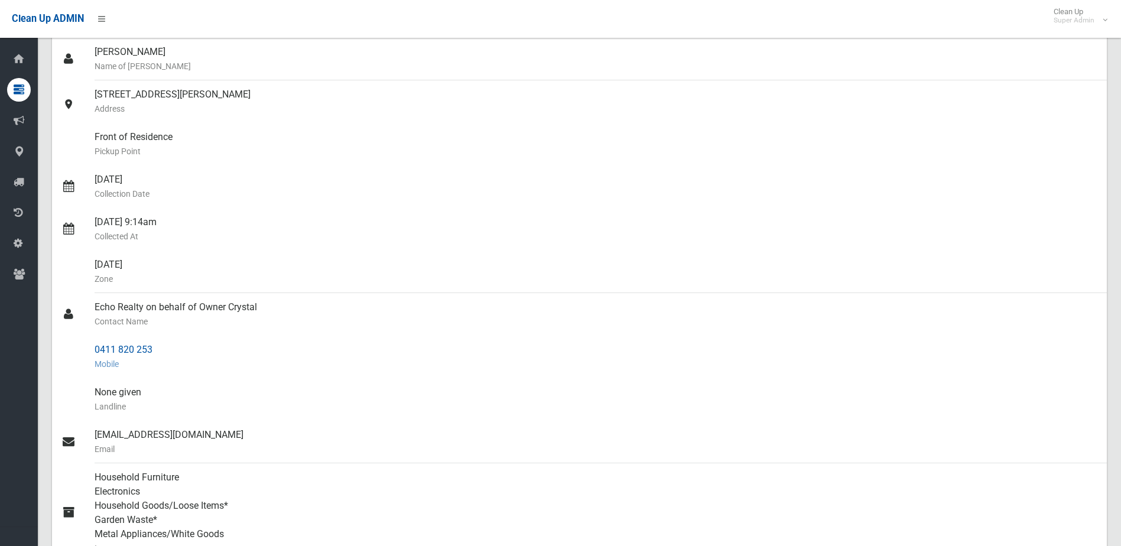
scroll to position [177, 0]
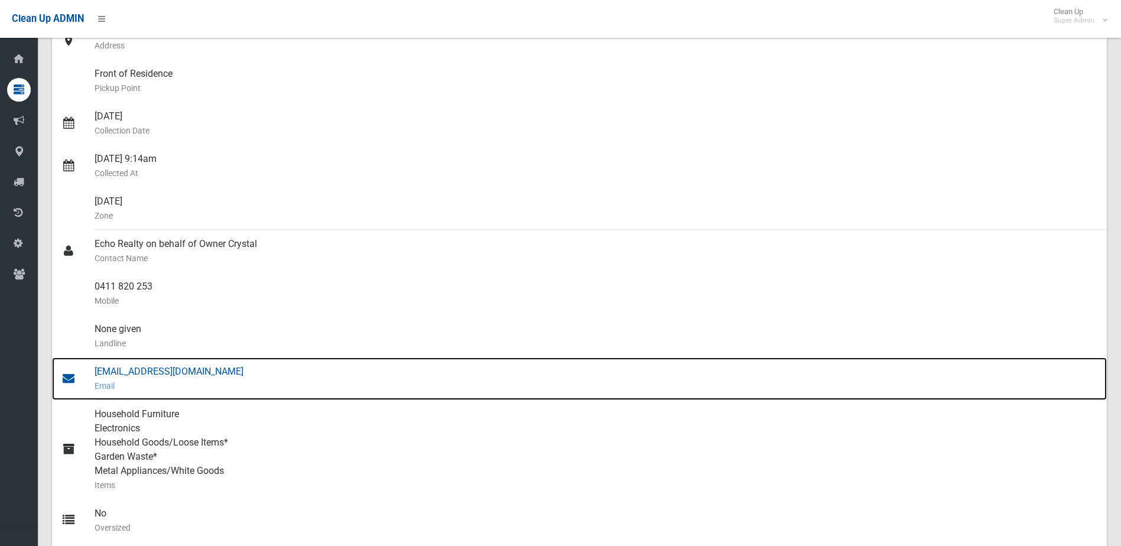
click at [161, 371] on div "[EMAIL_ADDRESS][DOMAIN_NAME] Email" at bounding box center [596, 379] width 1003 height 43
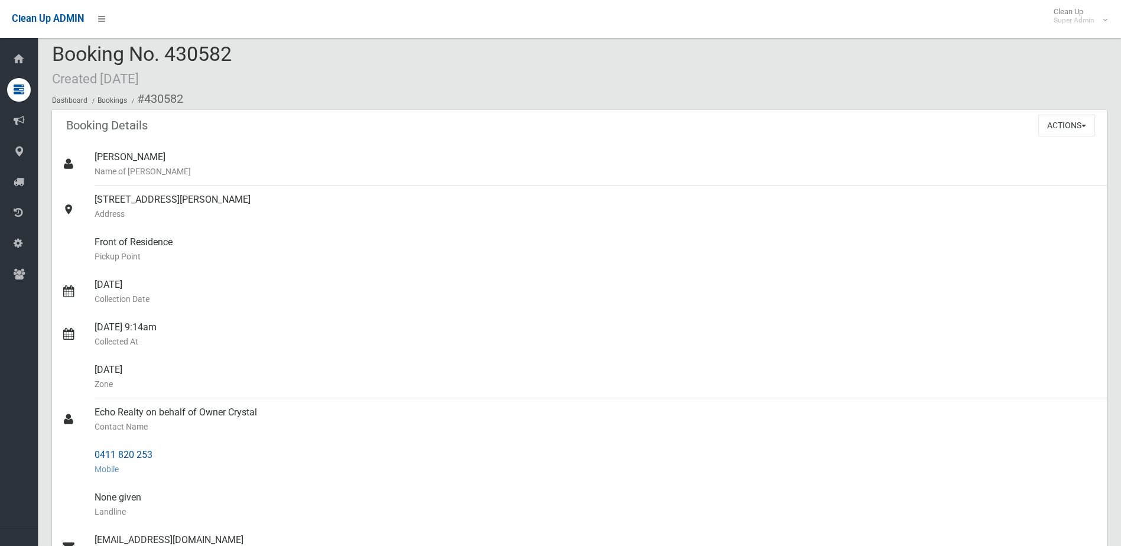
scroll to position [0, 0]
